Goal: Task Accomplishment & Management: Use online tool/utility

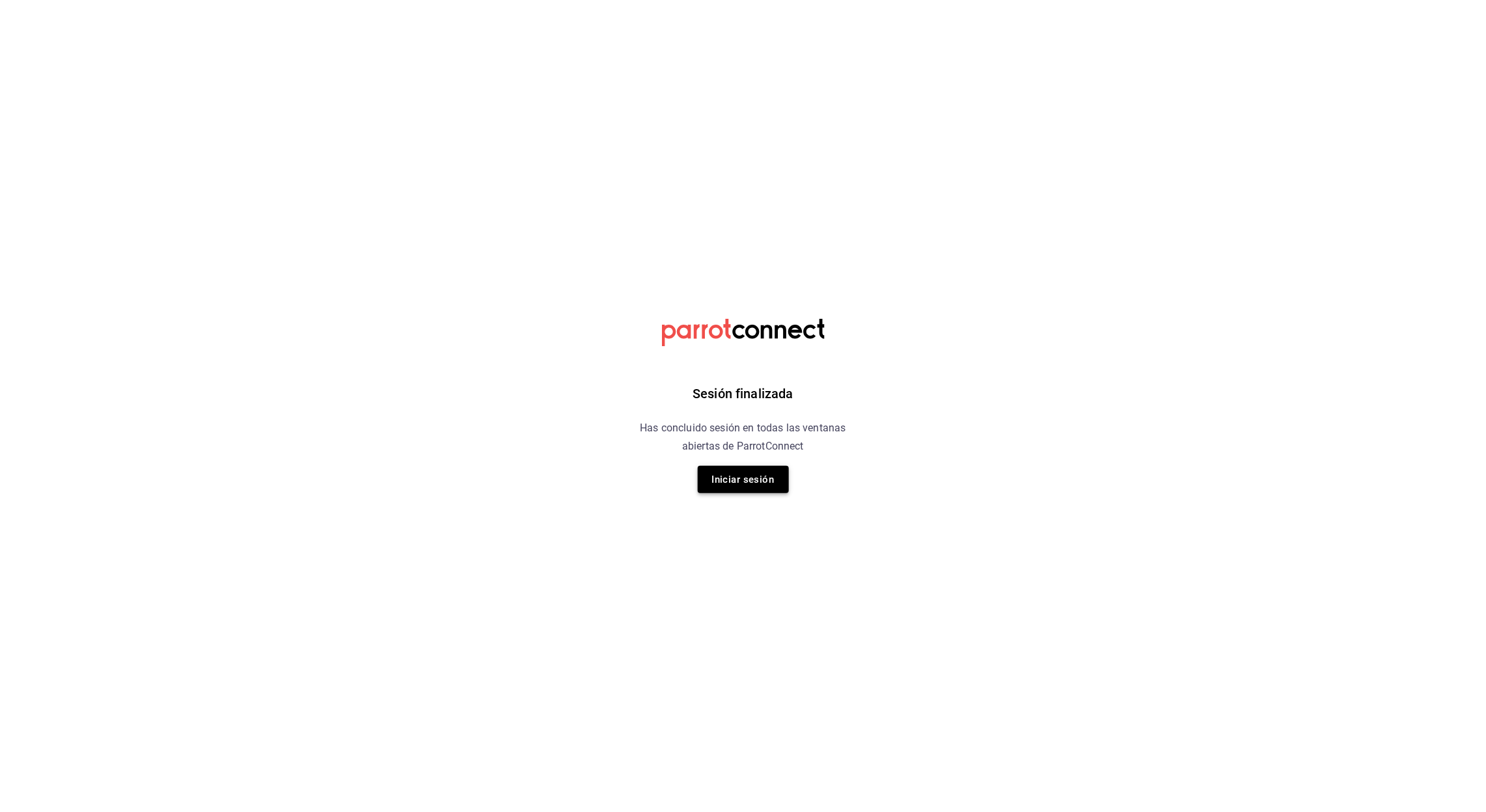
click at [748, 480] on button "Iniciar sesión" at bounding box center [743, 480] width 91 height 28
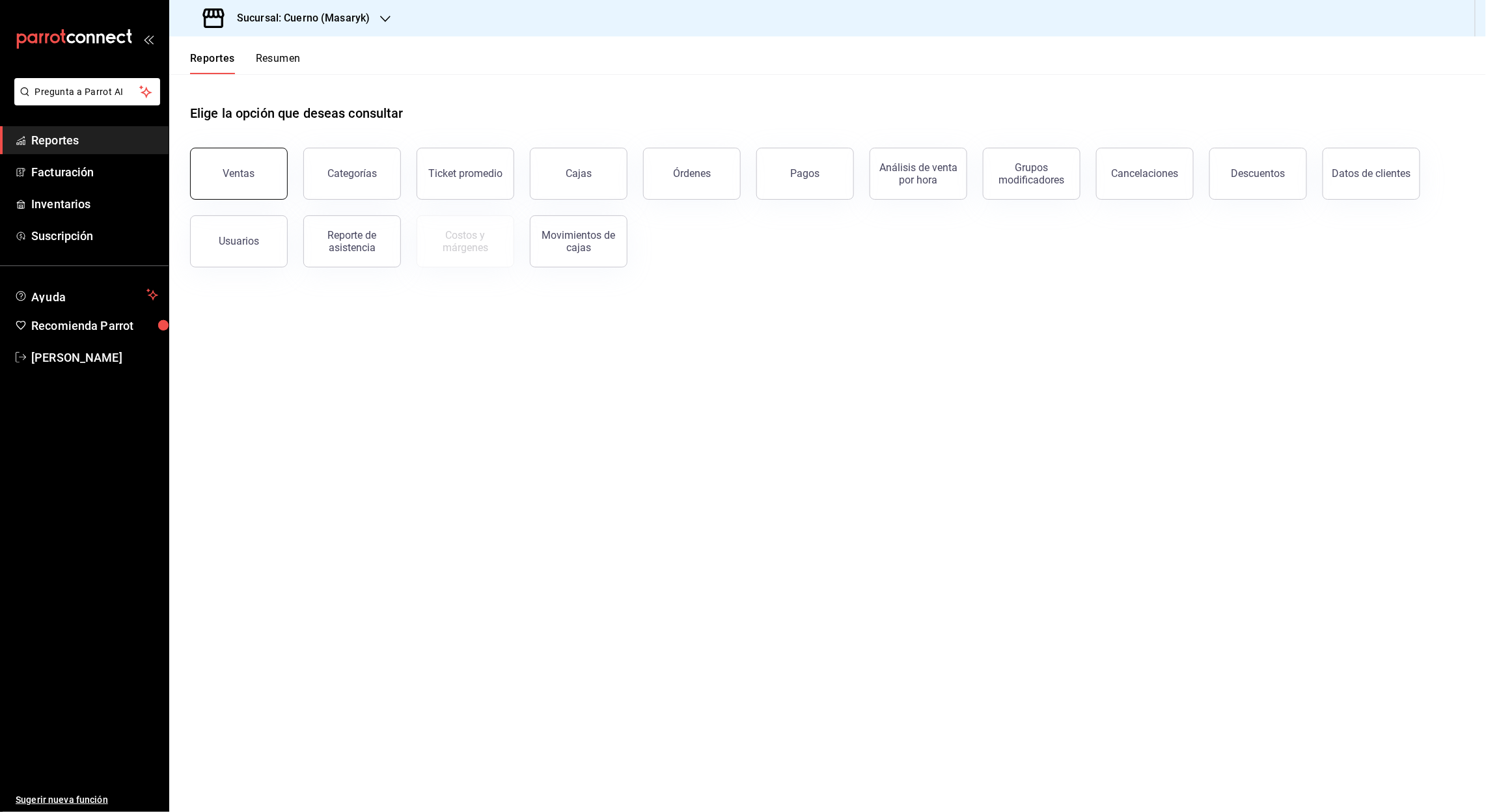
click at [245, 173] on div "Ventas" at bounding box center [239, 173] width 32 height 12
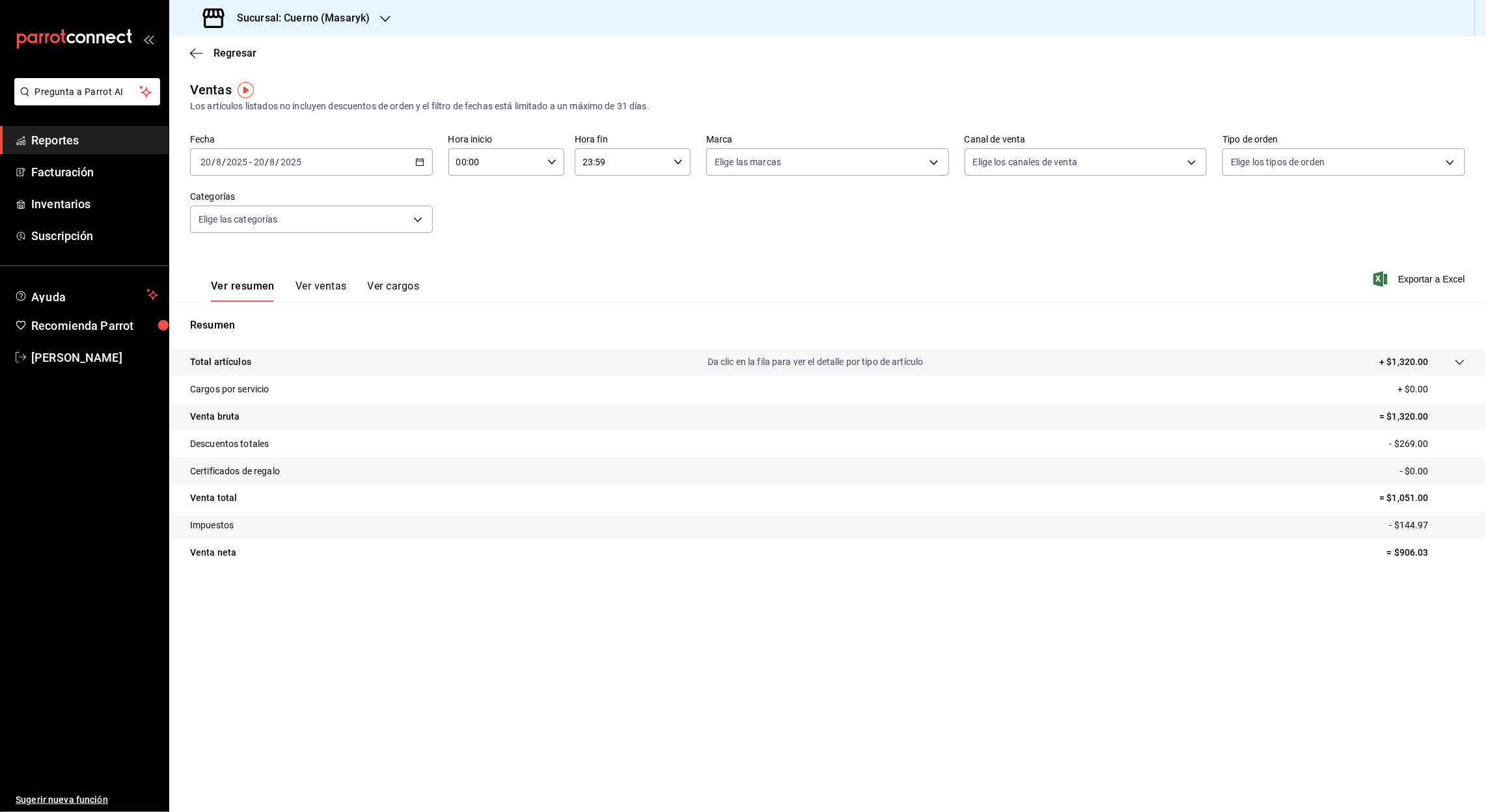
click at [418, 164] on icon "button" at bounding box center [420, 162] width 9 height 9
click at [245, 312] on span "Rango de fechas" at bounding box center [251, 318] width 101 height 14
click at [434, 240] on button "1" at bounding box center [432, 248] width 23 height 23
click at [391, 335] on button "20" at bounding box center [385, 335] width 23 height 23
click at [459, 165] on input "00:00" at bounding box center [497, 162] width 94 height 26
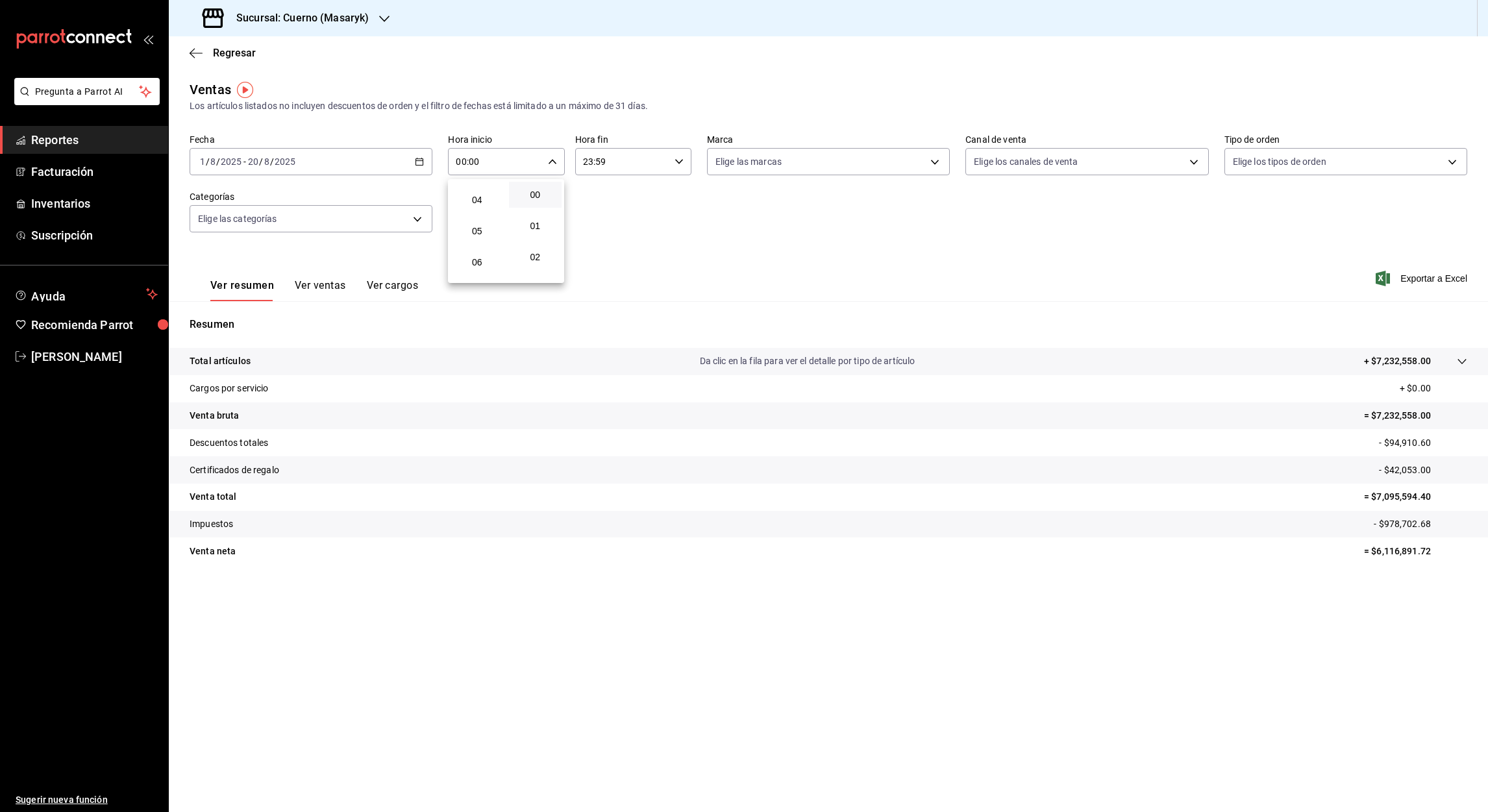
scroll to position [122, 0]
click at [480, 224] on span "05" at bounding box center [477, 229] width 38 height 10
type input "05:00"
click at [589, 167] on div at bounding box center [744, 406] width 1488 height 812
click at [589, 167] on input "23:59" at bounding box center [622, 161] width 94 height 26
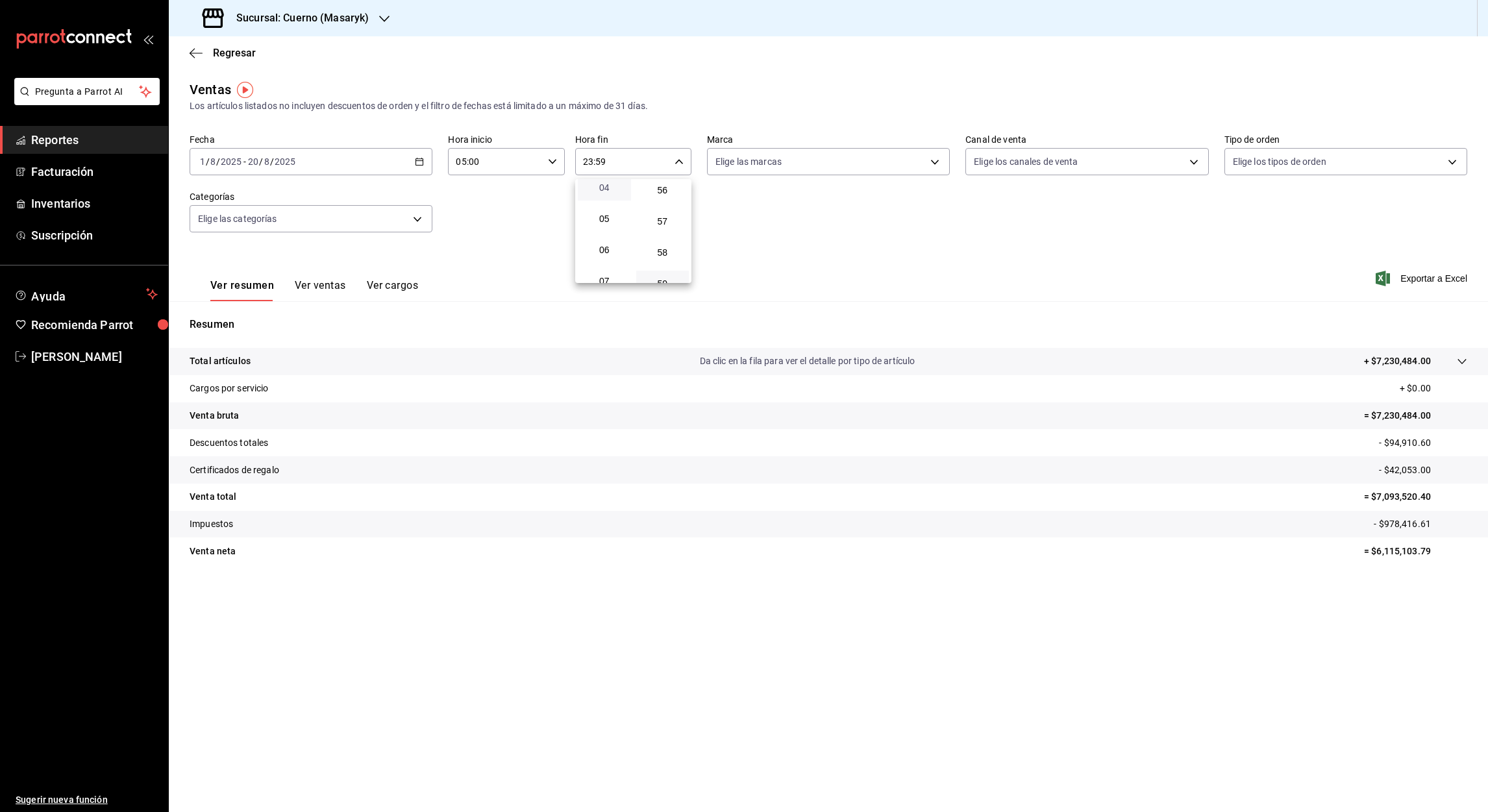
scroll to position [134, 0]
click at [601, 216] on span "05" at bounding box center [605, 216] width 38 height 10
click at [600, 165] on div at bounding box center [744, 406] width 1488 height 812
click at [600, 165] on input "05:59" at bounding box center [622, 161] width 94 height 26
click at [673, 193] on span "00" at bounding box center [663, 195] width 38 height 10
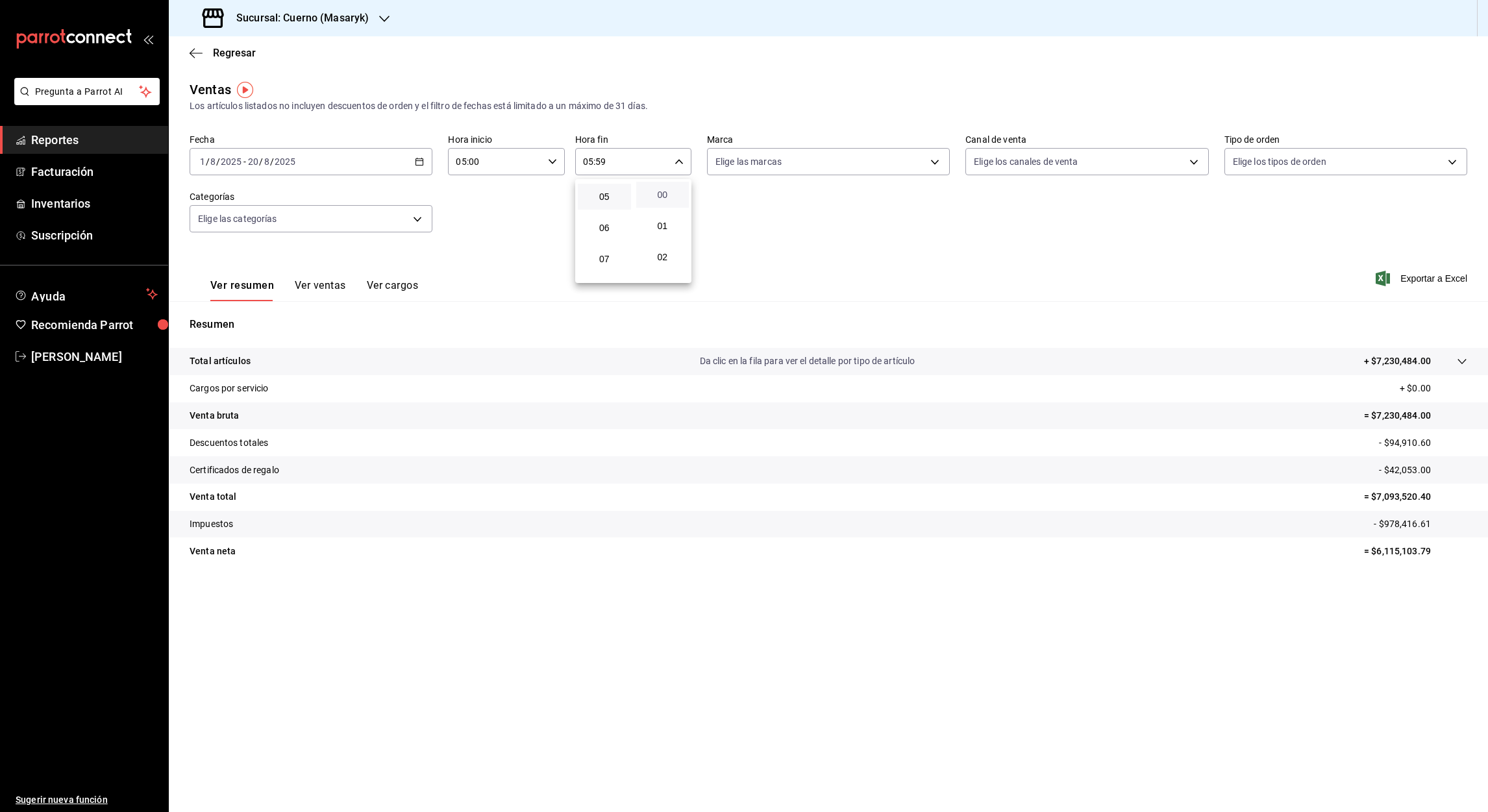
type input "05:00"
click at [1435, 280] on div at bounding box center [744, 406] width 1488 height 812
click at [1421, 275] on font "Exportar a Excel" at bounding box center [1434, 278] width 67 height 10
click at [190, 61] on div "Regresar" at bounding box center [828, 53] width 1319 height 33
click at [190, 58] on icon "button" at bounding box center [196, 53] width 13 height 12
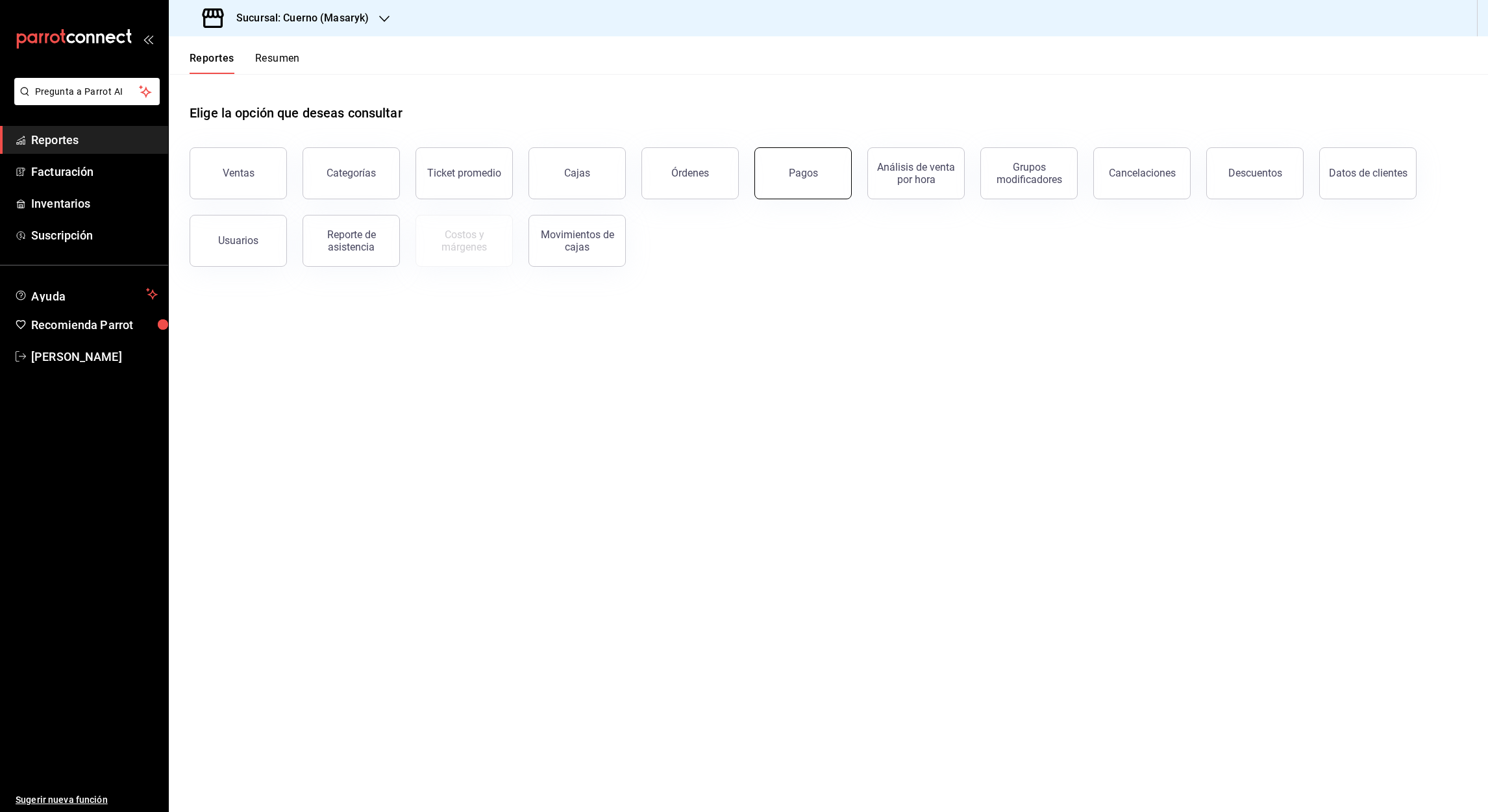
click at [811, 194] on button "Pagos" at bounding box center [803, 174] width 97 height 52
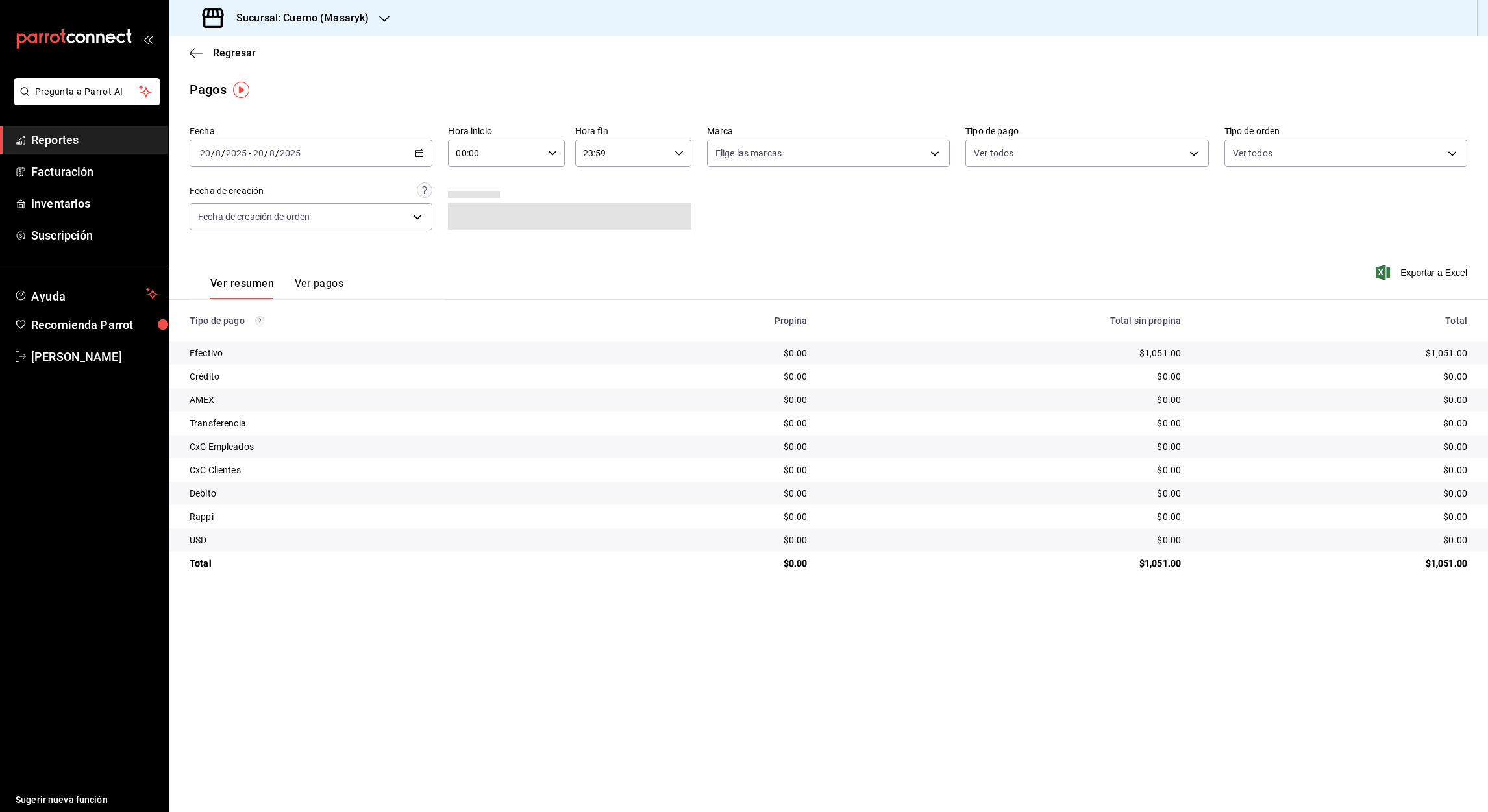
click at [422, 152] on \(Stroke\) "button" at bounding box center [420, 152] width 7 height 1
click at [246, 342] on span "Rango de fechas" at bounding box center [251, 338] width 101 height 14
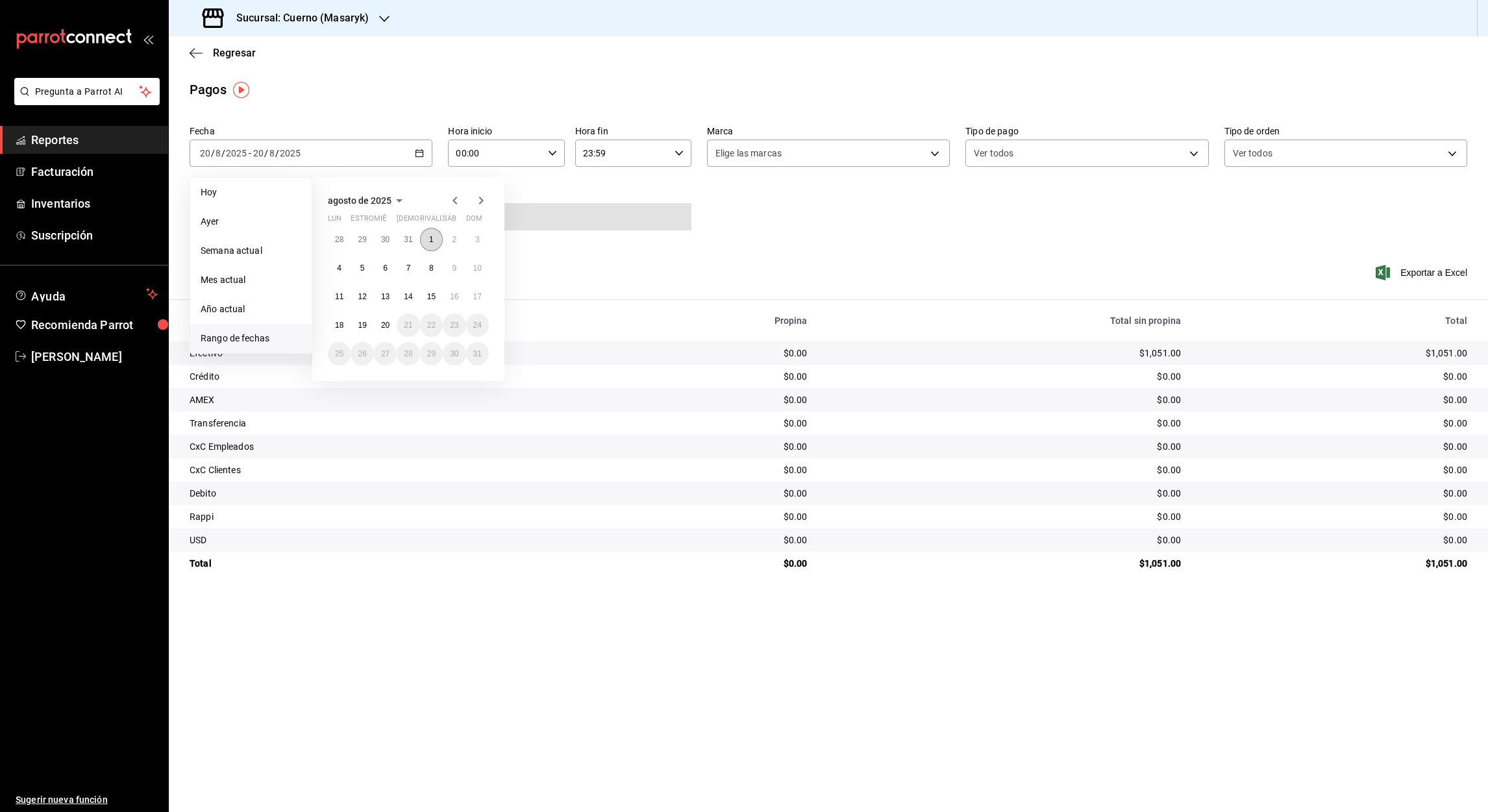
click at [430, 241] on abbr "1" at bounding box center [432, 240] width 4 height 9
click at [390, 320] on button "20" at bounding box center [384, 325] width 22 height 23
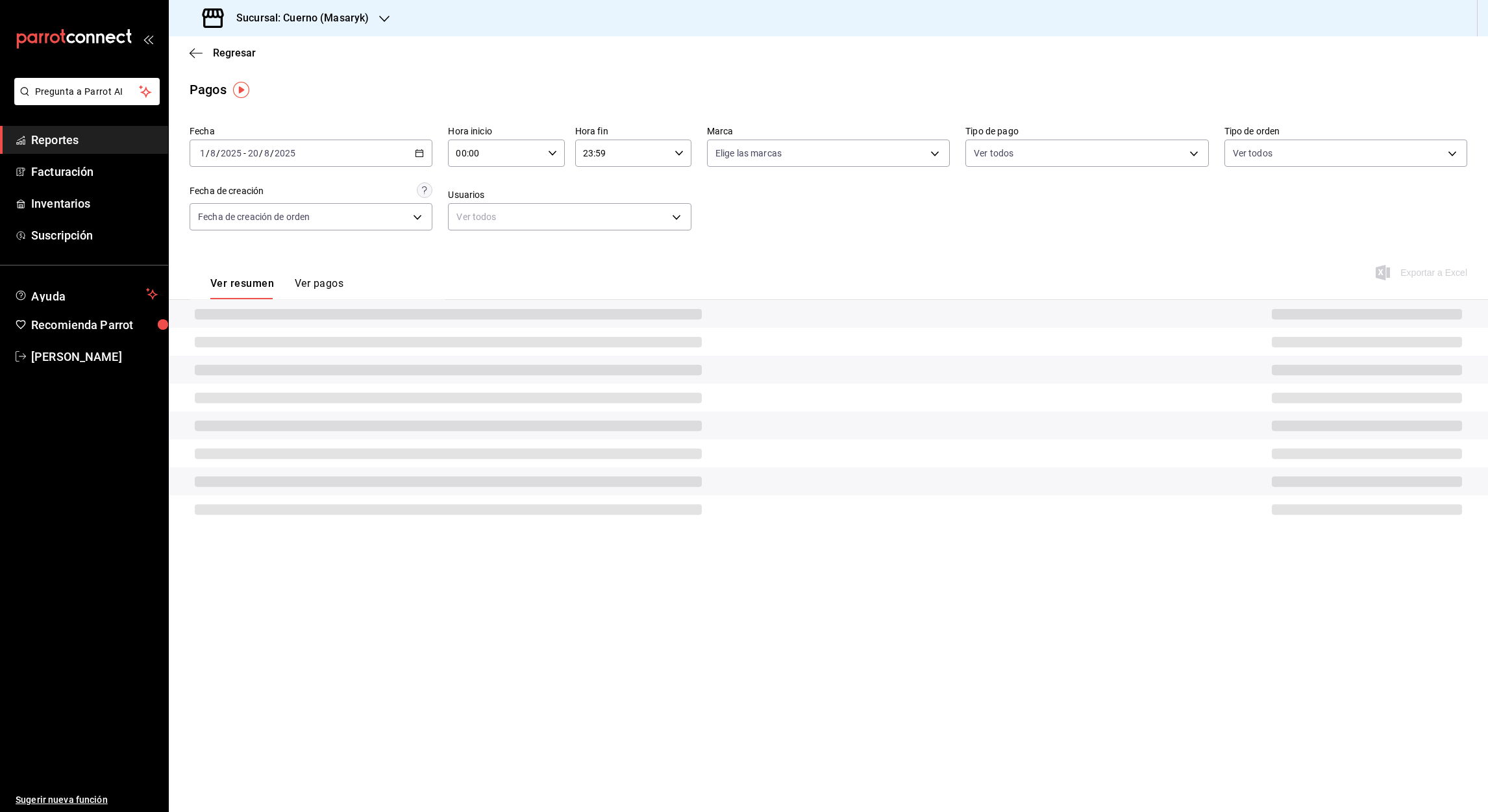
click at [458, 153] on input "00:00" at bounding box center [495, 153] width 94 height 26
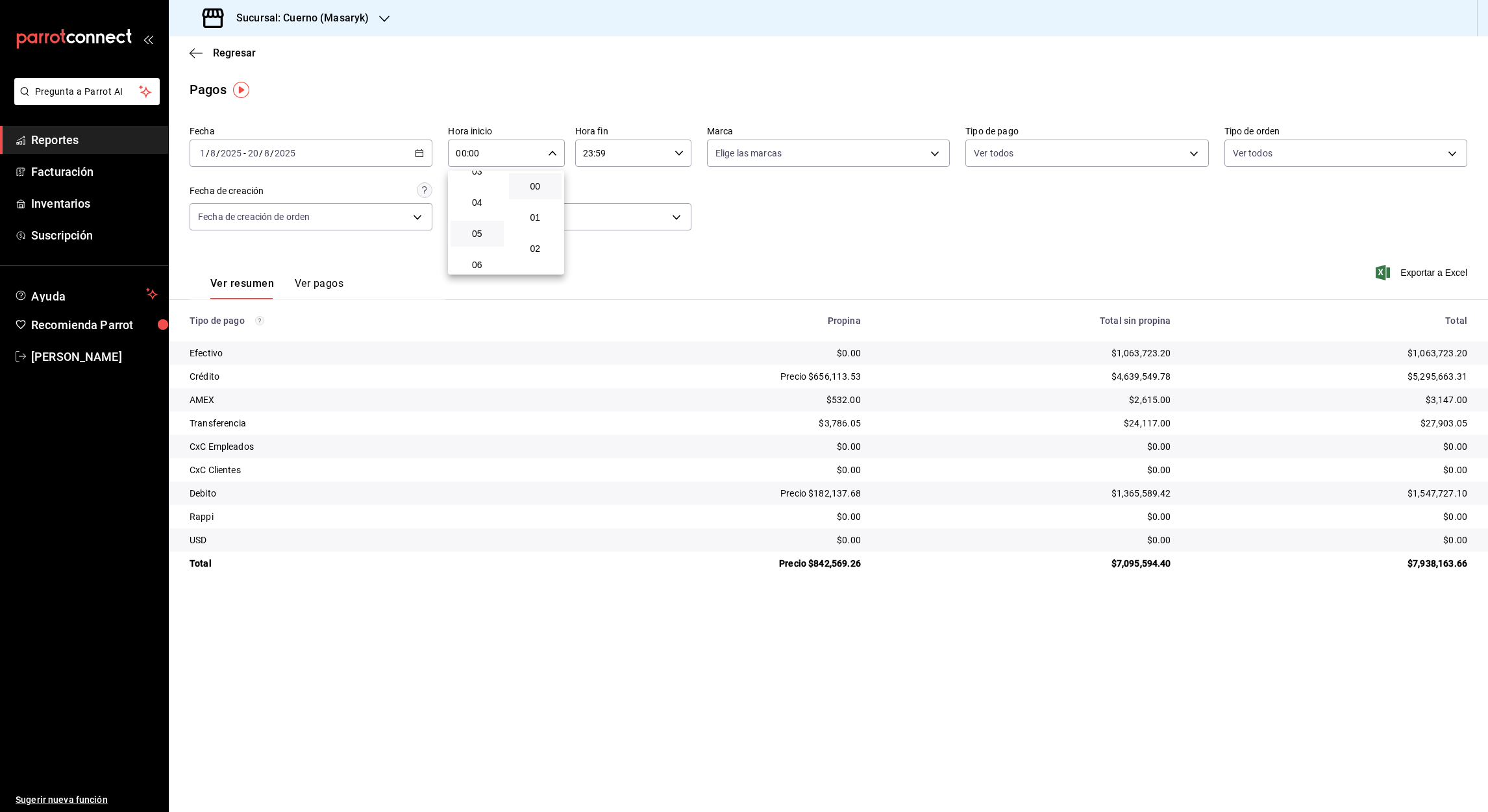
click at [468, 239] on button "05" at bounding box center [477, 234] width 54 height 26
type input "05:00"
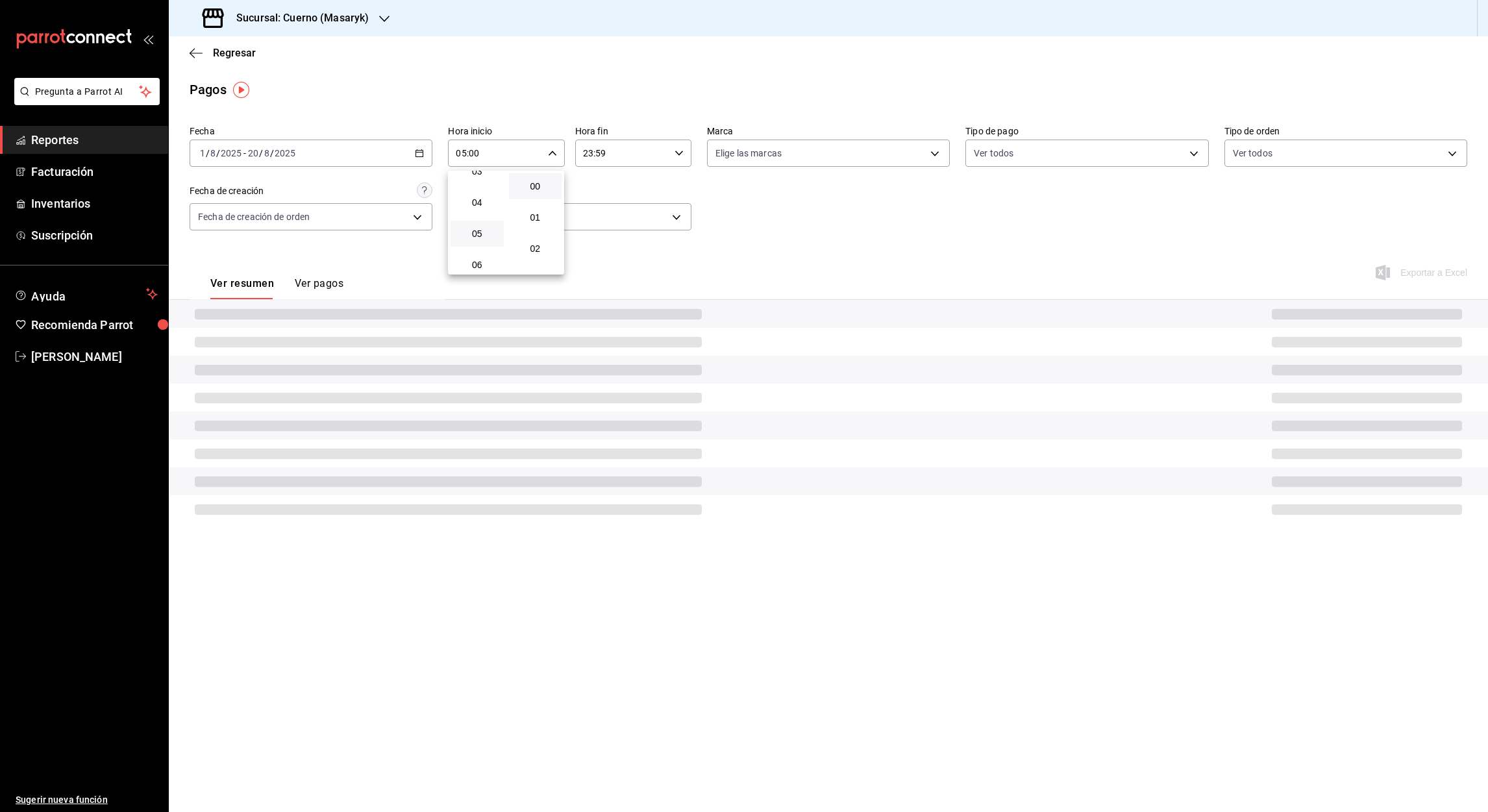
click at [587, 153] on div at bounding box center [744, 406] width 1488 height 812
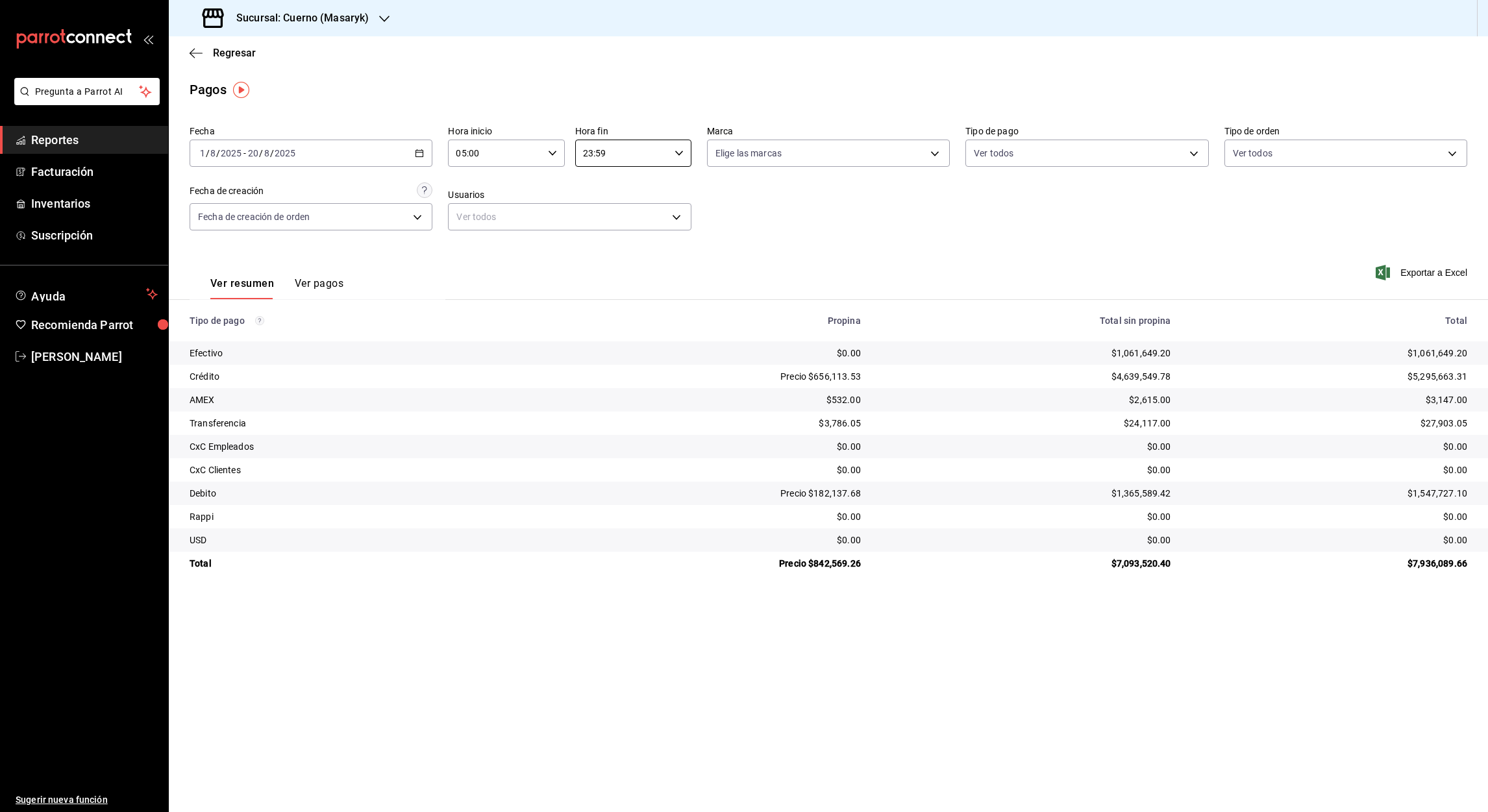
click at [587, 153] on input "23:59" at bounding box center [622, 153] width 94 height 26
click at [609, 172] on span "05" at bounding box center [605, 177] width 38 height 10
click at [602, 153] on div at bounding box center [744, 406] width 1488 height 812
click at [600, 153] on input "05:59" at bounding box center [622, 153] width 94 height 26
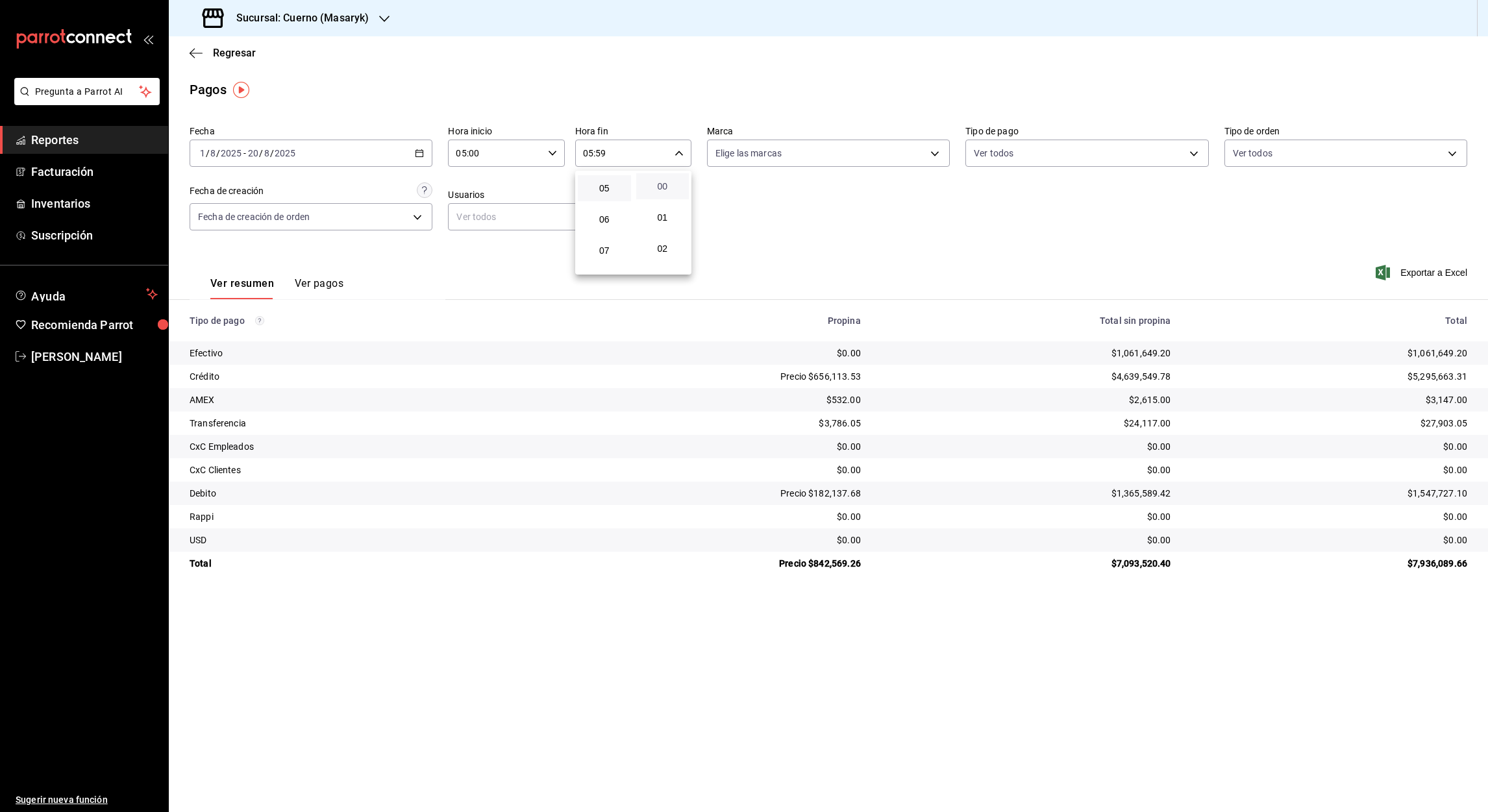
click at [663, 184] on span "00" at bounding box center [663, 186] width 38 height 10
type input "05:00"
click at [1427, 274] on div at bounding box center [744, 406] width 1488 height 812
click at [1425, 273] on font "Exportar a Excel" at bounding box center [1434, 272] width 67 height 10
click at [190, 54] on icon "button" at bounding box center [192, 52] width 5 height 9
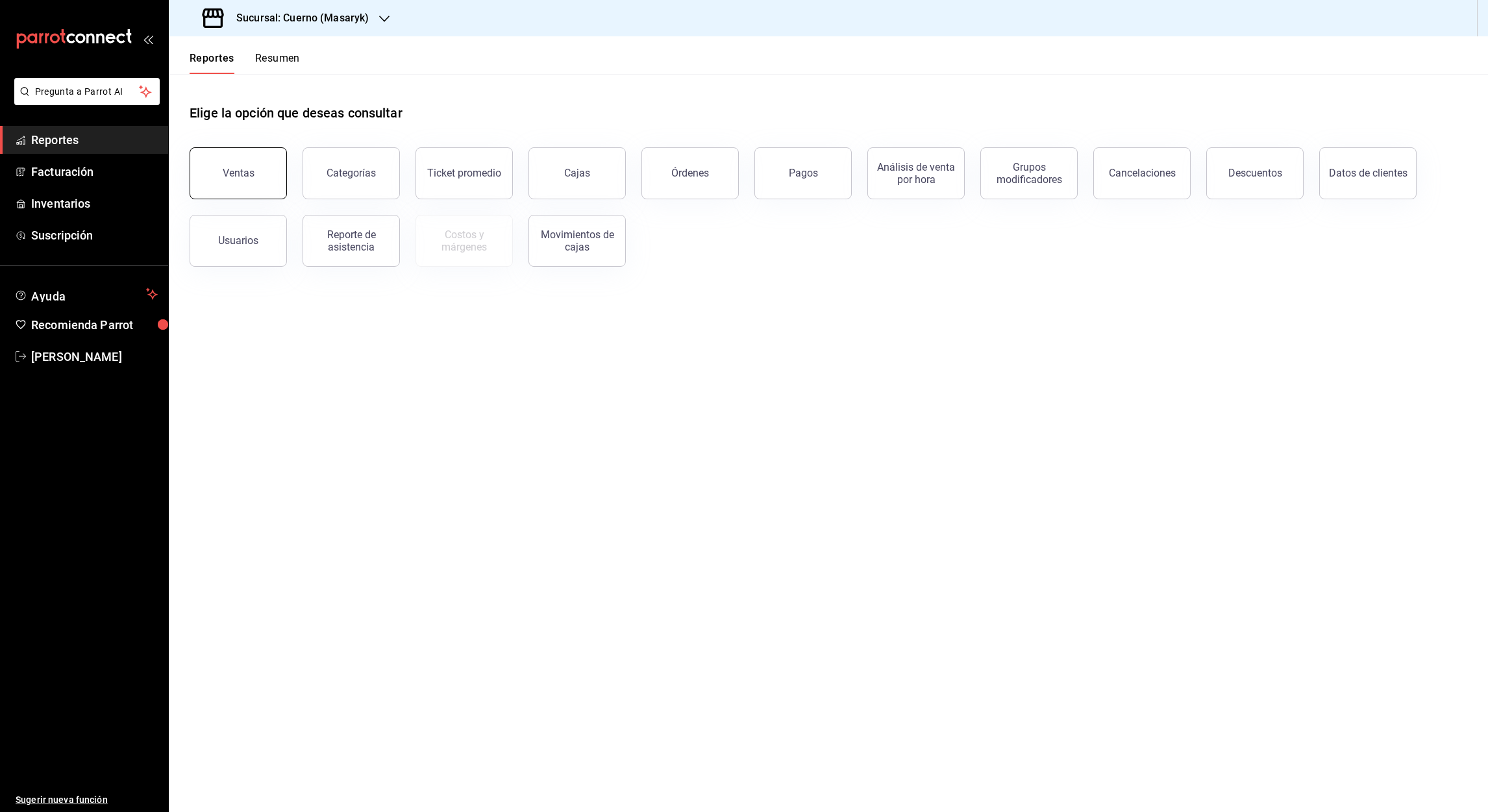
click at [243, 161] on button "Ventas" at bounding box center [238, 174] width 97 height 52
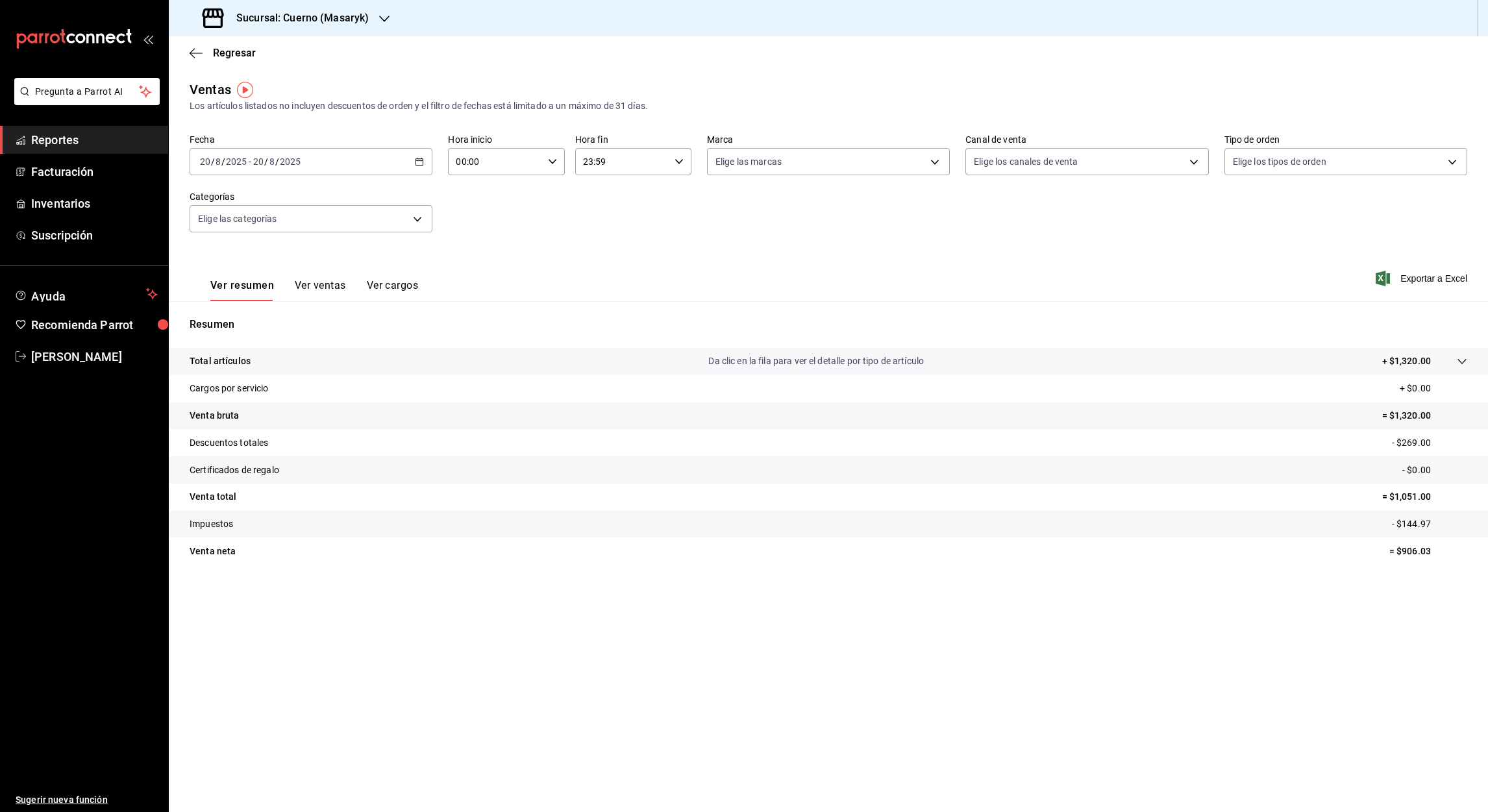
click at [416, 164] on \(Stroke\) "button" at bounding box center [419, 162] width 8 height 7
click at [252, 320] on span "Rango de fechas" at bounding box center [251, 317] width 101 height 14
click at [368, 332] on button "19" at bounding box center [361, 334] width 22 height 23
click at [383, 335] on abbr "20" at bounding box center [385, 334] width 9 height 9
click at [186, 54] on div "Regresar" at bounding box center [828, 53] width 1319 height 33
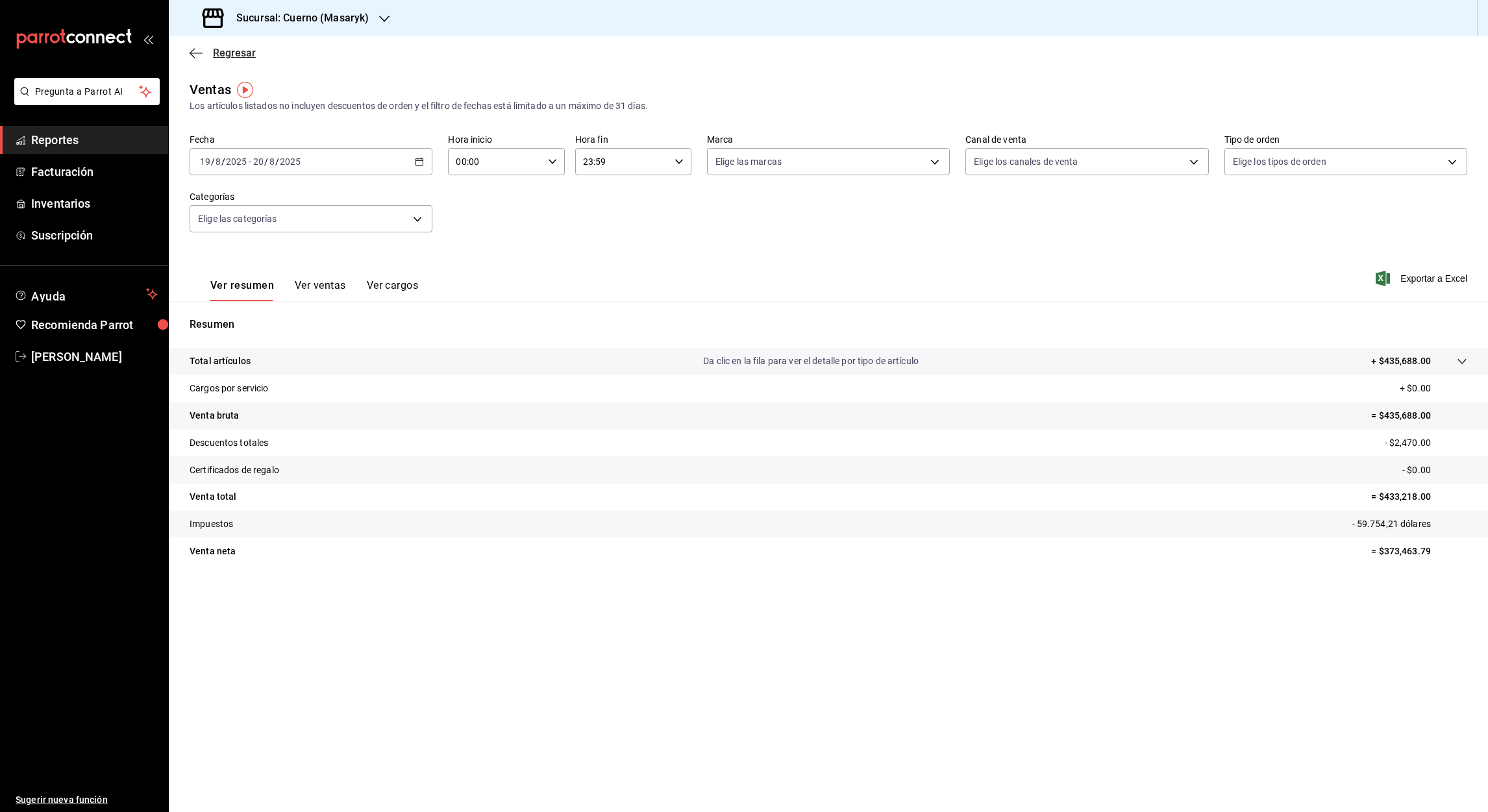
click at [193, 59] on span "Regresar" at bounding box center [222, 53] width 66 height 12
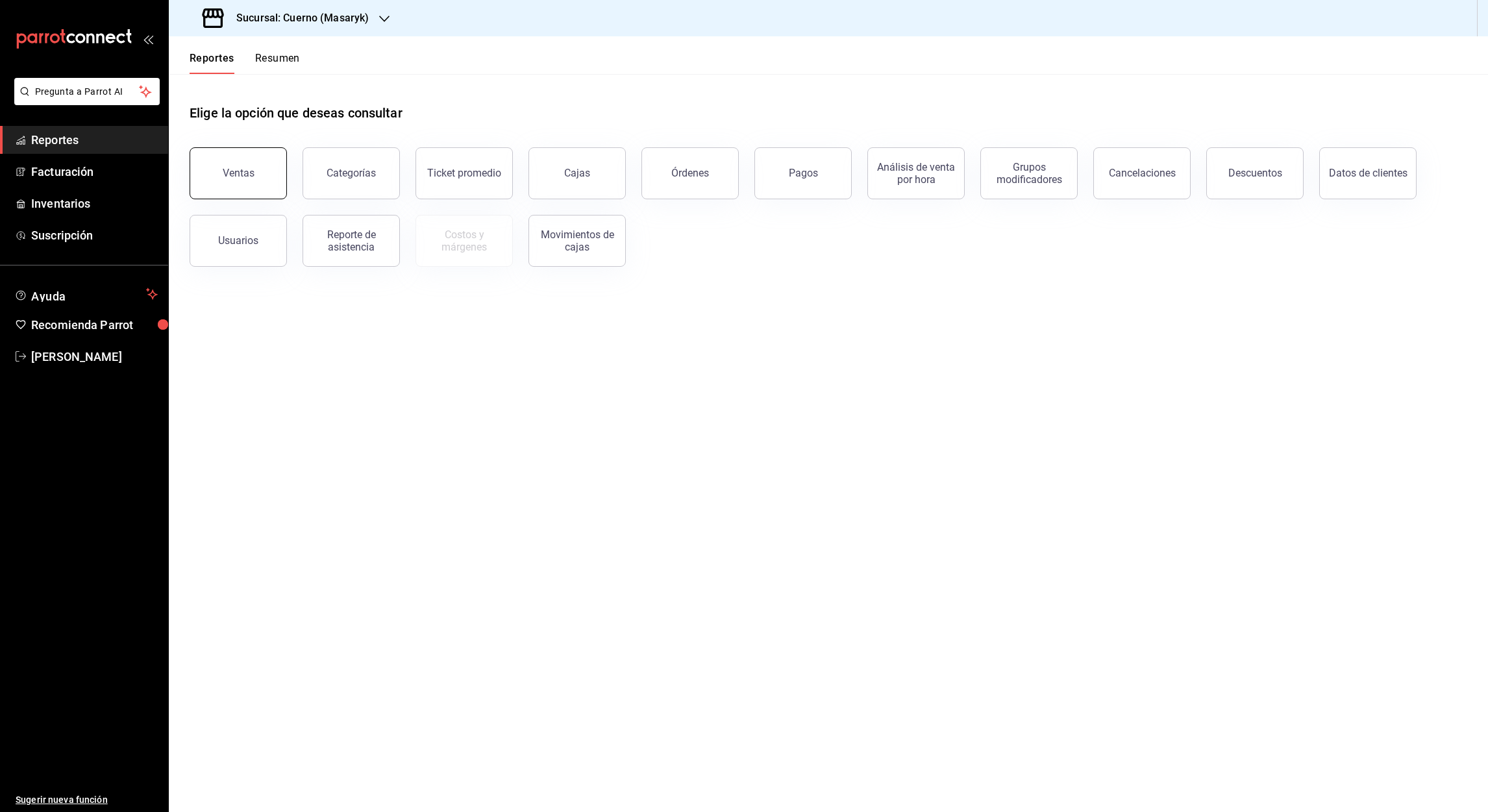
click at [254, 174] on button "Ventas" at bounding box center [238, 174] width 97 height 52
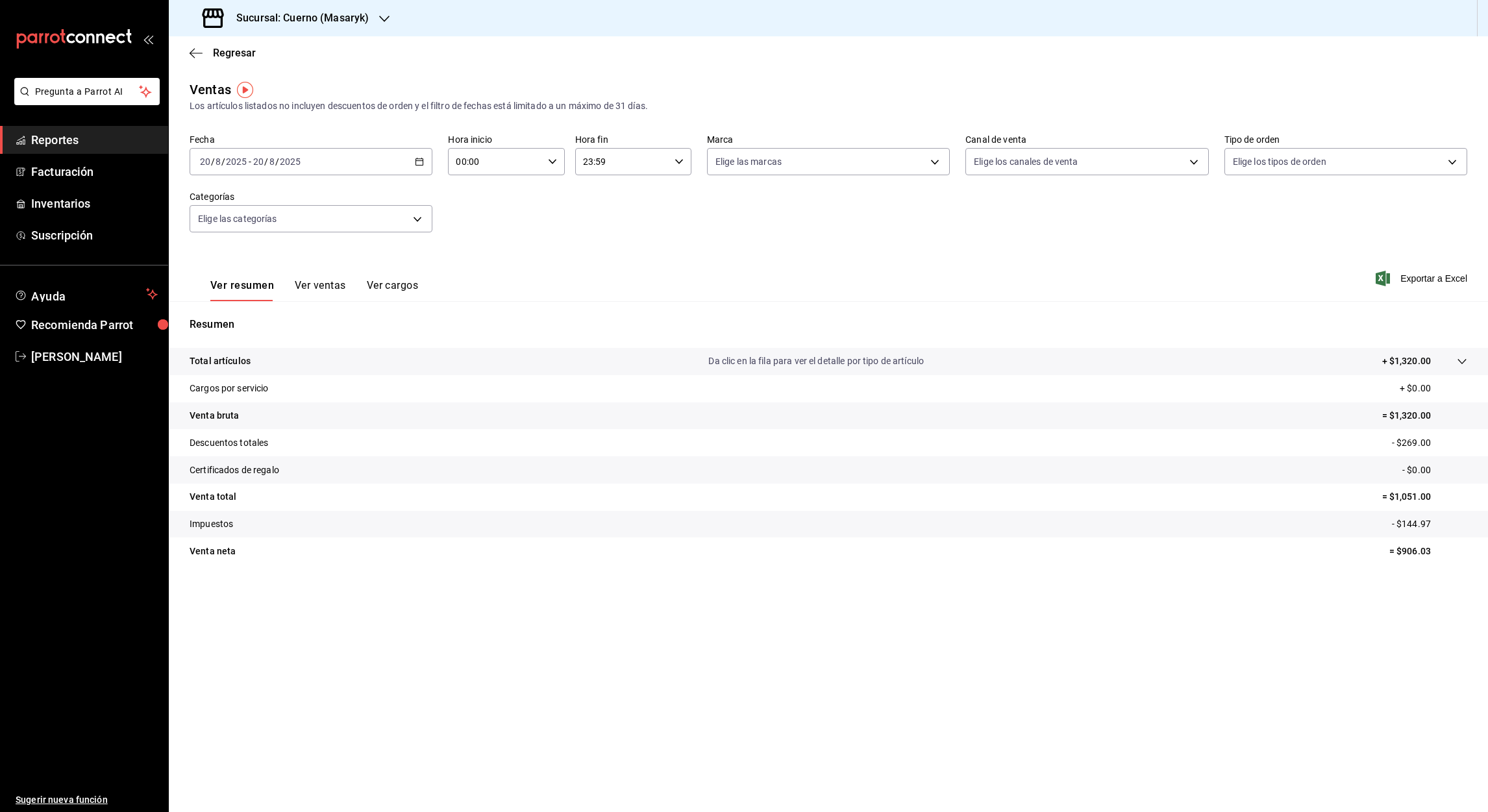
click at [426, 160] on div "[DATE] [DATE] - [DATE] [DATE]" at bounding box center [311, 161] width 243 height 28
click at [252, 311] on span "Rango de fechas" at bounding box center [251, 317] width 101 height 14
click at [437, 247] on button "1" at bounding box center [431, 248] width 22 height 23
click at [453, 250] on abbr "2" at bounding box center [454, 248] width 4 height 9
click at [461, 162] on input "00:00" at bounding box center [495, 161] width 94 height 26
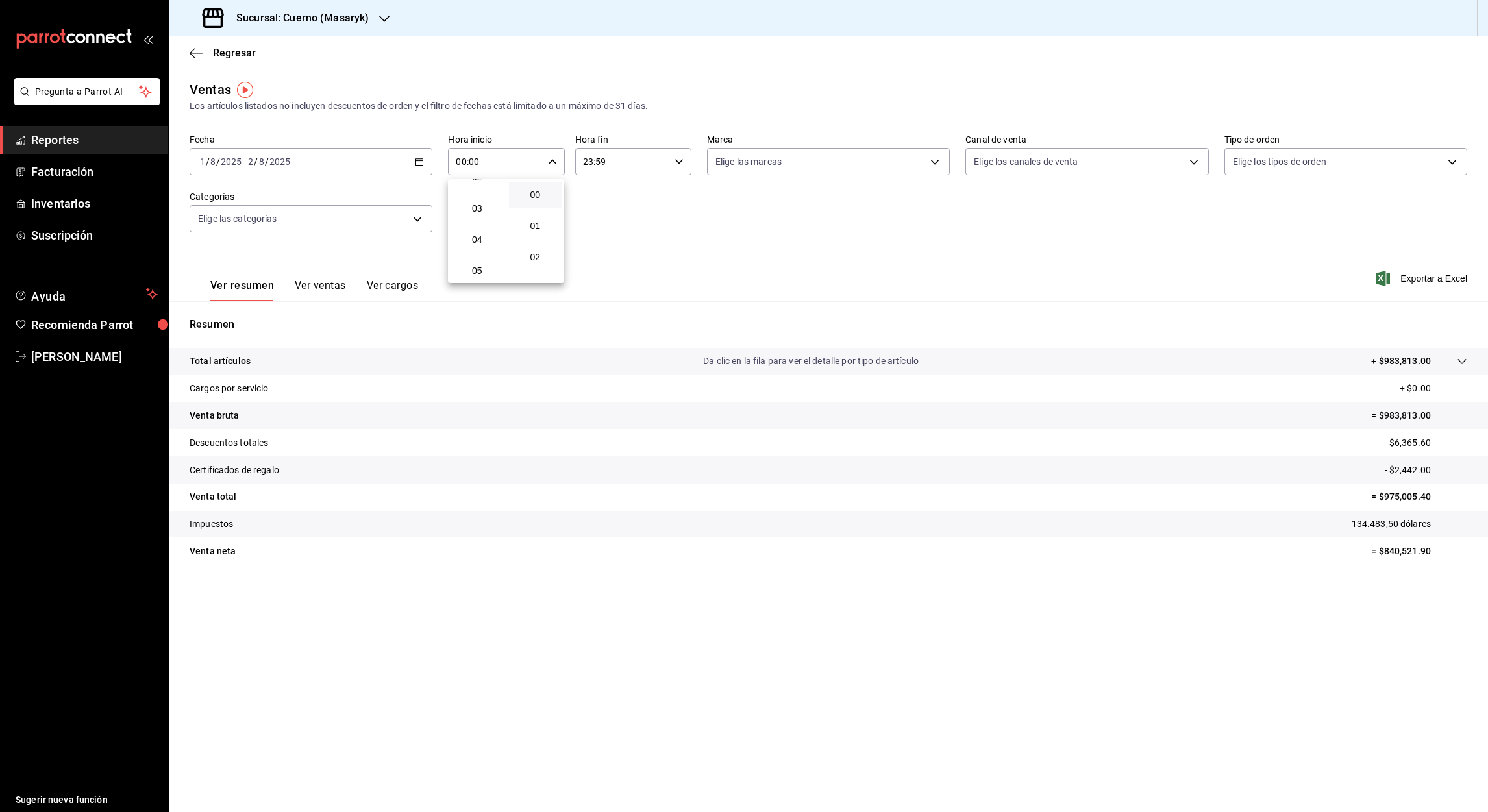
scroll to position [85, 0]
click at [477, 265] on span "05" at bounding box center [477, 266] width 38 height 10
type input "05:00"
click at [589, 161] on div at bounding box center [744, 406] width 1488 height 812
click at [589, 161] on input "23:59" at bounding box center [622, 161] width 94 height 26
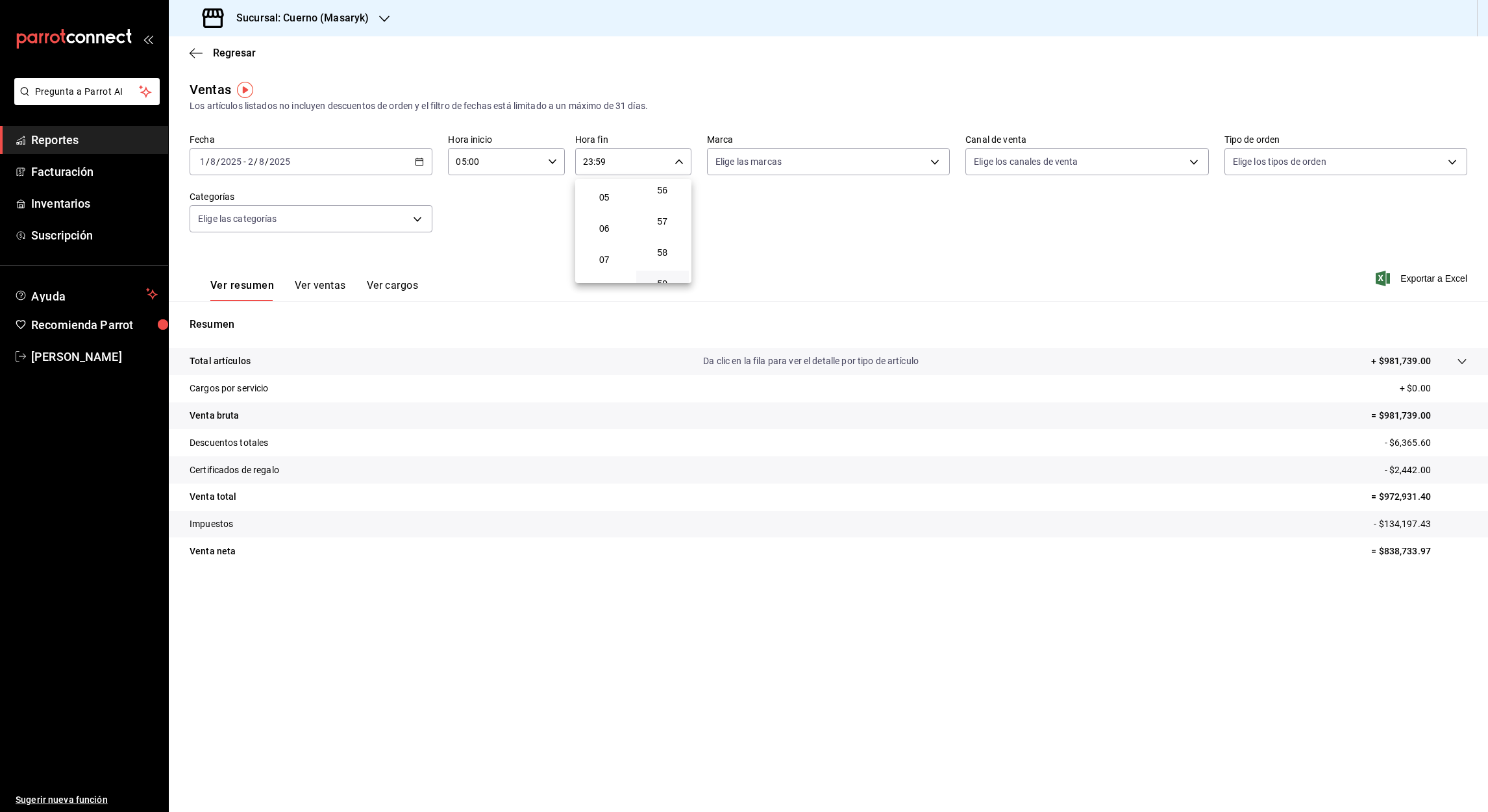
scroll to position [155, 0]
click at [602, 200] on button "05" at bounding box center [605, 195] width 54 height 26
click at [602, 164] on div at bounding box center [744, 406] width 1488 height 812
click at [602, 164] on input "05:59" at bounding box center [622, 161] width 94 height 26
click at [668, 192] on span "00" at bounding box center [663, 195] width 38 height 10
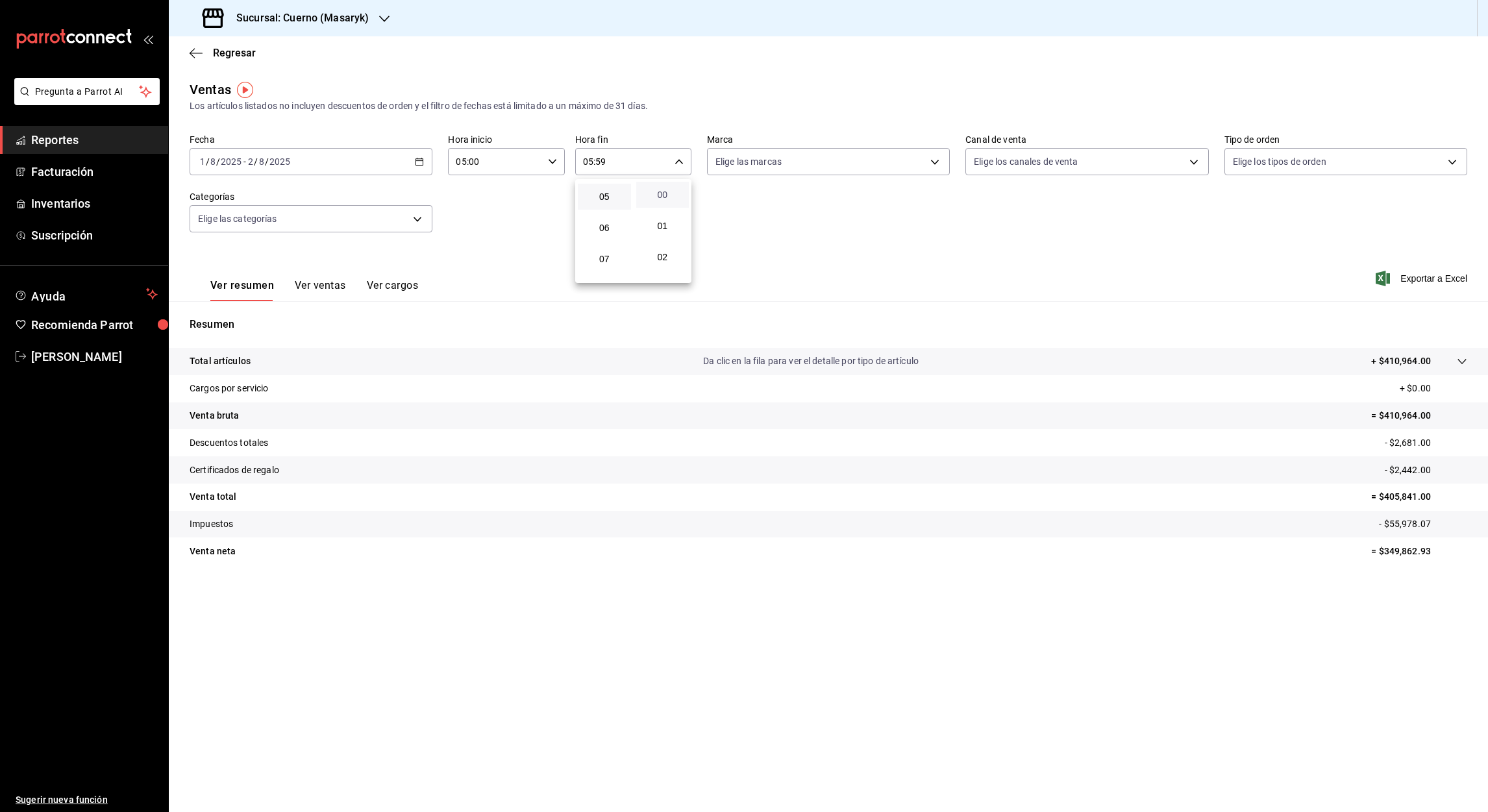
type input "05:00"
click at [190, 55] on div at bounding box center [744, 406] width 1488 height 812
click at [380, 16] on icon "button" at bounding box center [384, 19] width 10 height 10
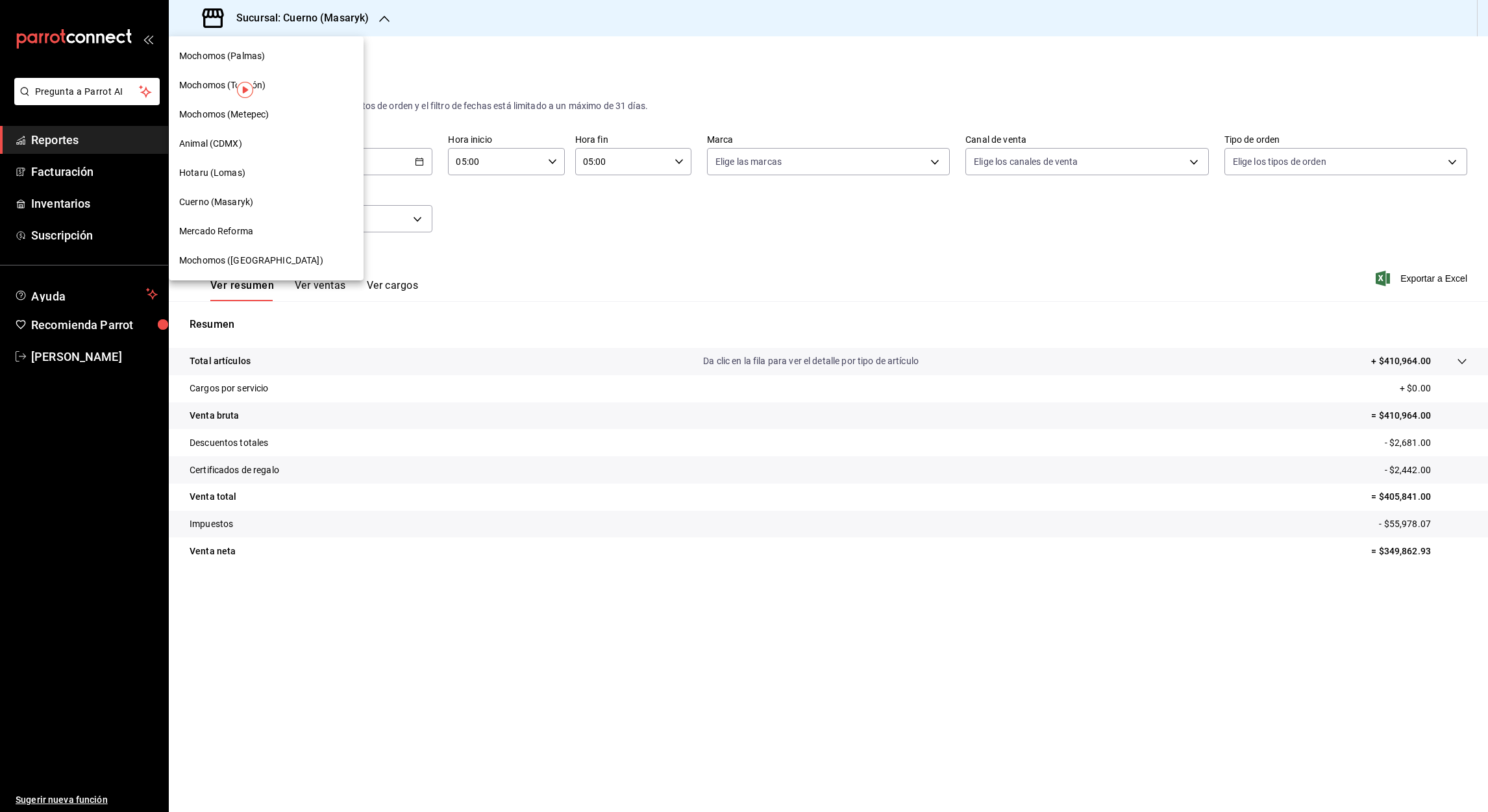
click at [224, 112] on span "Mochomos (Metepec)" at bounding box center [224, 114] width 90 height 14
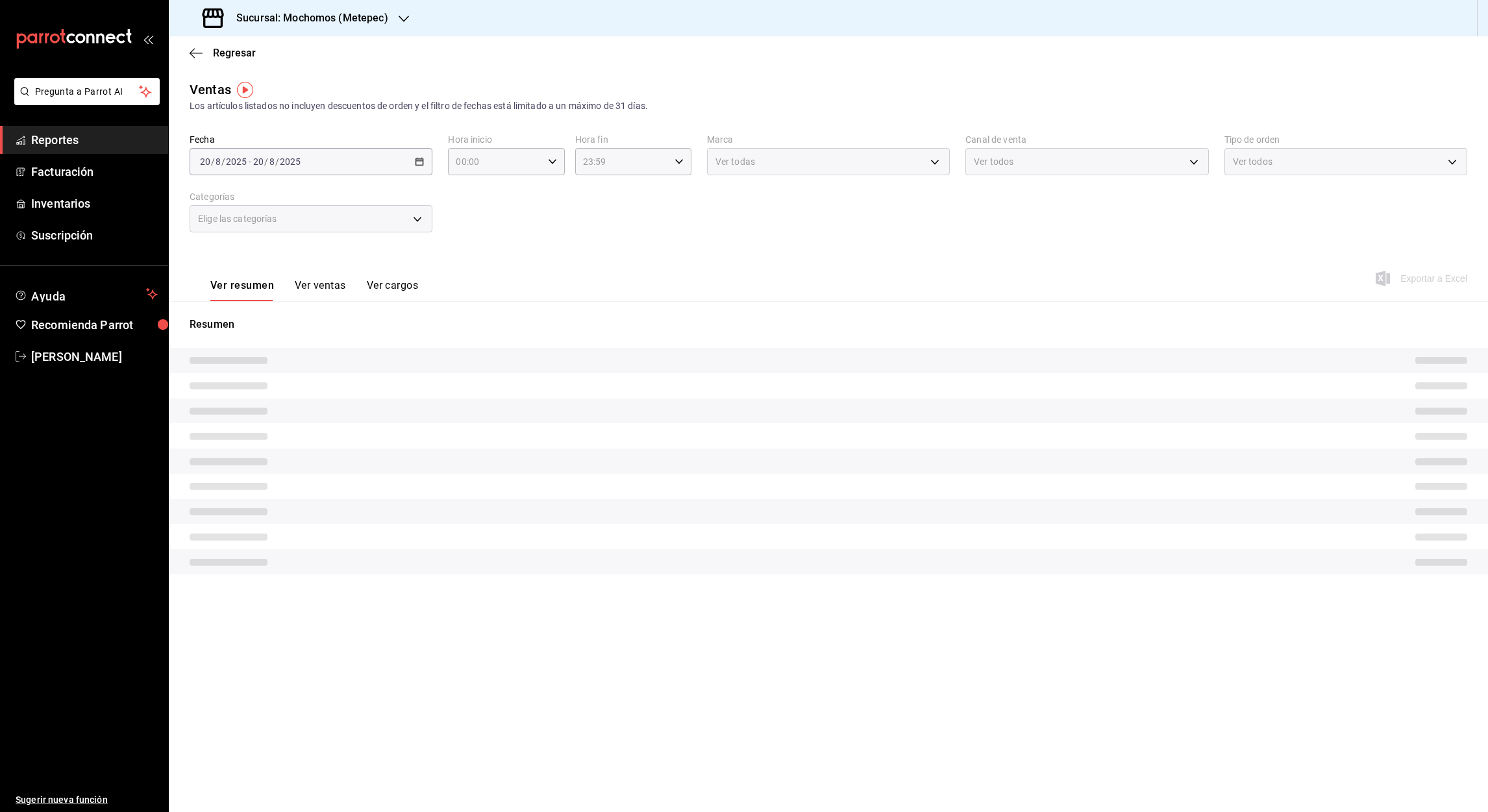
type input "05:00"
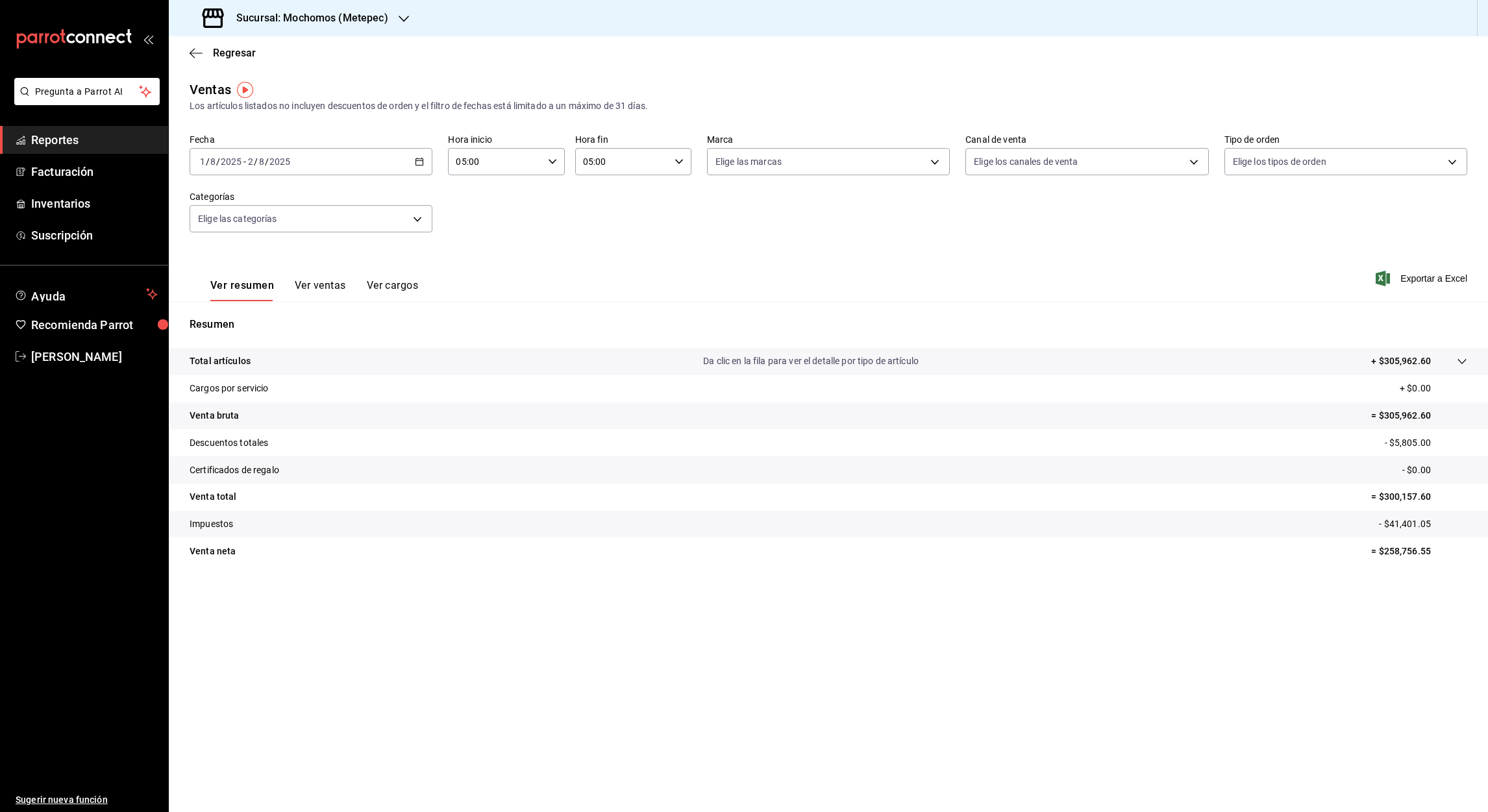
click at [418, 164] on icon "button" at bounding box center [419, 161] width 9 height 9
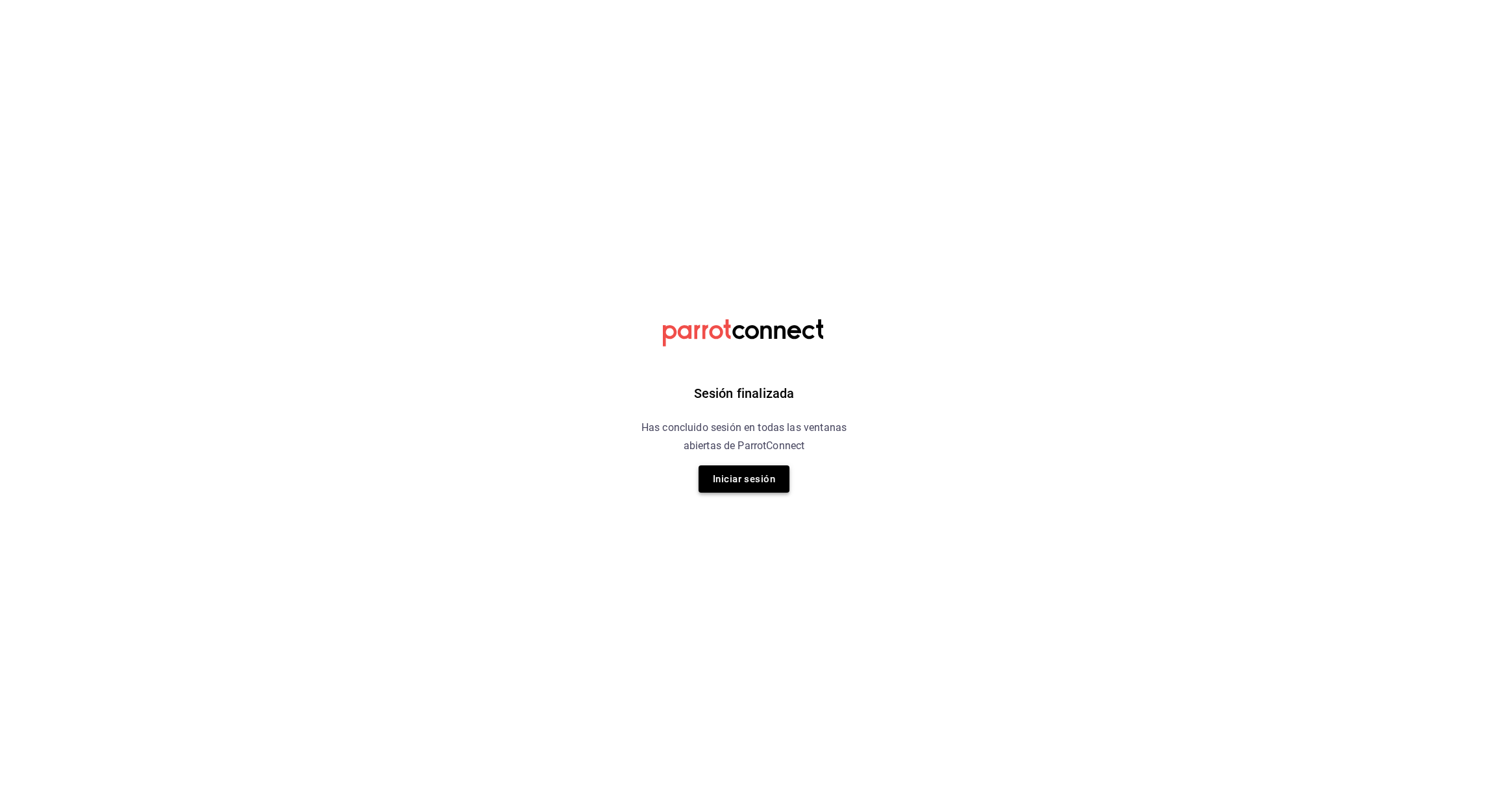
click at [741, 472] on button "Iniciar sesión" at bounding box center [744, 479] width 91 height 28
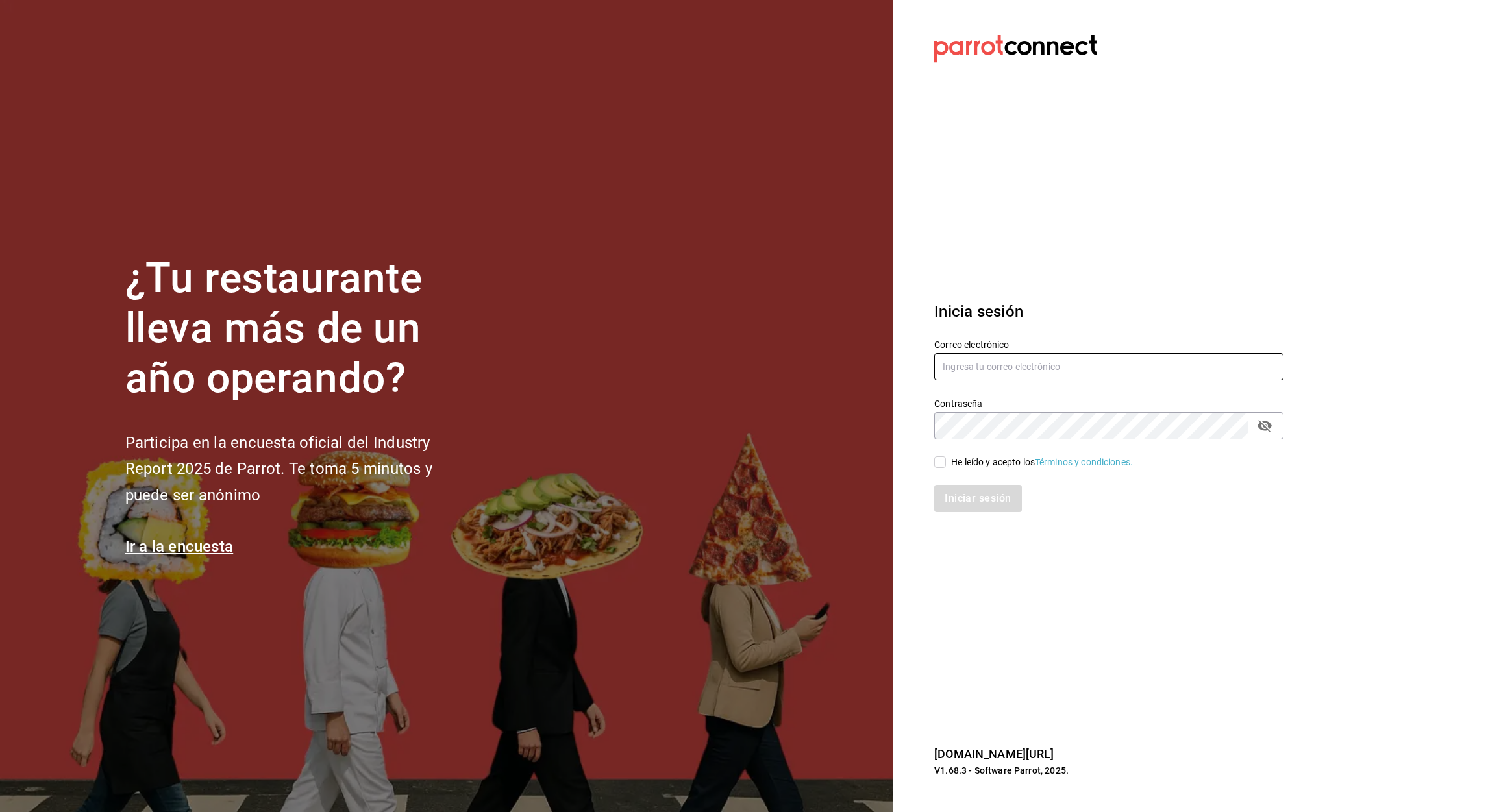
type input "aurea.garces@grupocosteno.com"
click at [941, 462] on input "He leído y acepto los Términos y condiciones." at bounding box center [940, 462] width 12 height 12
checkbox input "true"
click at [988, 510] on button "Iniciar sesión" at bounding box center [978, 499] width 88 height 28
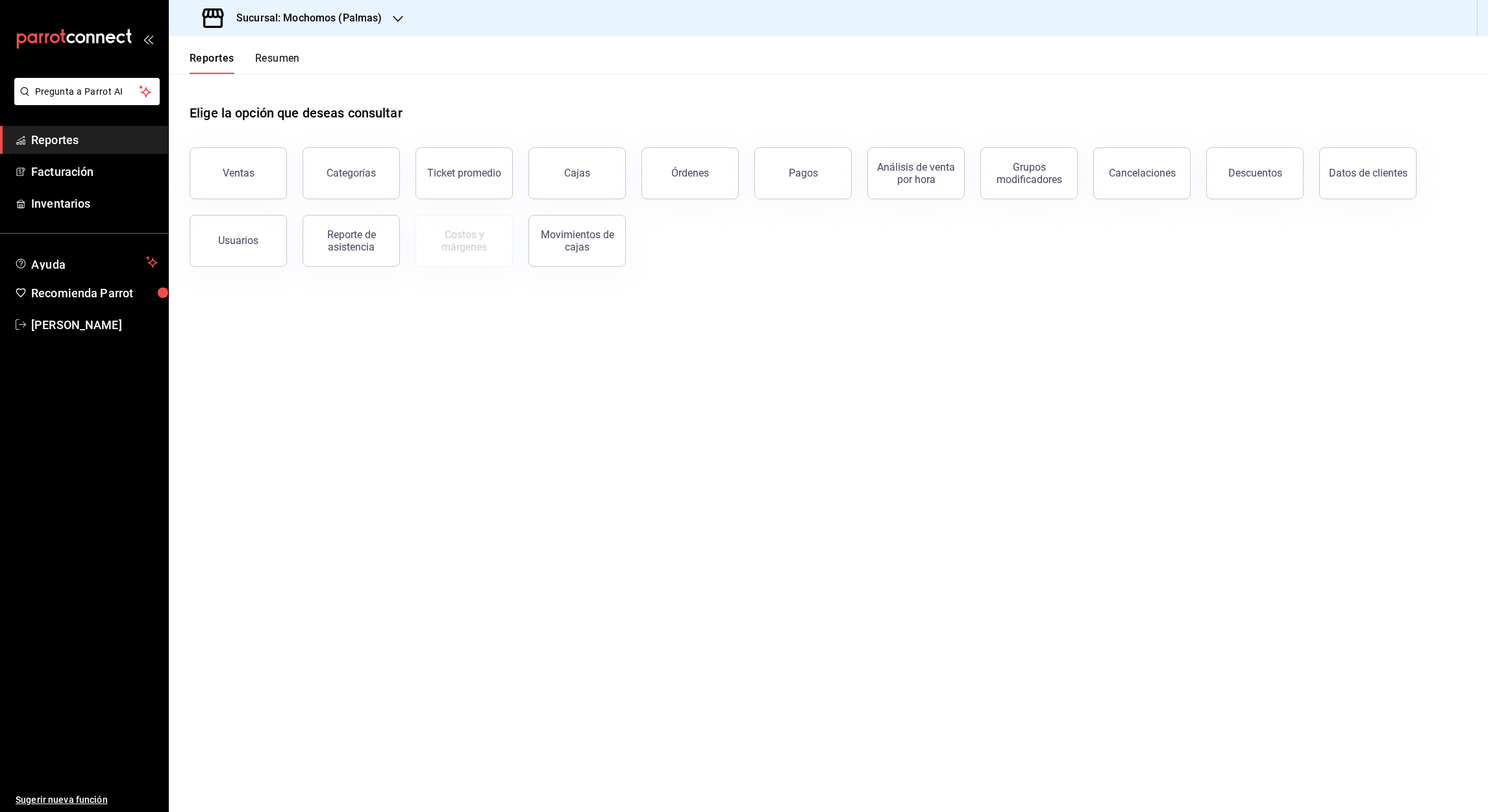
click at [395, 22] on icon "button" at bounding box center [398, 19] width 10 height 10
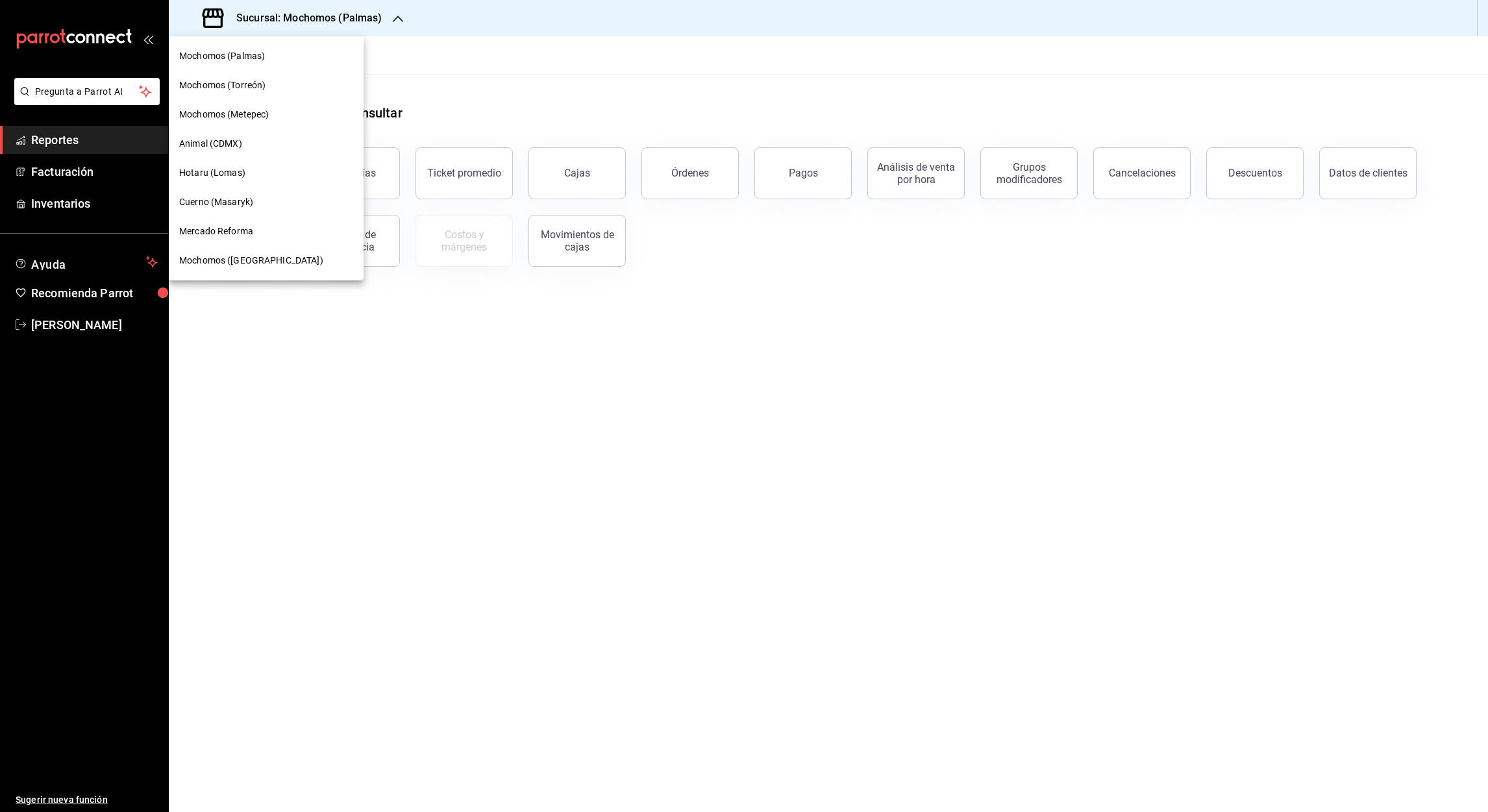
click at [256, 114] on span "Mochomos (Metepec)" at bounding box center [224, 114] width 90 height 14
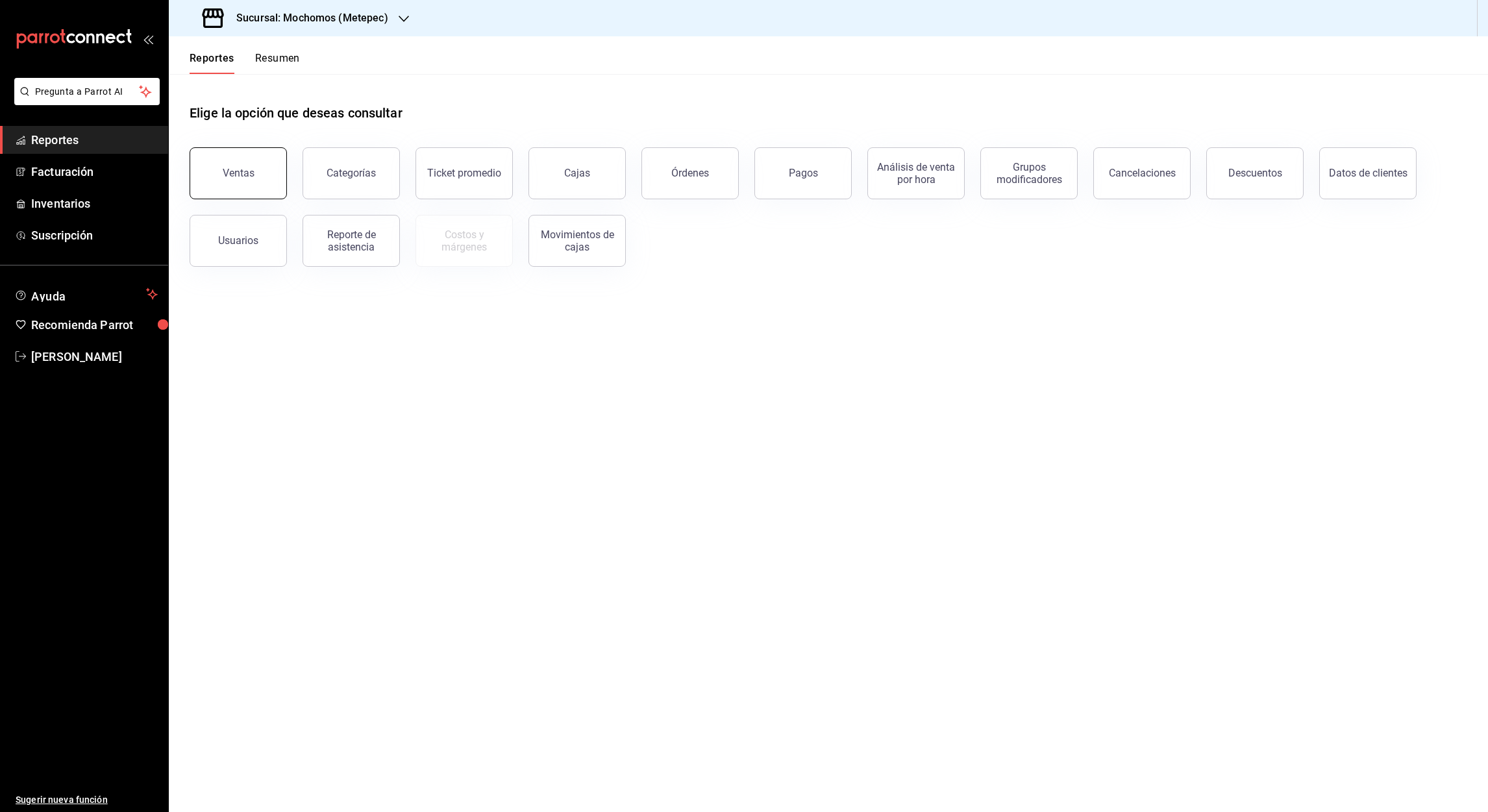
click at [243, 168] on div "Ventas" at bounding box center [238, 172] width 32 height 12
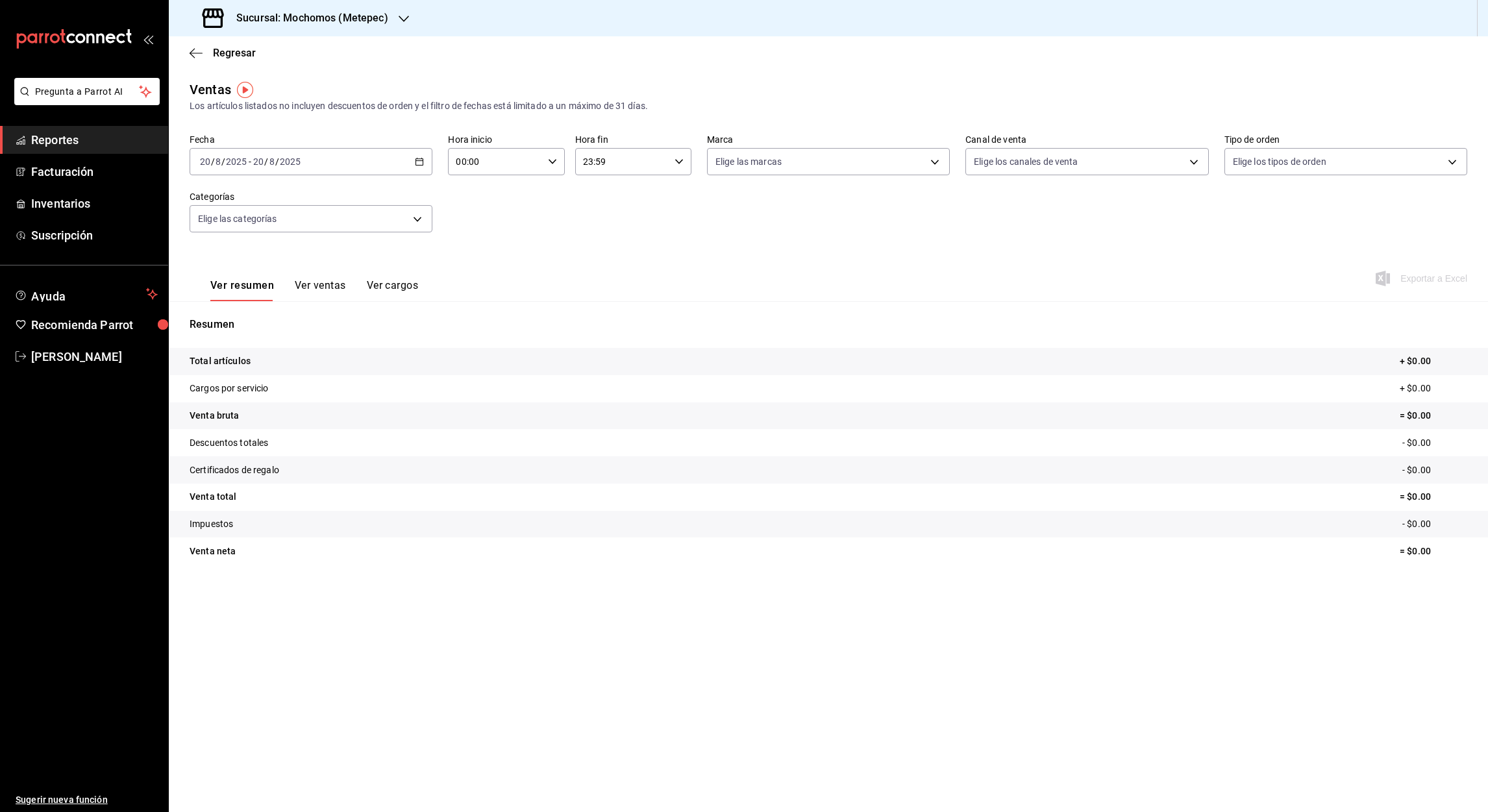
click at [419, 161] on icon "button" at bounding box center [419, 161] width 9 height 9
click at [247, 316] on span "Rango de fechas" at bounding box center [251, 317] width 101 height 14
click at [431, 249] on abbr "1" at bounding box center [432, 248] width 4 height 9
click at [386, 337] on button "20" at bounding box center [384, 334] width 22 height 23
click at [461, 164] on input "00:00" at bounding box center [495, 161] width 94 height 26
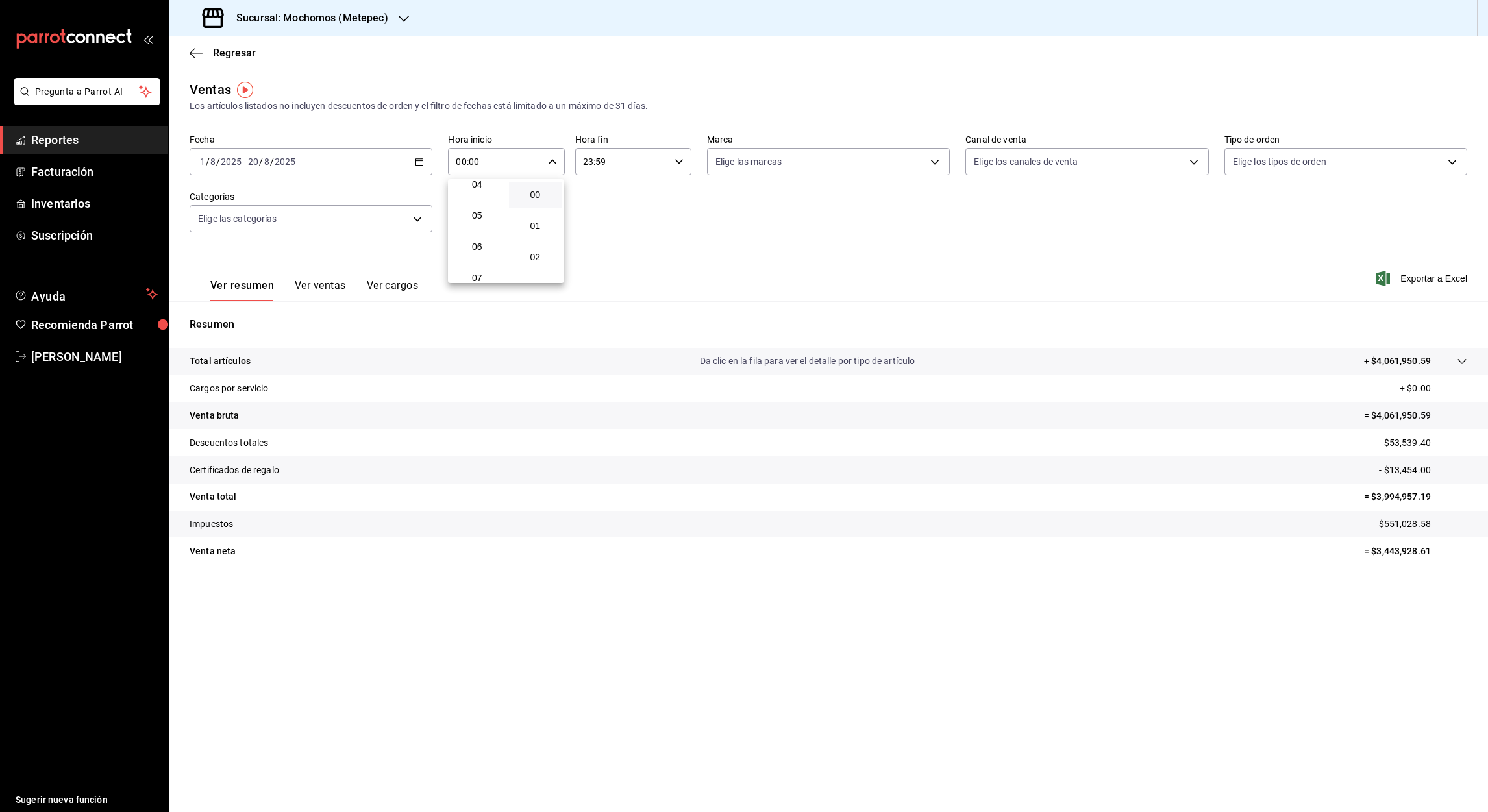
scroll to position [135, 0]
click at [485, 215] on span "05" at bounding box center [477, 215] width 38 height 10
type input "05:00"
click at [476, 165] on div at bounding box center [744, 406] width 1488 height 812
click at [476, 165] on input "05:00" at bounding box center [495, 161] width 94 height 26
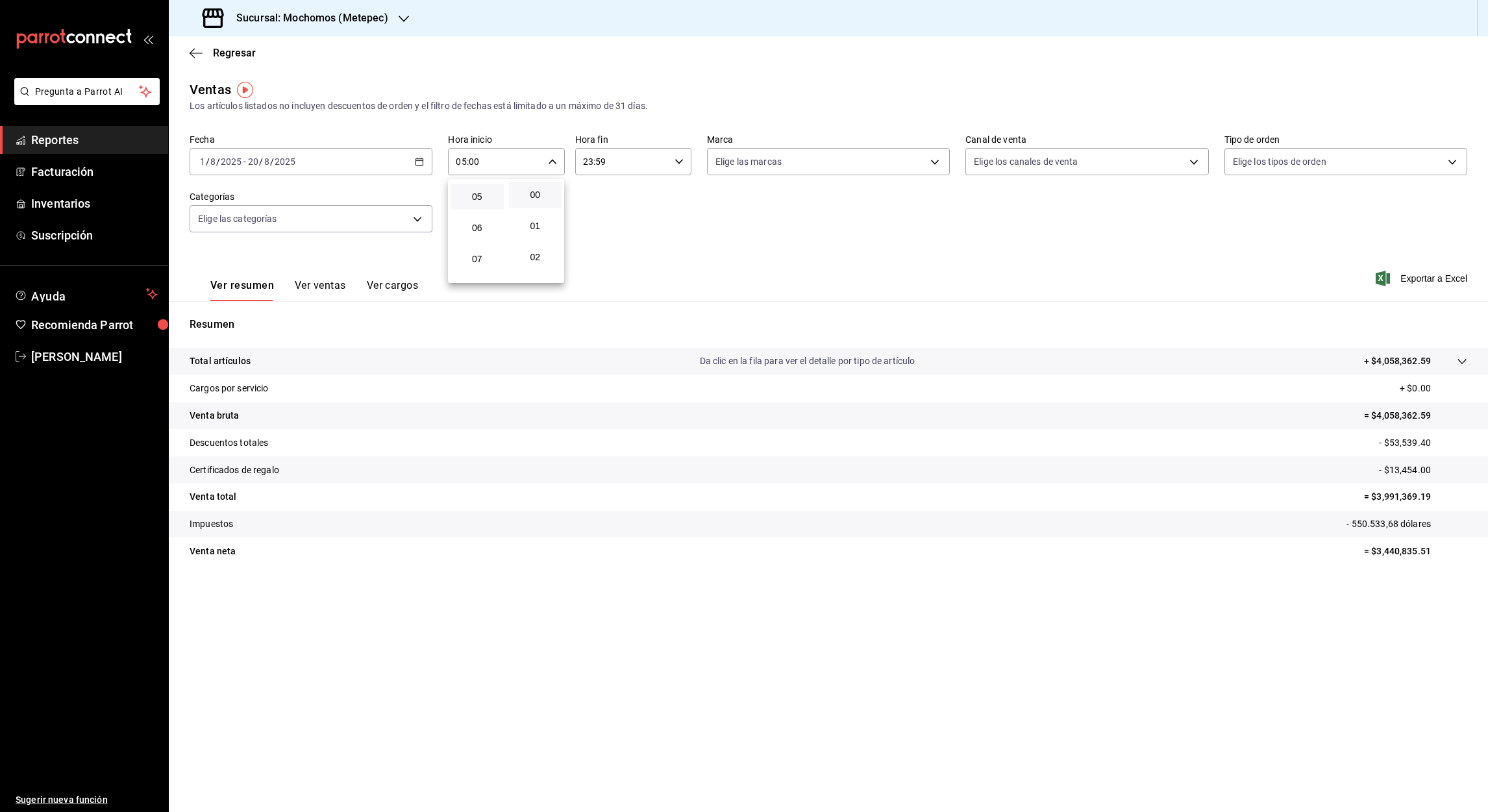
click at [533, 185] on button "00" at bounding box center [536, 195] width 54 height 26
click at [587, 160] on div at bounding box center [744, 406] width 1488 height 812
click at [587, 160] on input "23:59" at bounding box center [622, 161] width 94 height 26
click at [609, 229] on span "05" at bounding box center [605, 231] width 38 height 10
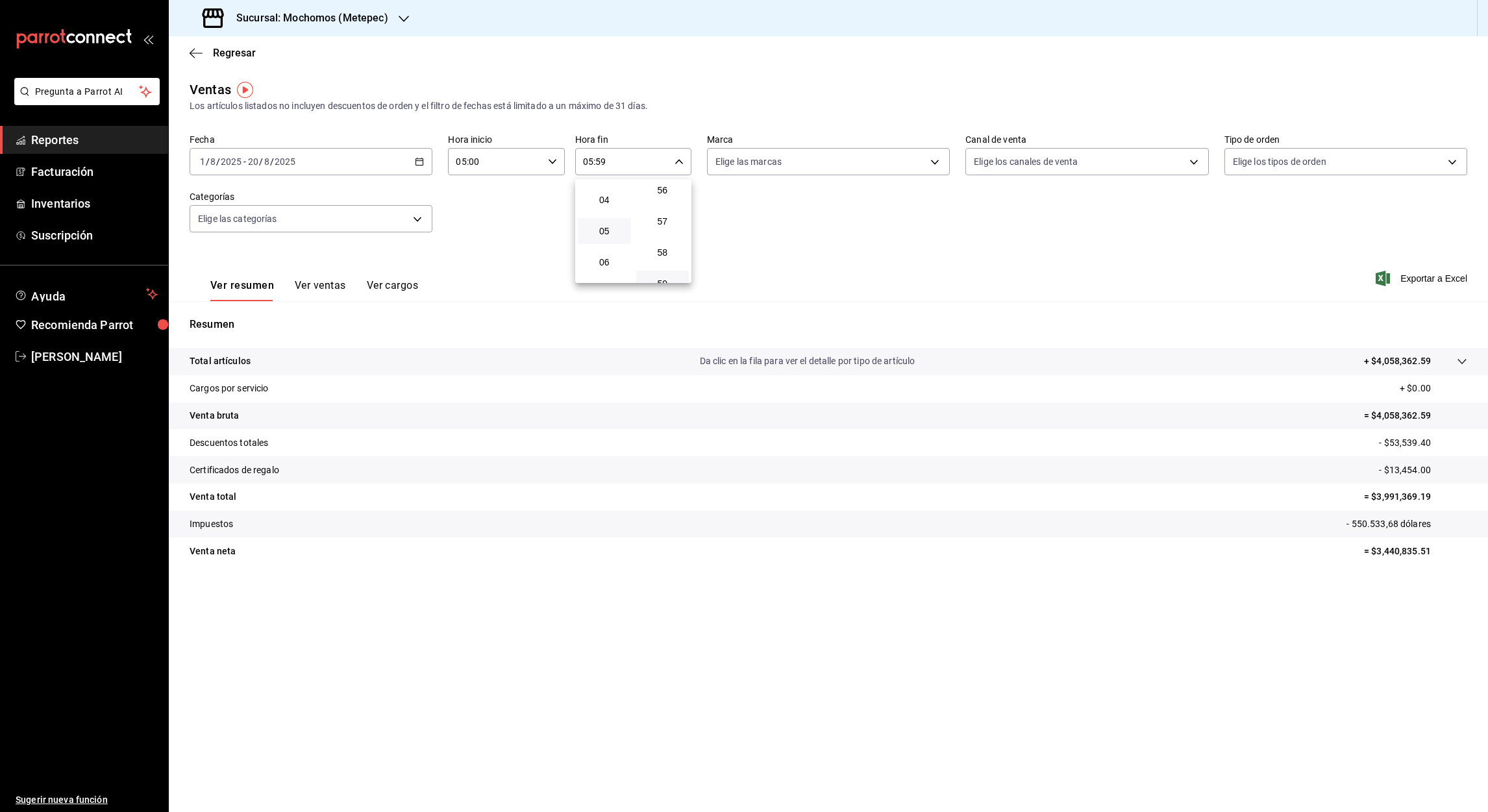
click at [600, 164] on div at bounding box center [744, 406] width 1488 height 812
click at [600, 164] on input "05:59" at bounding box center [622, 161] width 94 height 26
click at [663, 198] on span "00" at bounding box center [663, 194] width 38 height 10
type input "05:00"
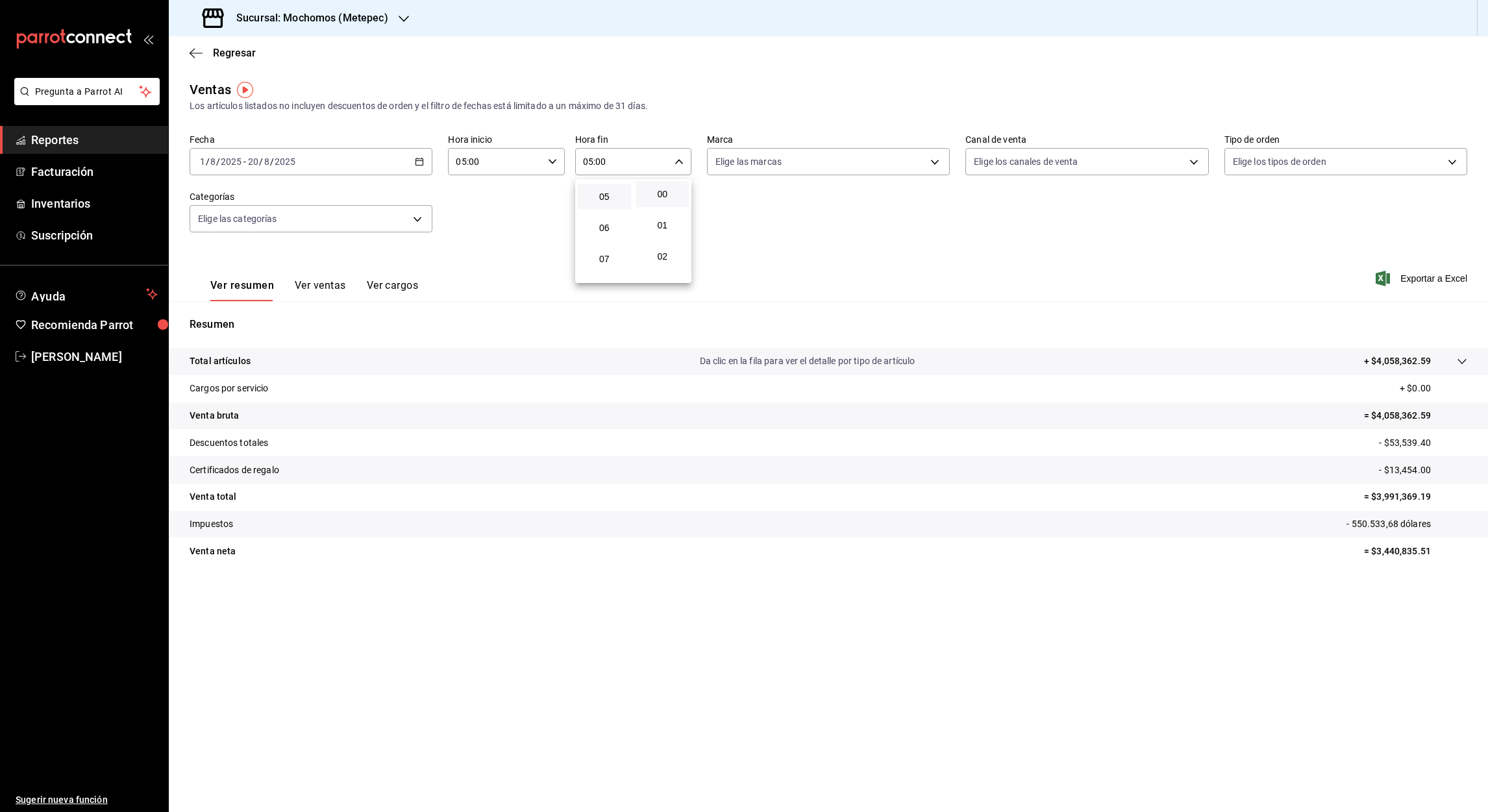
click at [1422, 277] on div at bounding box center [744, 406] width 1488 height 812
click at [1425, 281] on font "Exportar a Excel" at bounding box center [1434, 278] width 67 height 10
click at [194, 51] on icon "button" at bounding box center [196, 53] width 13 height 12
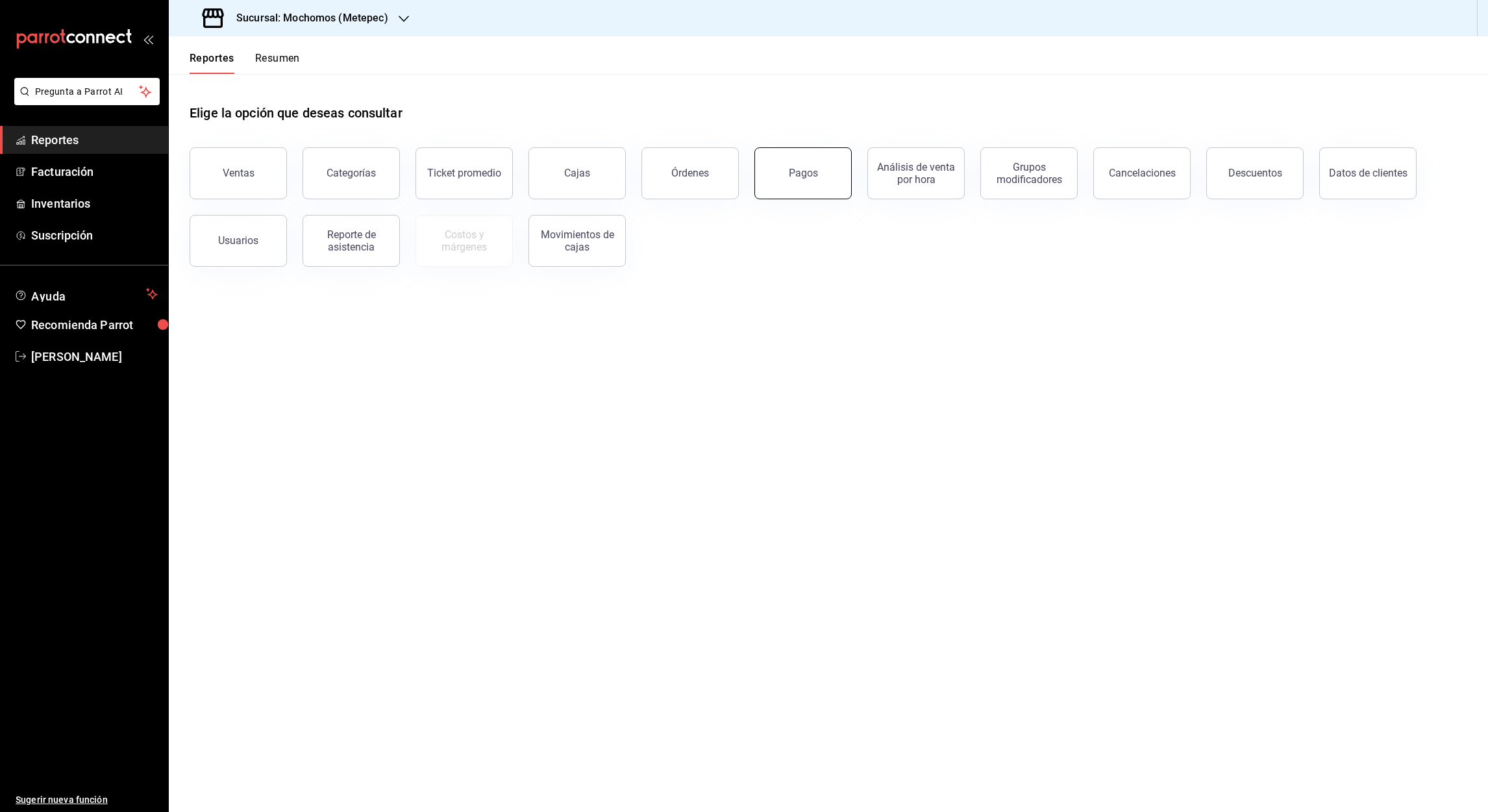
click at [827, 172] on button "Pagos" at bounding box center [803, 174] width 97 height 52
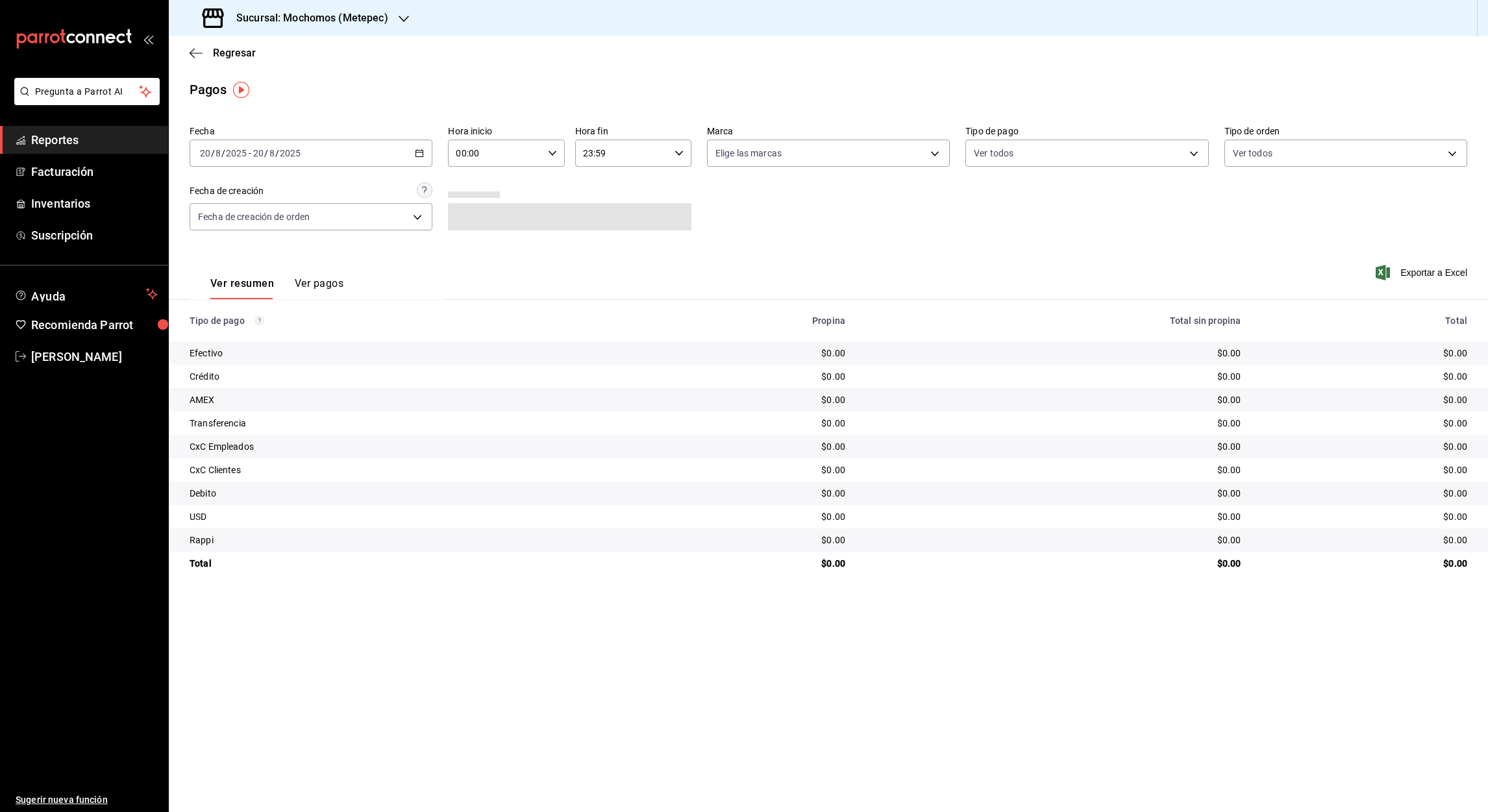
click at [416, 158] on div "[DATE] [DATE] - [DATE] [DATE]" at bounding box center [311, 153] width 243 height 28
click at [254, 331] on span "Rango de fechas" at bounding box center [251, 338] width 101 height 14
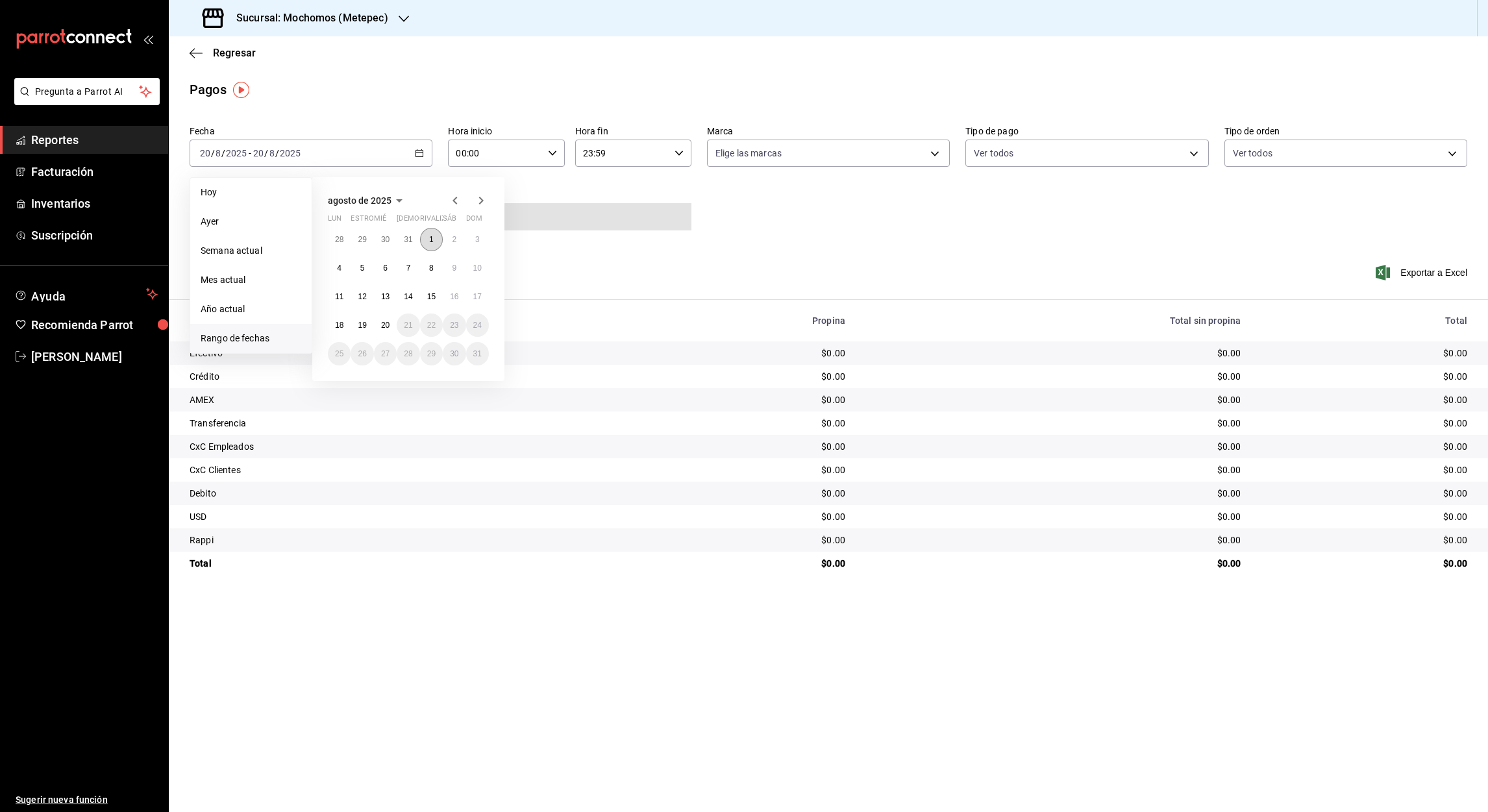
click at [426, 234] on button "1" at bounding box center [431, 240] width 22 height 23
click at [384, 326] on abbr "20" at bounding box center [385, 325] width 9 height 9
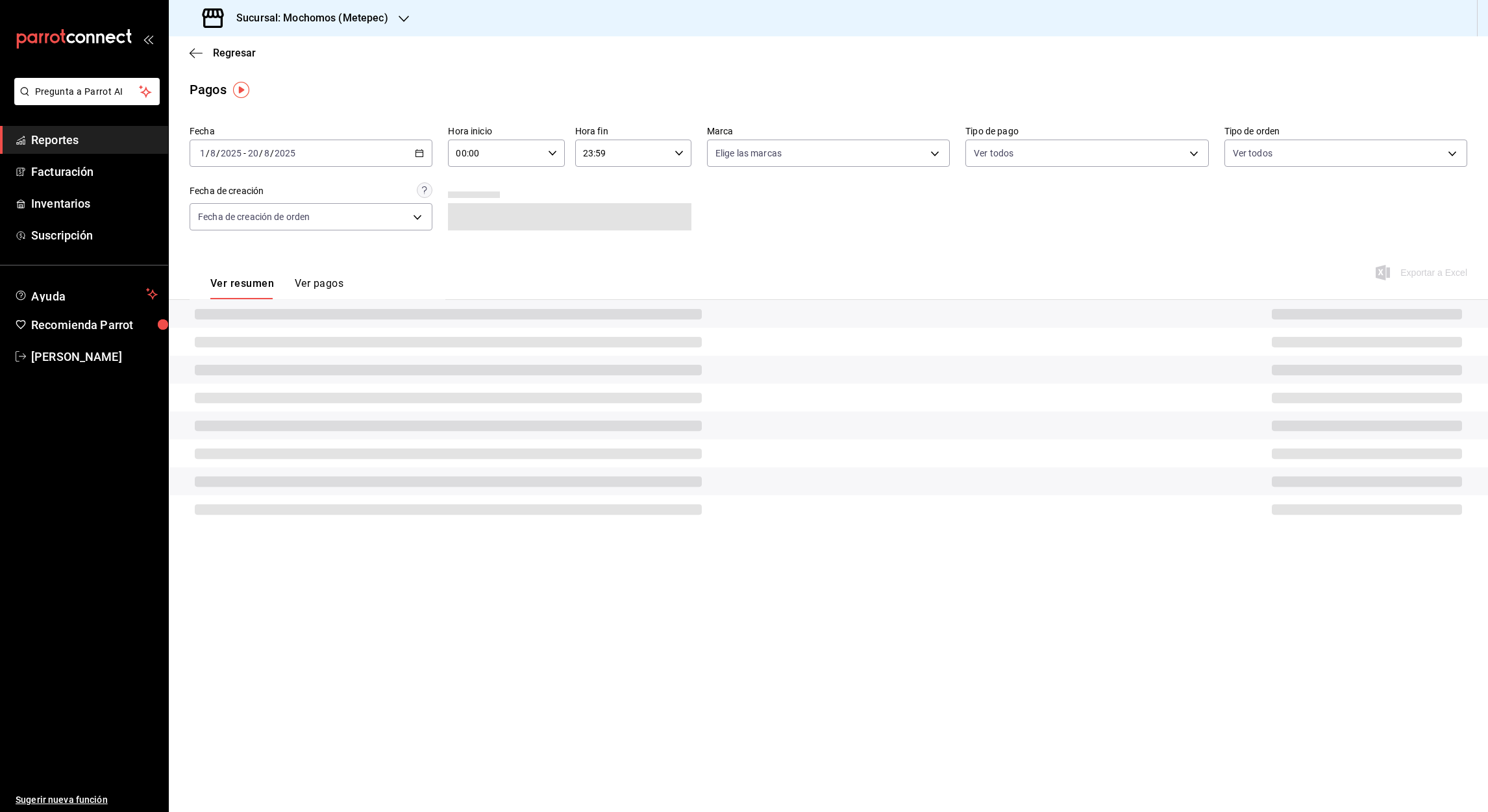
click at [459, 157] on input "00:00" at bounding box center [495, 153] width 94 height 26
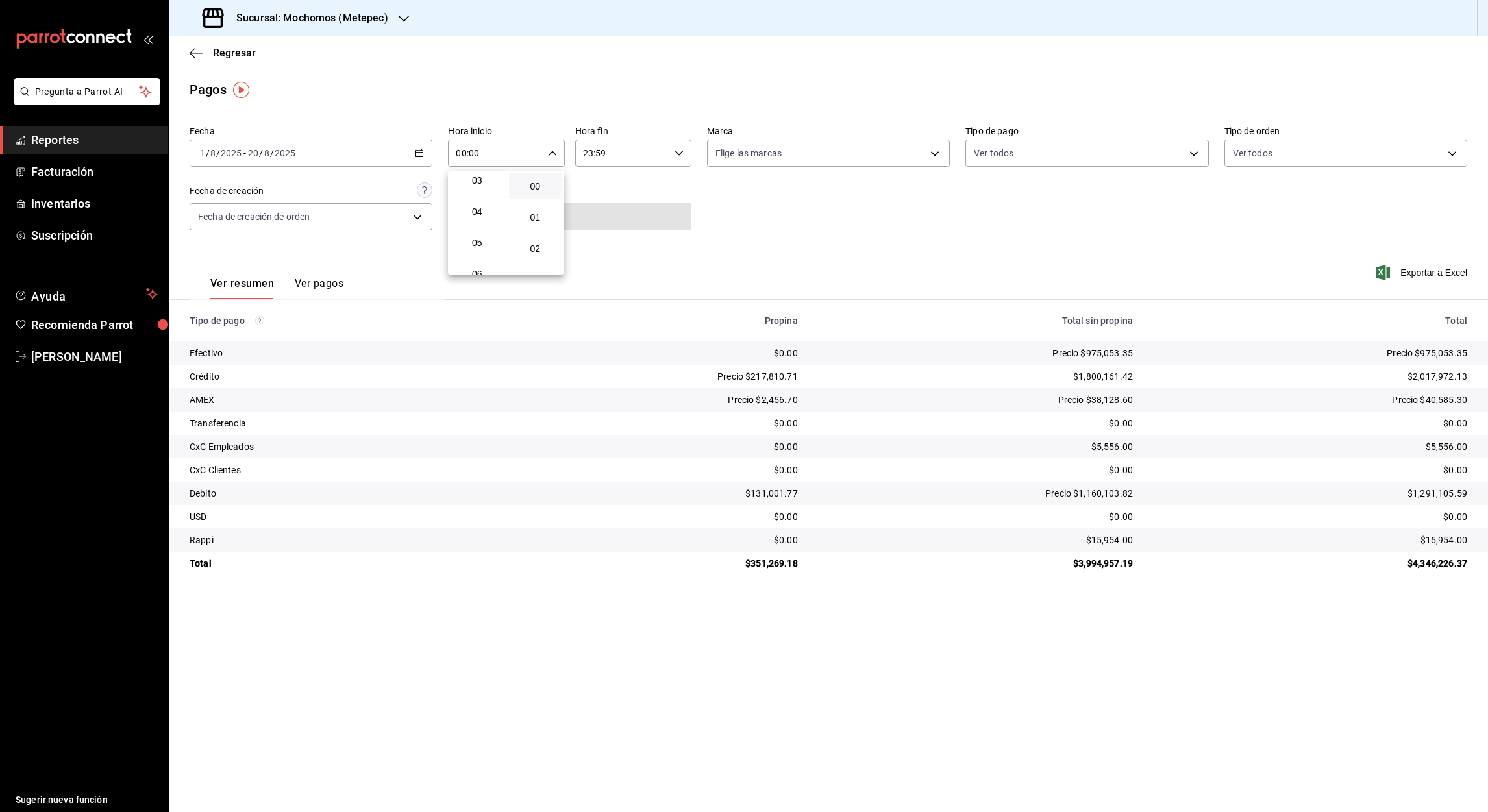
scroll to position [100, 0]
click at [482, 245] on button "05" at bounding box center [477, 242] width 54 height 26
type input "05:00"
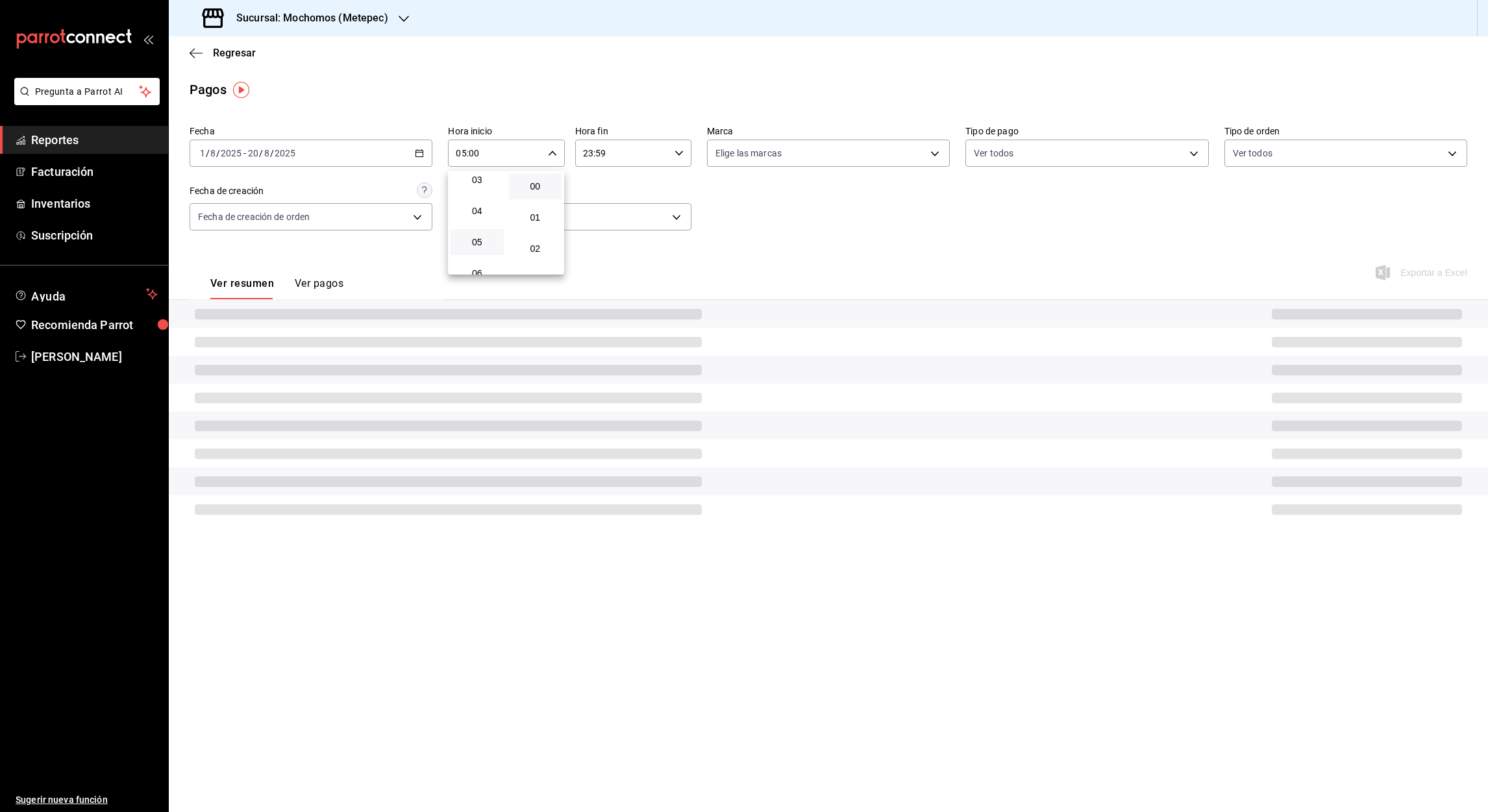
click at [587, 156] on div at bounding box center [744, 406] width 1488 height 812
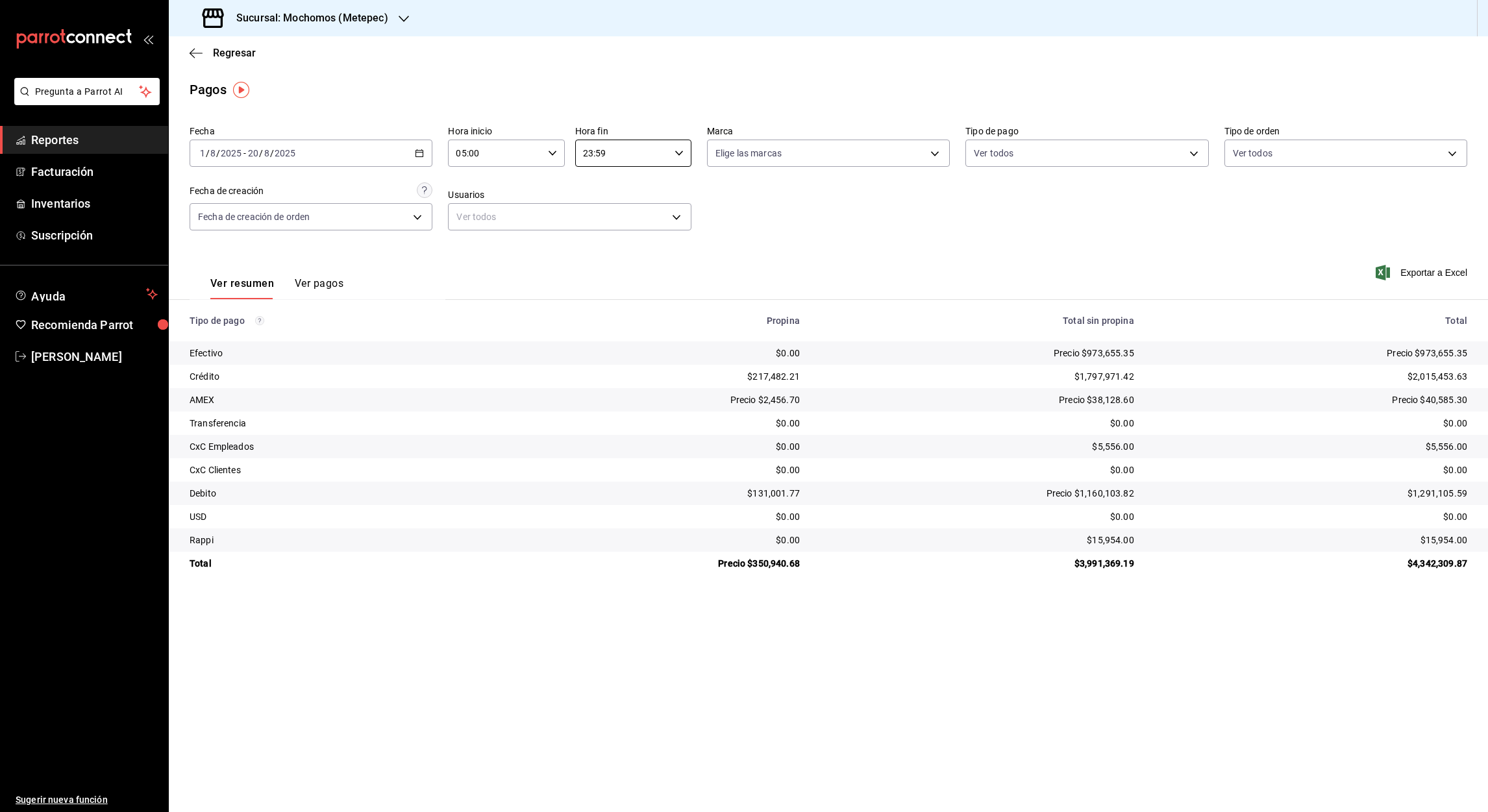
click at [587, 156] on input "23:59" at bounding box center [622, 153] width 94 height 26
click at [602, 209] on span "05" at bounding box center [605, 214] width 38 height 10
click at [600, 153] on div at bounding box center [744, 406] width 1488 height 812
click at [600, 153] on input "05:59" at bounding box center [622, 153] width 94 height 26
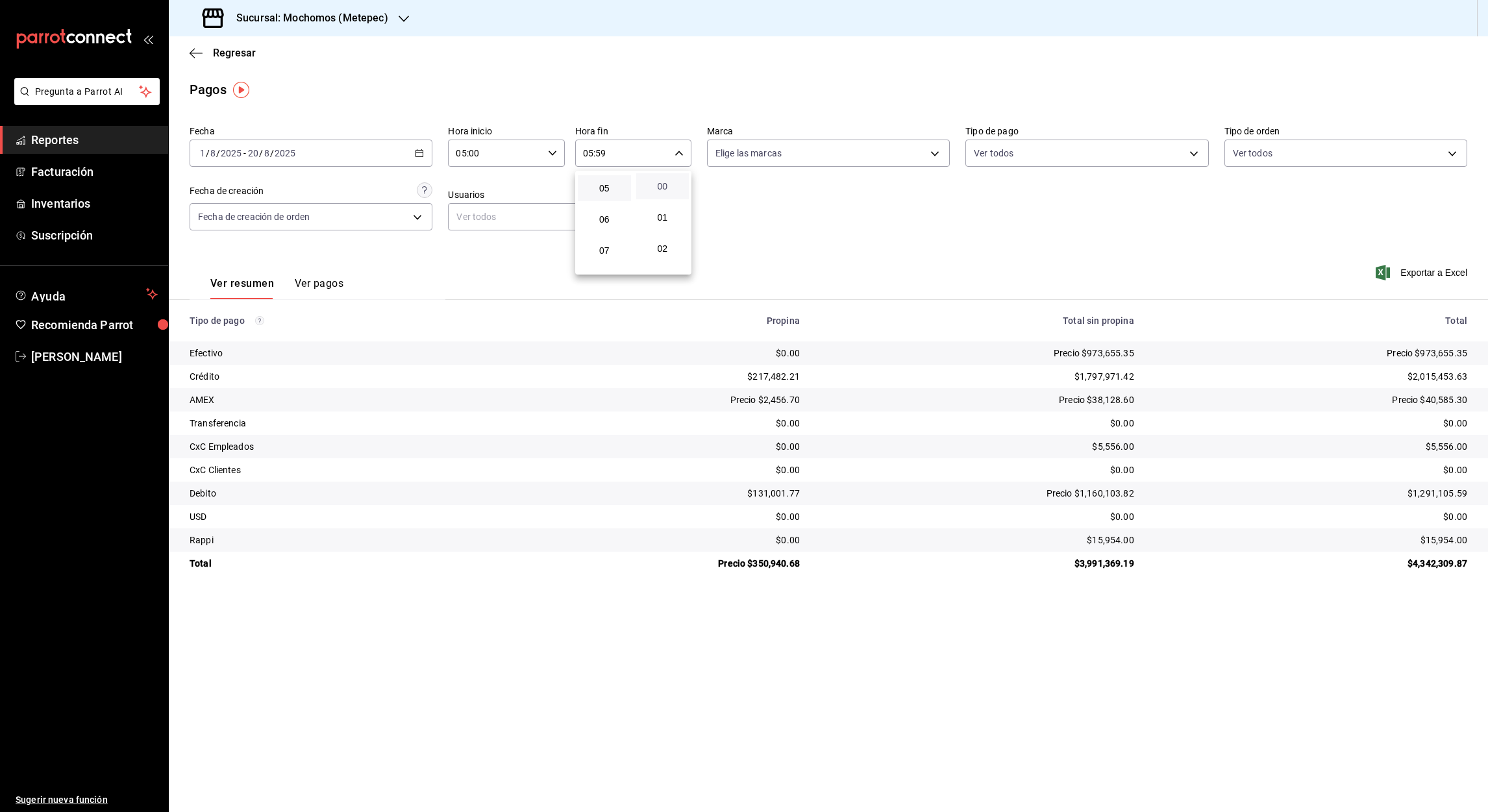
click at [663, 188] on span "00" at bounding box center [663, 186] width 38 height 10
type input "05:00"
click at [1413, 273] on div at bounding box center [744, 406] width 1488 height 812
click at [1413, 276] on font "Exportar a Excel" at bounding box center [1434, 272] width 67 height 10
click at [192, 54] on icon "button" at bounding box center [196, 53] width 13 height 12
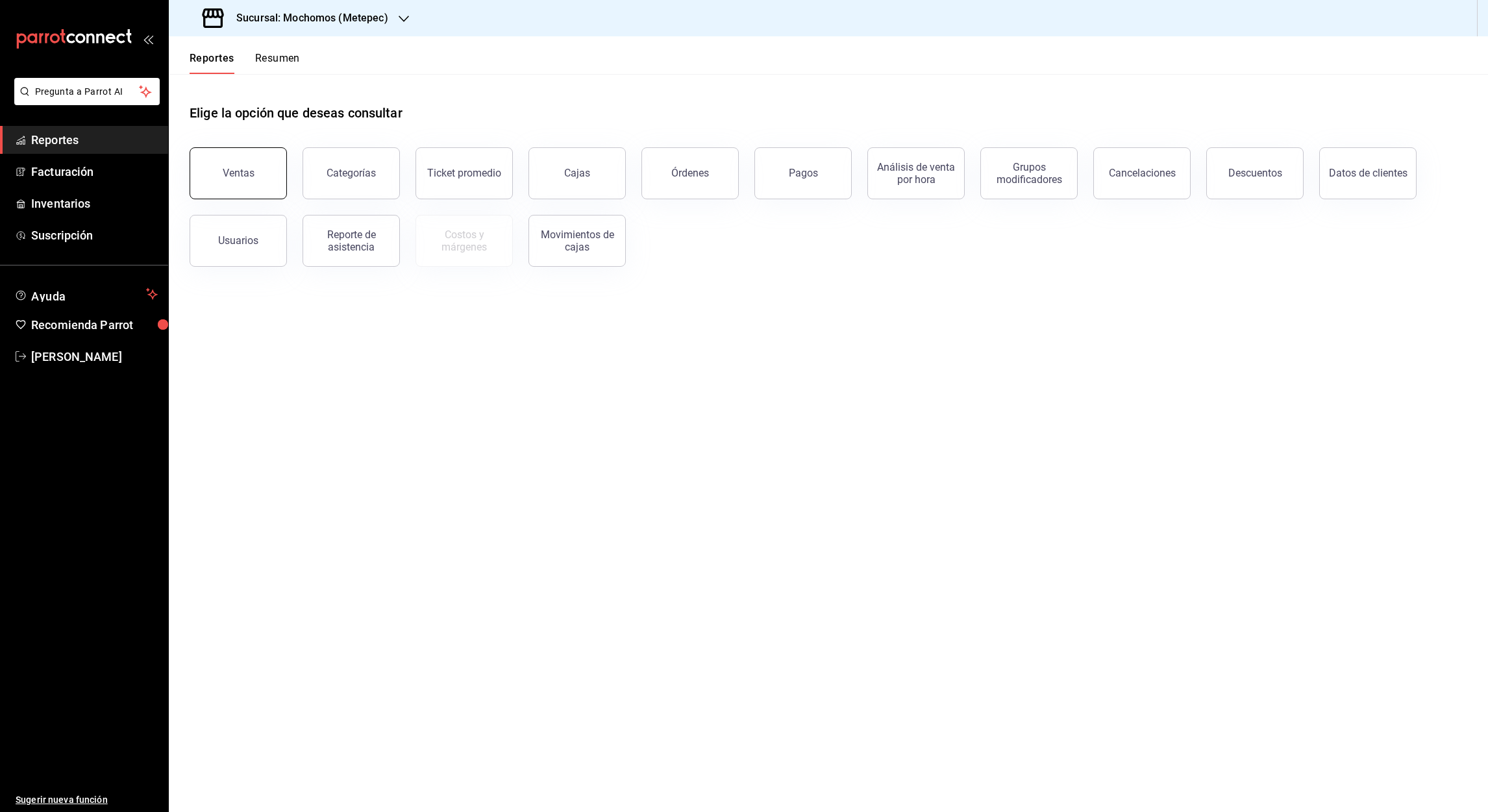
click at [251, 160] on button "Ventas" at bounding box center [238, 174] width 97 height 52
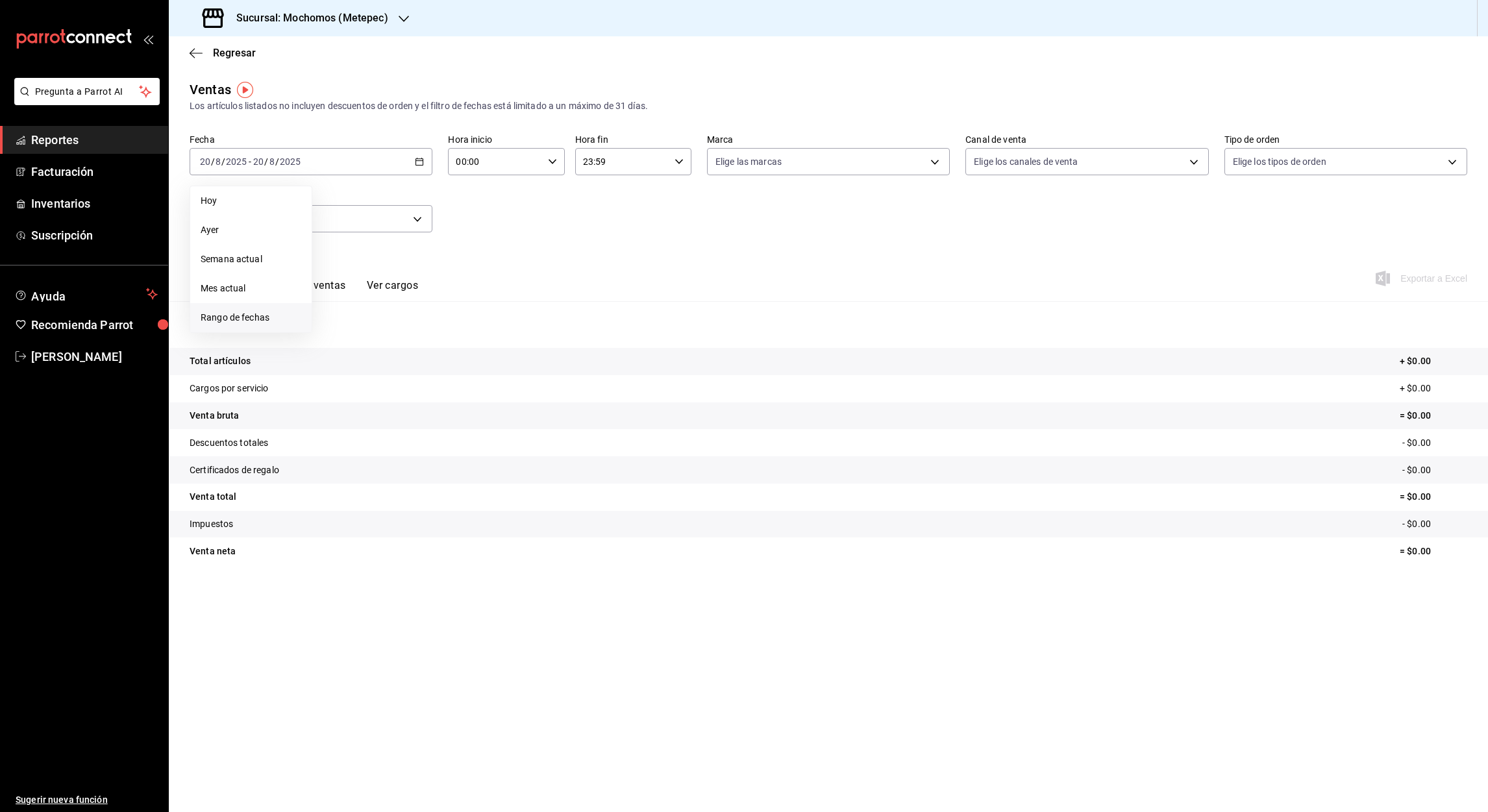
click at [241, 315] on span "Rango de fechas" at bounding box center [251, 317] width 101 height 14
click at [432, 249] on abbr "1" at bounding box center [432, 248] width 4 height 9
click at [381, 329] on abbr "20" at bounding box center [385, 334] width 9 height 9
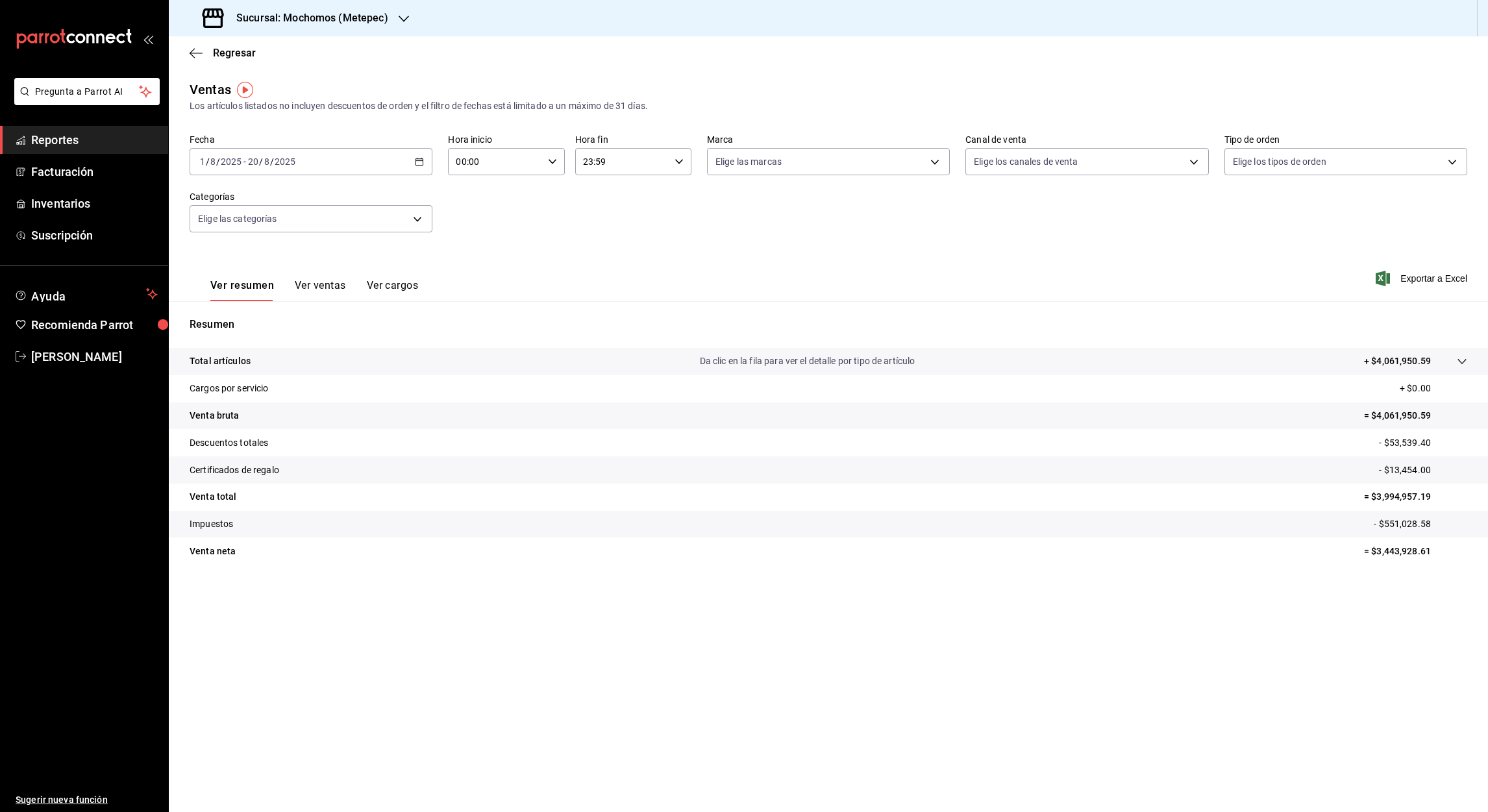
click at [462, 160] on input "00:00" at bounding box center [495, 161] width 94 height 26
click at [482, 217] on span "05" at bounding box center [477, 215] width 38 height 10
type input "05:00"
click at [586, 166] on div at bounding box center [744, 406] width 1488 height 812
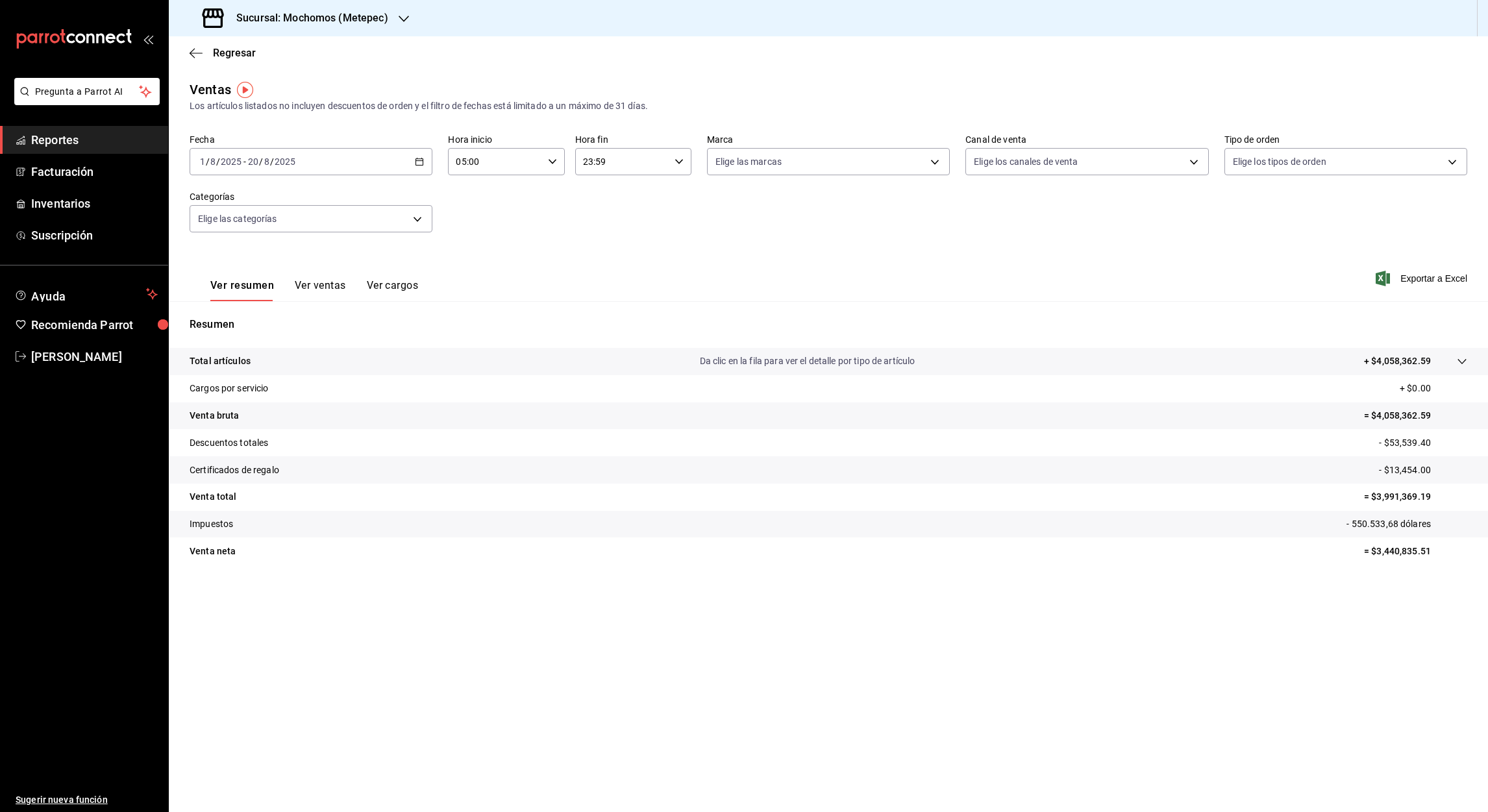
click at [587, 163] on input "23:59" at bounding box center [622, 161] width 94 height 26
click at [605, 216] on span "05" at bounding box center [605, 220] width 38 height 10
click at [600, 164] on div at bounding box center [744, 406] width 1488 height 812
click at [600, 164] on input "05:59" at bounding box center [622, 161] width 94 height 26
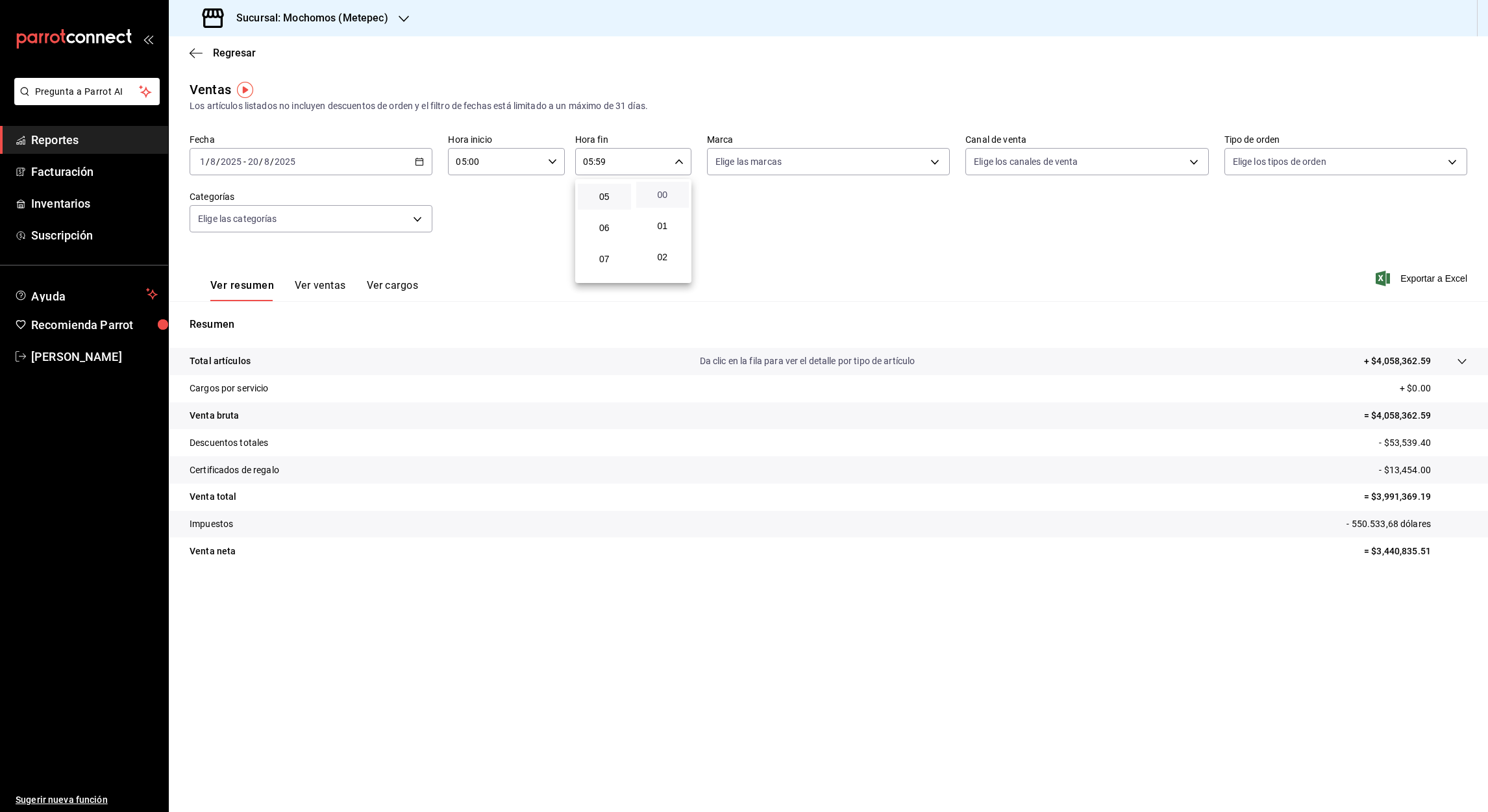
click at [663, 194] on span "00" at bounding box center [663, 195] width 38 height 10
type input "05:00"
click at [1424, 276] on div at bounding box center [744, 406] width 1488 height 812
click at [398, 19] on icon "button" at bounding box center [403, 19] width 10 height 10
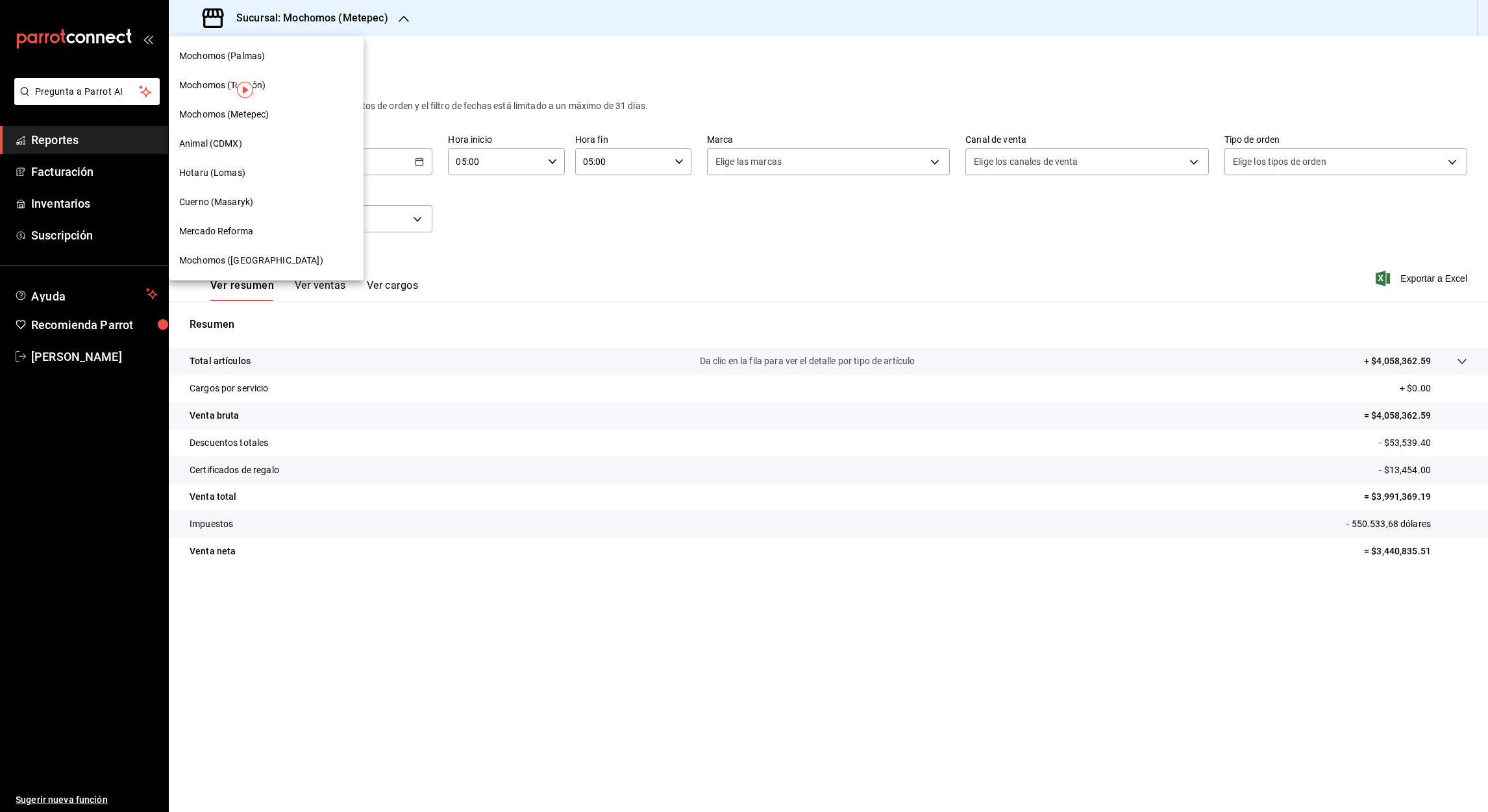
click at [235, 147] on span "Animal (CDMX)" at bounding box center [210, 143] width 63 height 14
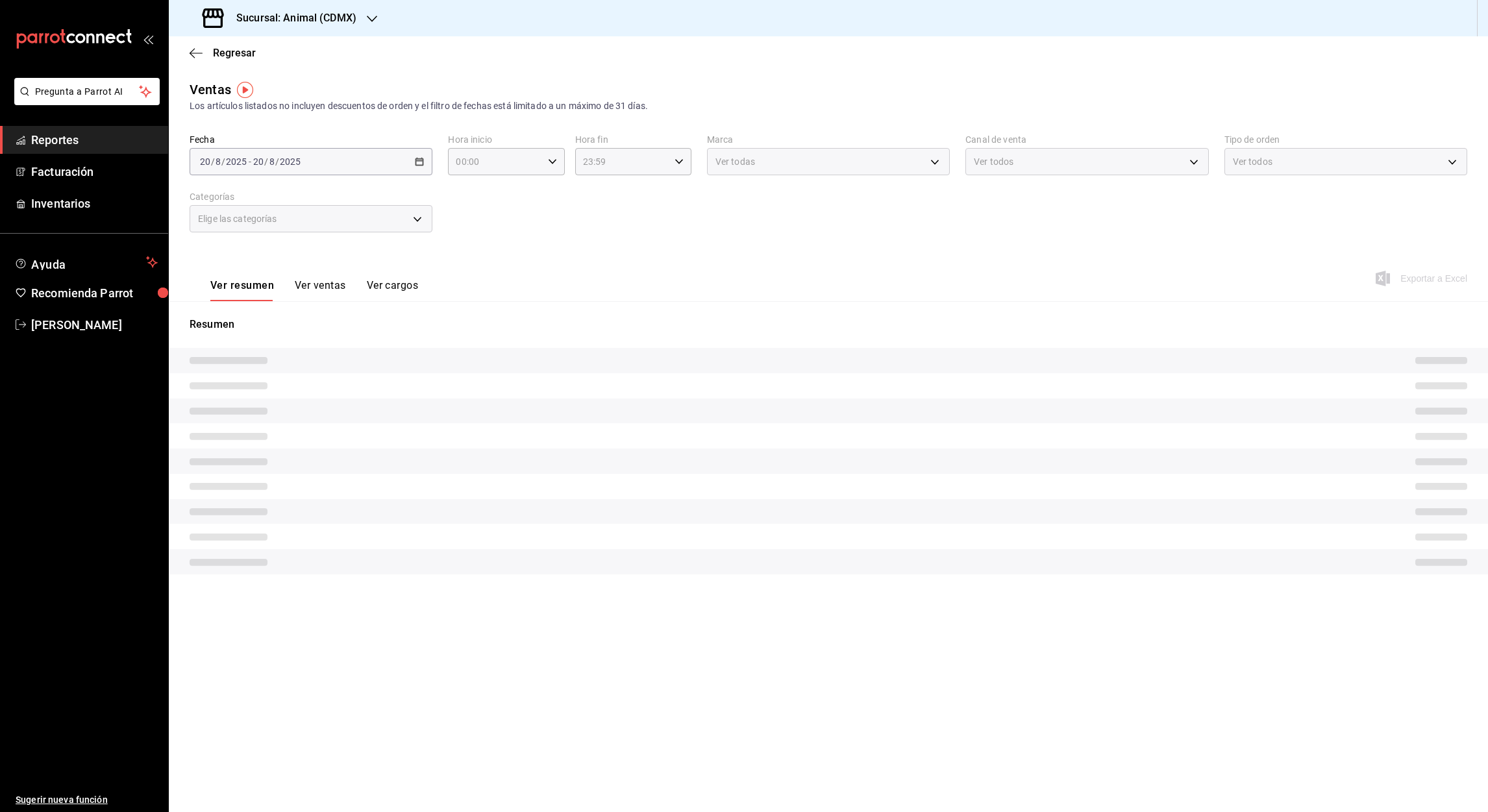
type input "05:00"
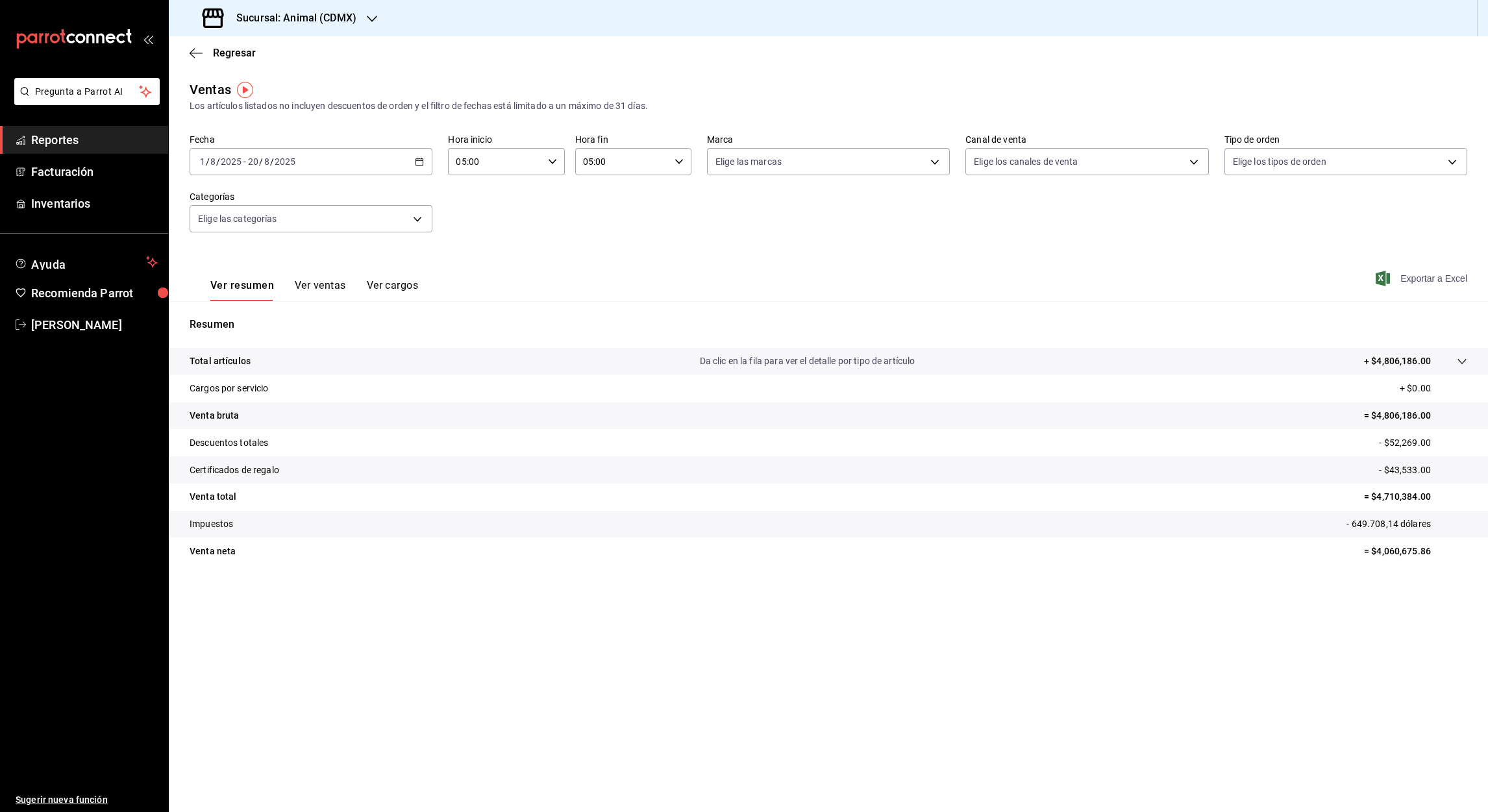
click at [1433, 282] on font "Exportar a Excel" at bounding box center [1434, 278] width 67 height 10
click at [190, 54] on icon "button" at bounding box center [196, 53] width 13 height 12
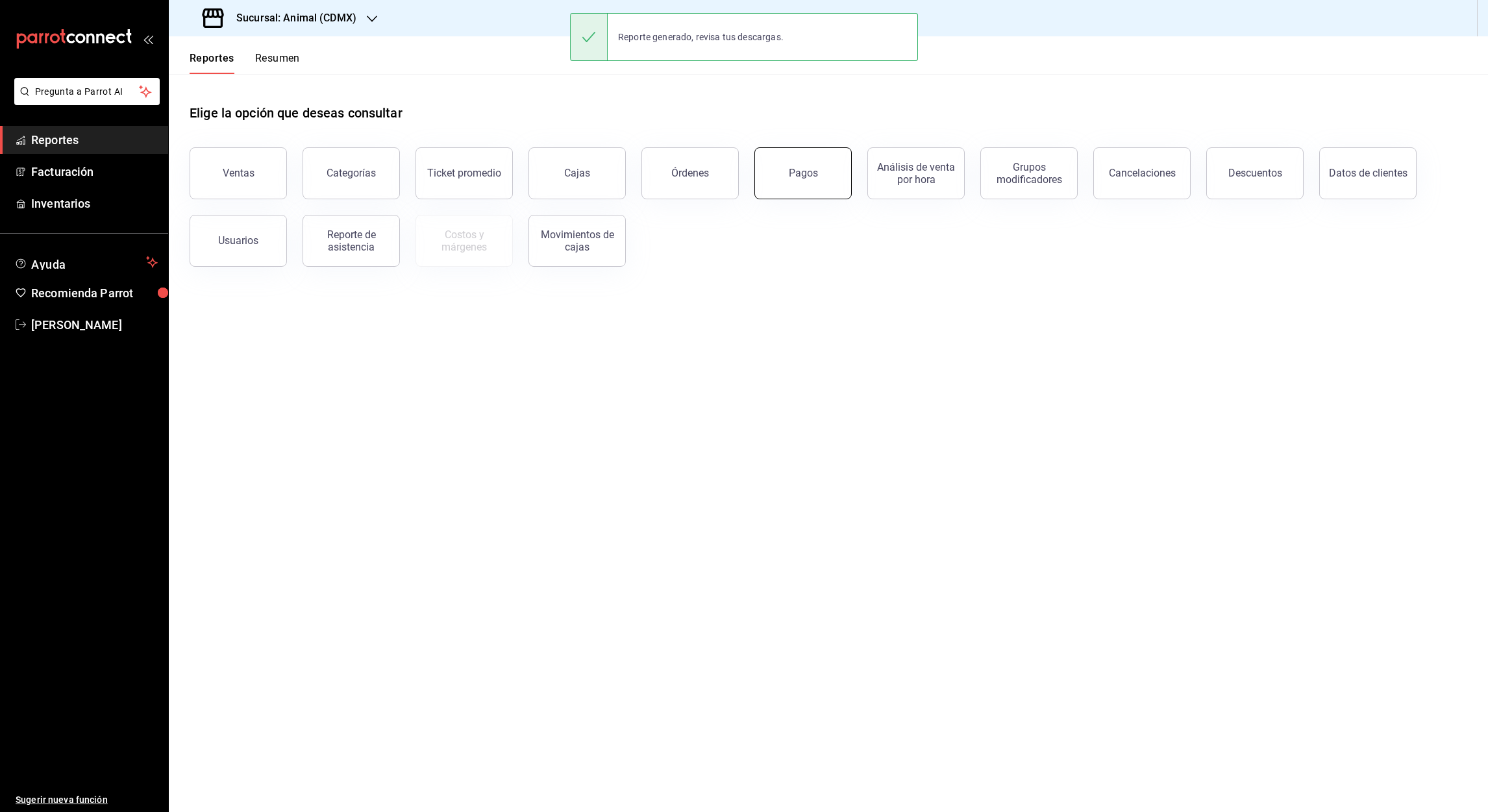
click at [795, 188] on button "Pagos" at bounding box center [803, 174] width 97 height 52
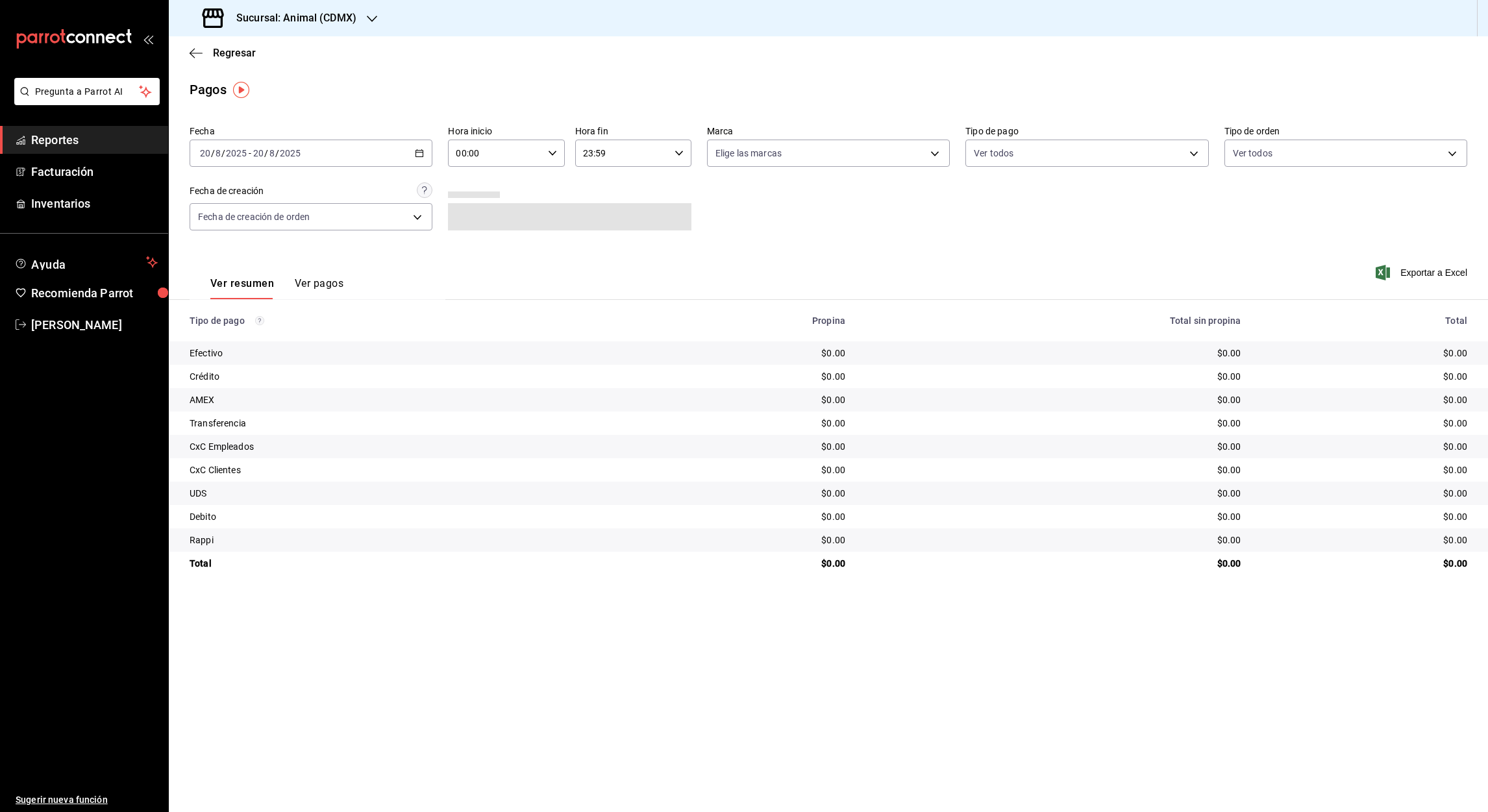
click at [418, 158] on div "[DATE] [DATE] - [DATE] [DATE]" at bounding box center [311, 153] width 243 height 28
click at [251, 332] on span "Rango de fechas" at bounding box center [251, 338] width 101 height 14
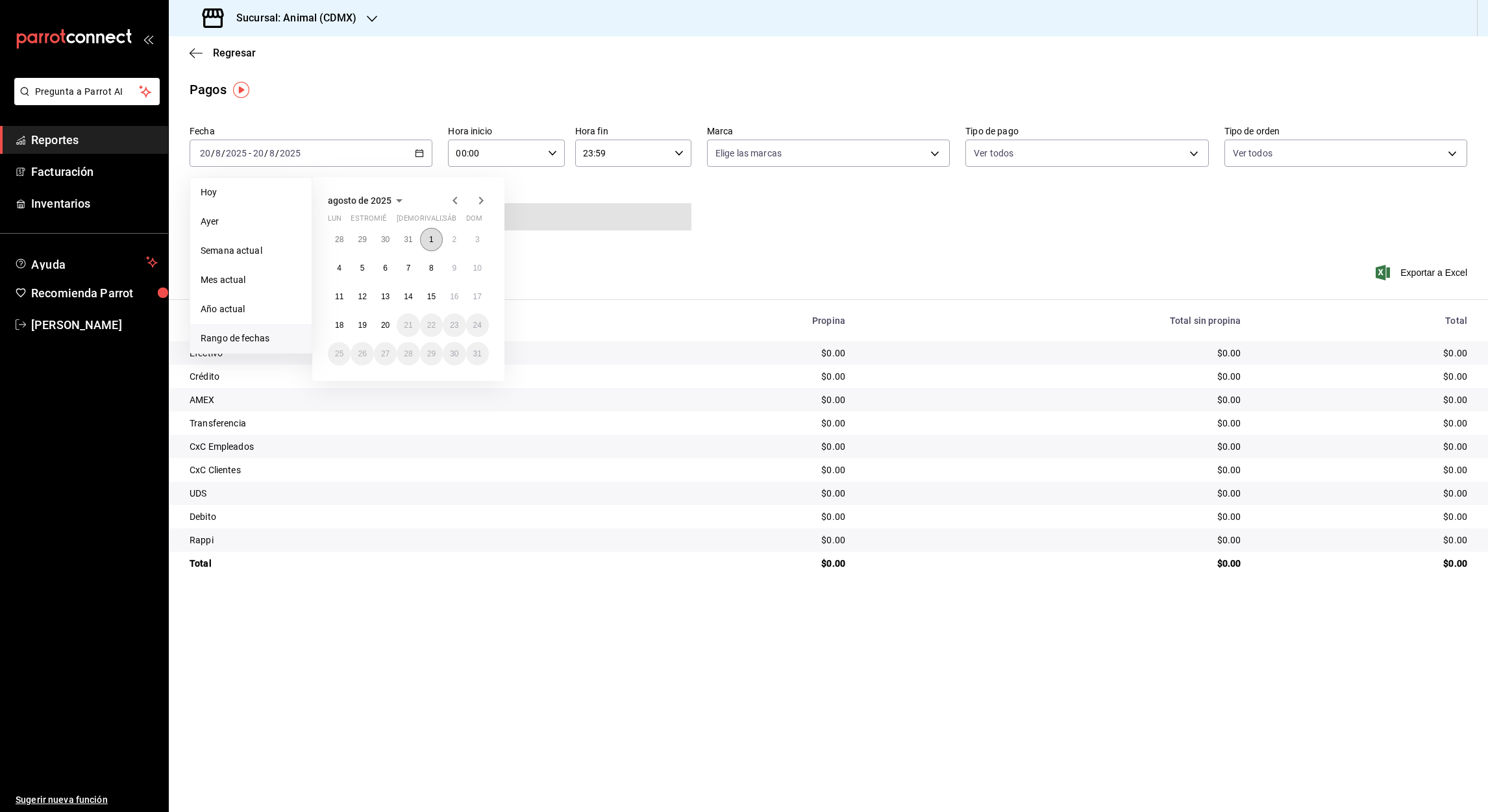
click at [429, 242] on abbr "1" at bounding box center [432, 240] width 4 height 9
click at [387, 327] on abbr "20" at bounding box center [385, 325] width 9 height 9
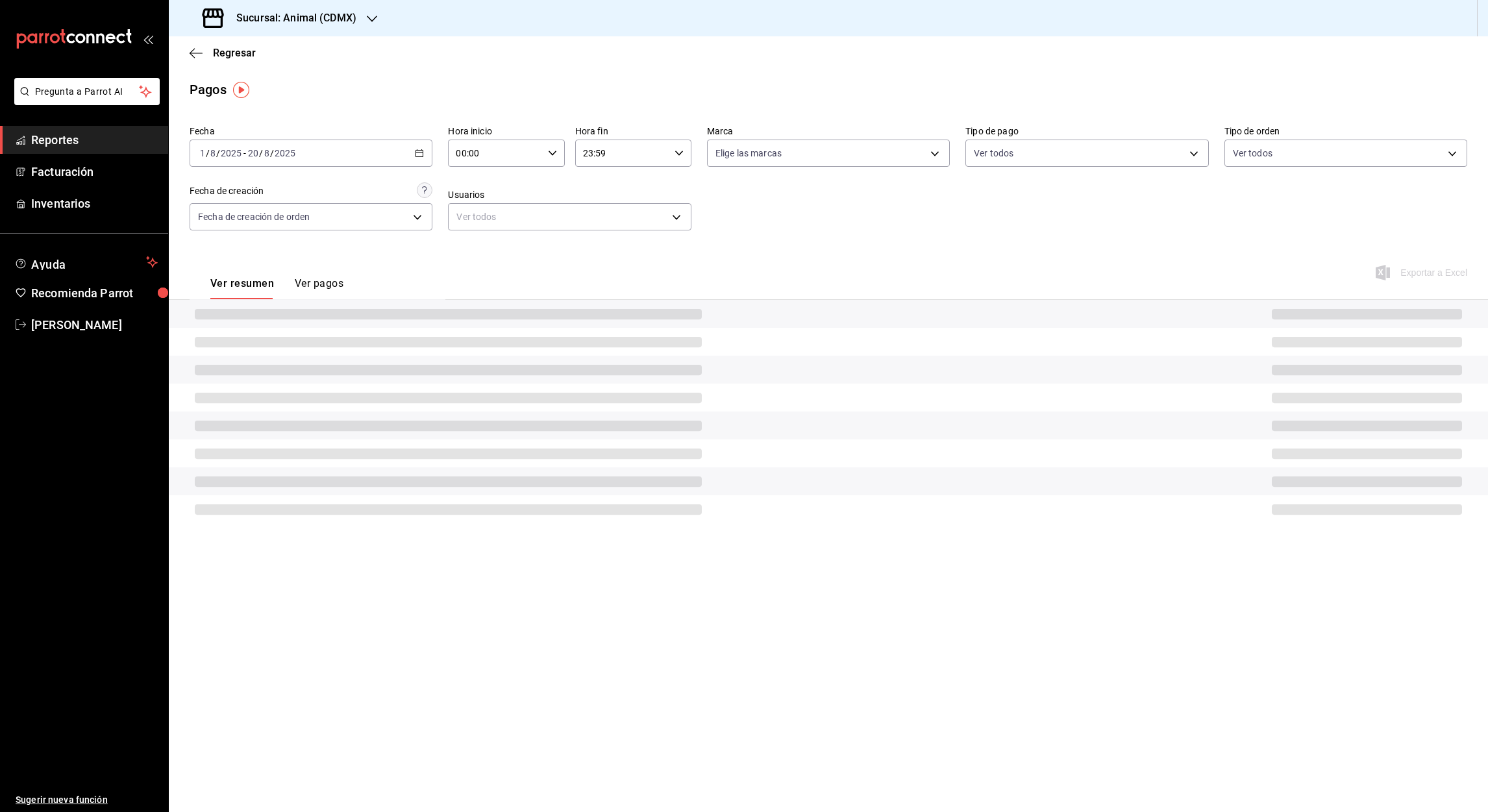
click at [463, 148] on input "00:00" at bounding box center [495, 153] width 94 height 26
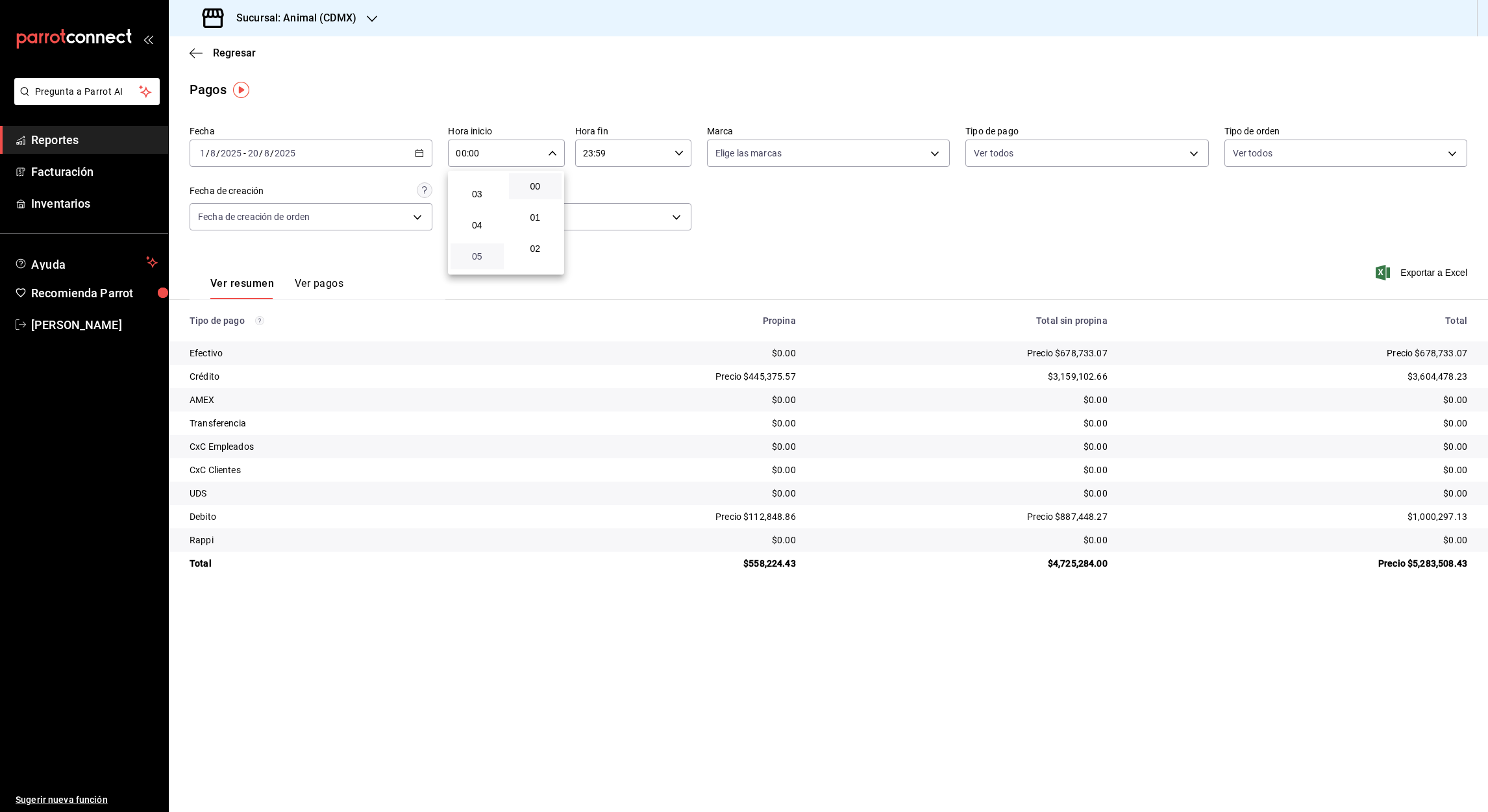
click at [476, 254] on span "05" at bounding box center [477, 256] width 38 height 10
type input "05:00"
click at [590, 153] on div at bounding box center [744, 406] width 1488 height 812
click at [590, 153] on input "23:59" at bounding box center [622, 153] width 94 height 26
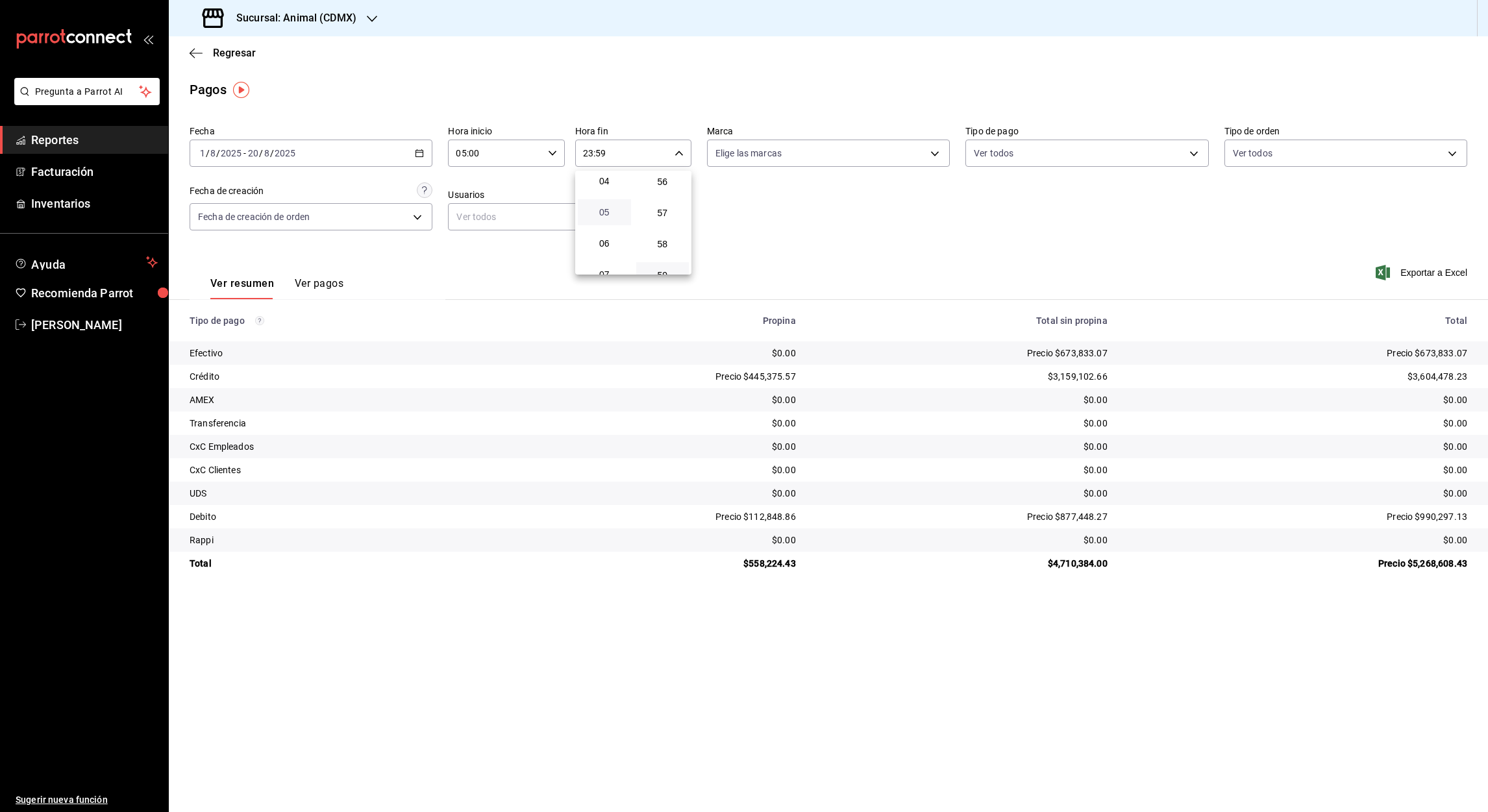
click at [608, 210] on span "05" at bounding box center [605, 212] width 38 height 10
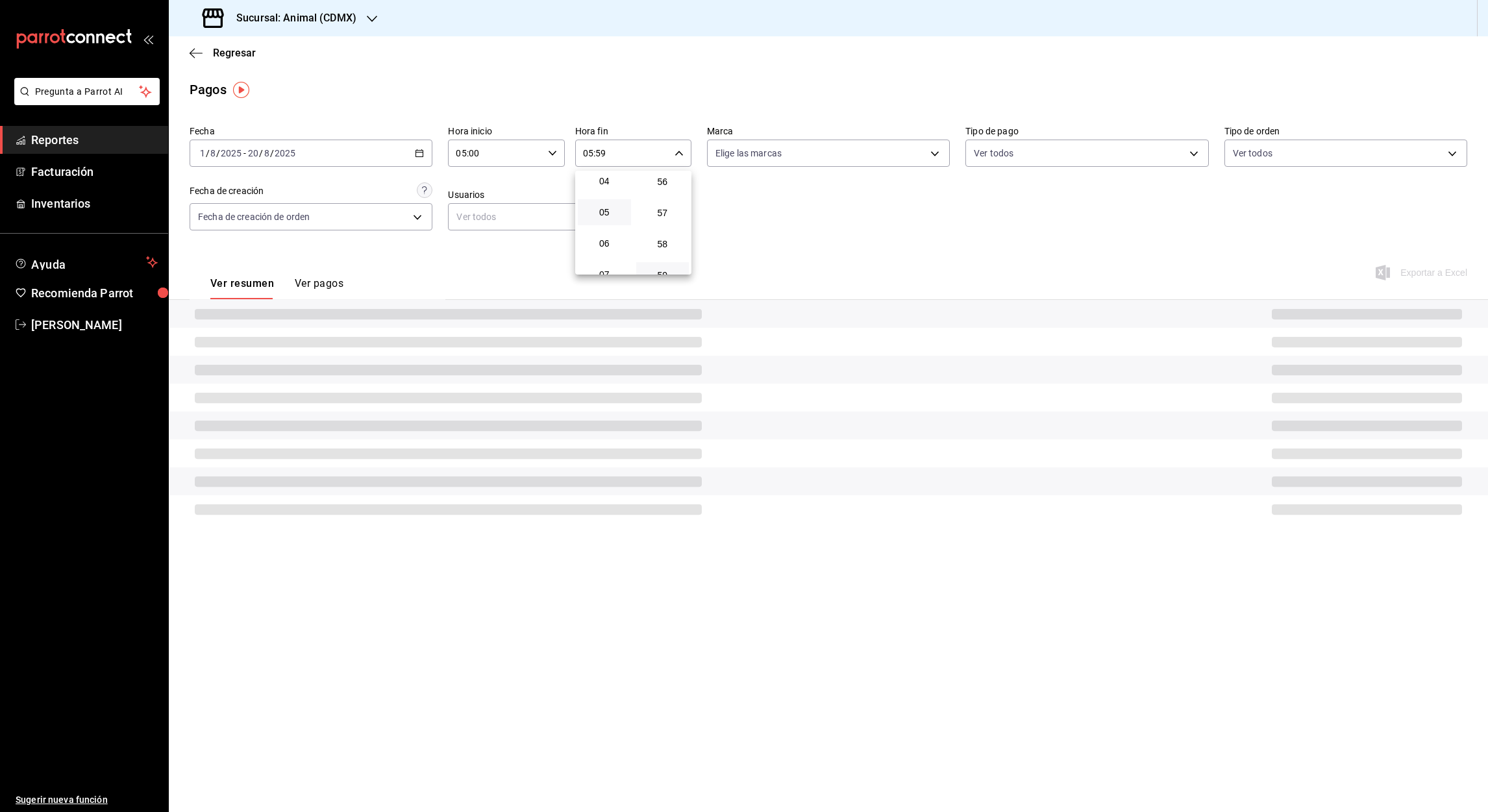
click at [605, 155] on div at bounding box center [744, 406] width 1488 height 812
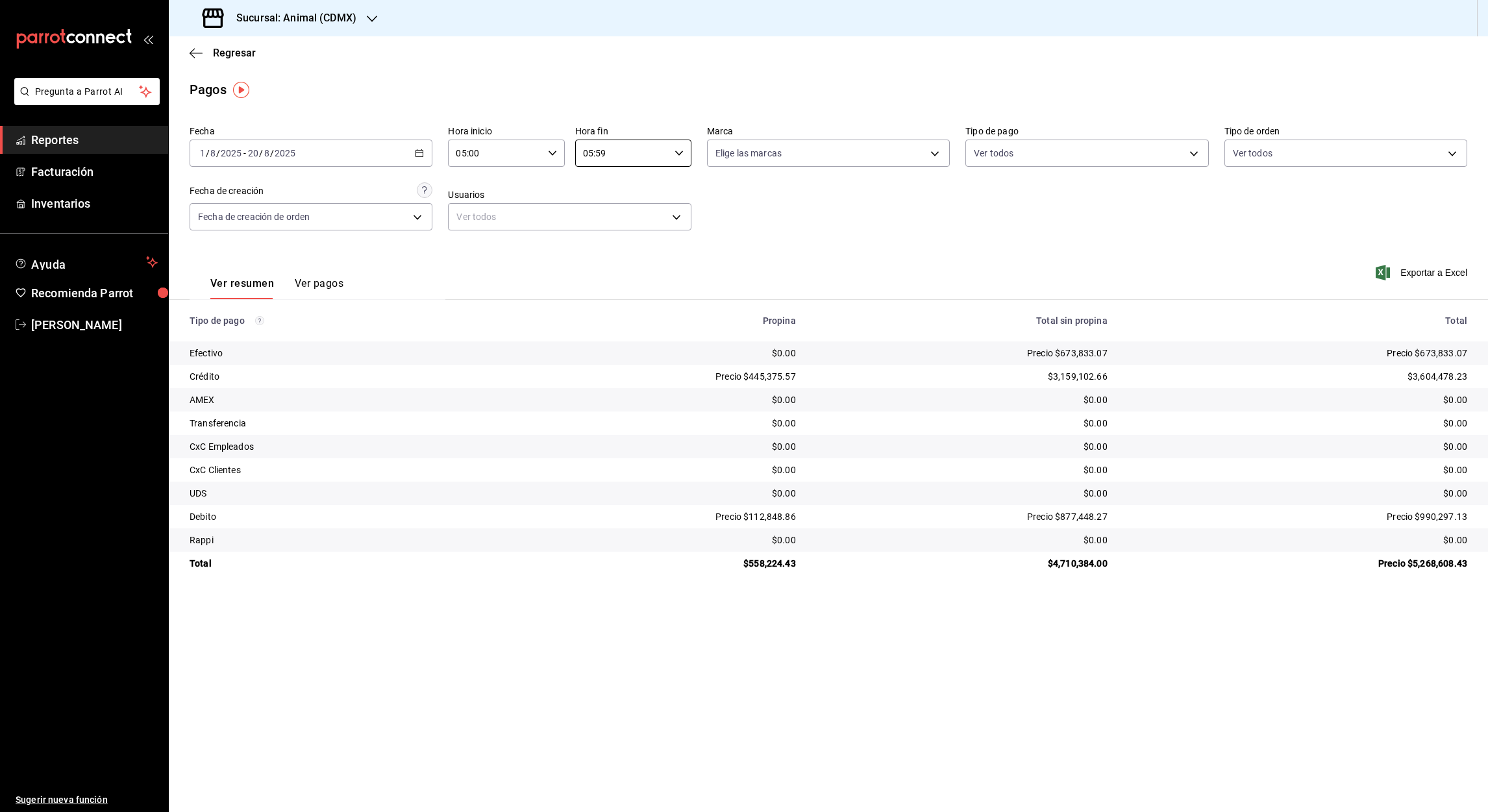
click at [605, 155] on input "05:59" at bounding box center [622, 153] width 94 height 26
click at [663, 193] on button "00" at bounding box center [663, 186] width 54 height 26
type input "05:00"
click at [1432, 275] on div at bounding box center [744, 406] width 1488 height 812
click at [1426, 273] on font "Exportar a Excel" at bounding box center [1434, 272] width 67 height 10
